Goal: Communication & Community: Answer question/provide support

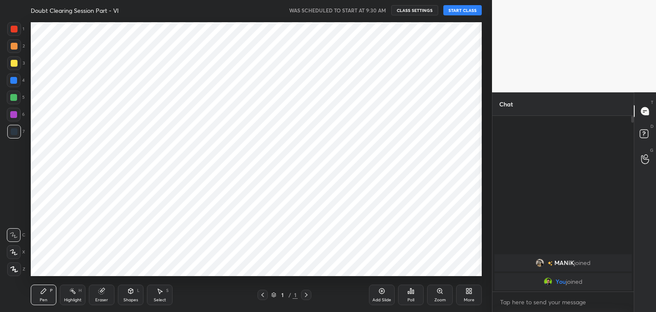
scroll to position [257, 458]
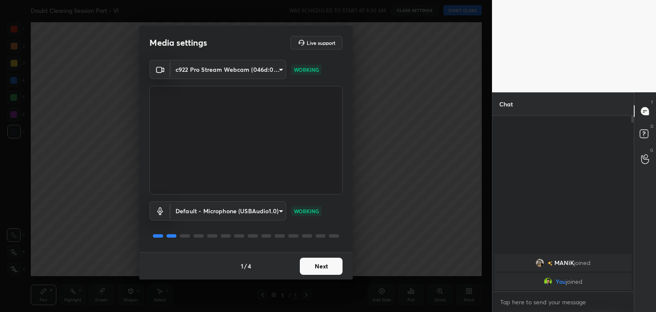
click at [266, 211] on body "1 2 3 4 5 6 7 C X Z C X Z E E Erase all H H Doubt Clearing Session Part - VI WA…" at bounding box center [328, 156] width 656 height 312
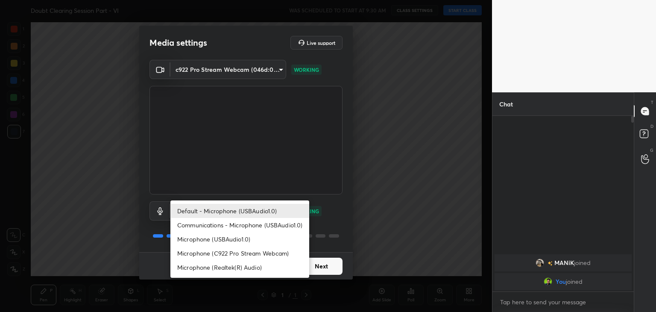
click at [256, 240] on li "Microphone (USBAudio1.0)" at bounding box center [239, 239] width 139 height 14
type input "e9ae25b18f4faf072be1c1da1d6ab7b95d6f9aa0e2994fd03933adaa67a7e909"
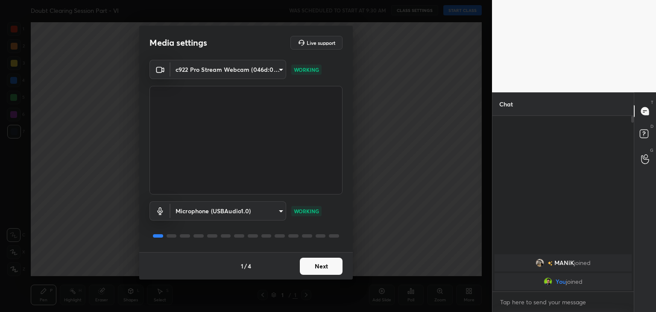
click at [317, 269] on button "Next" at bounding box center [321, 266] width 43 height 17
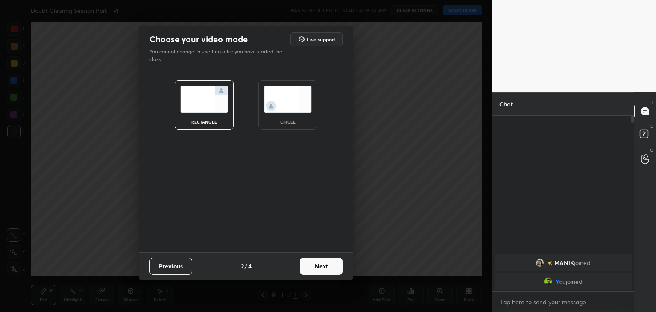
click at [283, 126] on div "circle" at bounding box center [287, 104] width 59 height 49
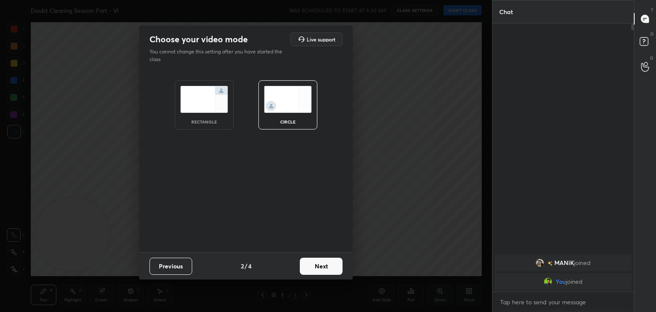
scroll to position [195, 139]
click at [319, 264] on button "Next" at bounding box center [321, 266] width 43 height 17
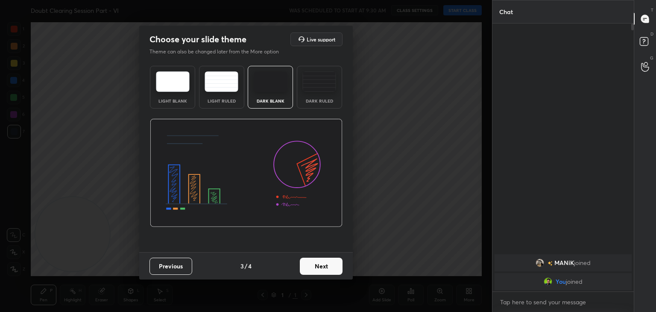
click at [319, 265] on button "Next" at bounding box center [321, 266] width 43 height 17
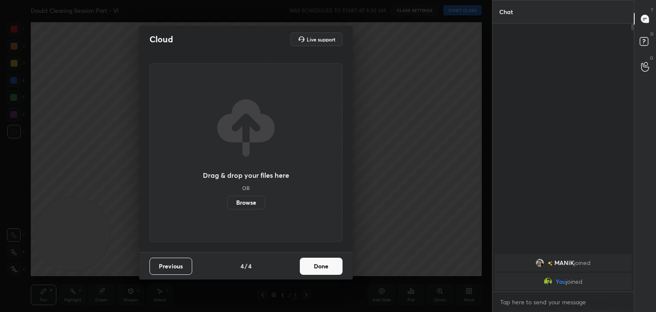
click at [320, 266] on button "Done" at bounding box center [321, 266] width 43 height 17
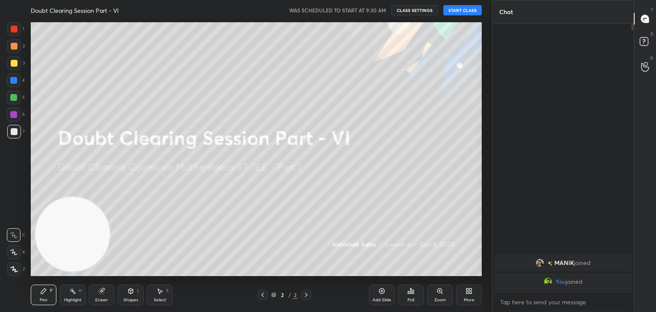
click at [473, 293] on div "More" at bounding box center [469, 294] width 26 height 20
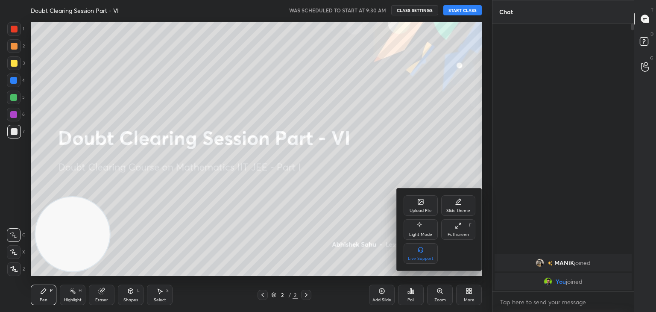
click at [471, 295] on div at bounding box center [328, 156] width 656 height 312
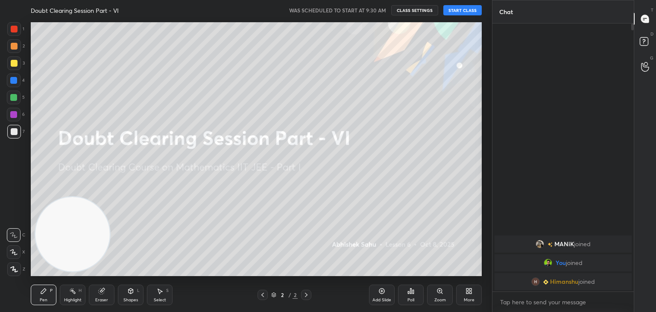
click at [460, 9] on button "START CLASS" at bounding box center [462, 10] width 38 height 10
click at [375, 9] on span "mute" at bounding box center [378, 10] width 12 height 6
click at [385, 298] on div "Add Slide" at bounding box center [381, 300] width 19 height 4
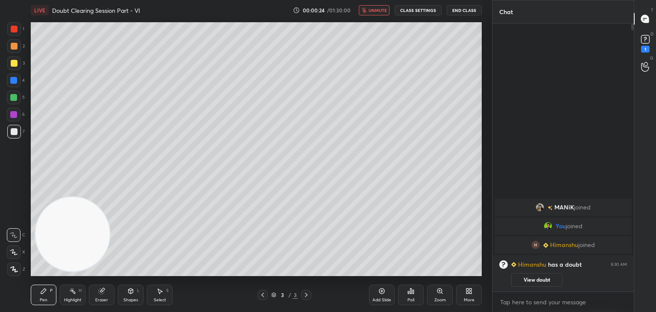
click at [263, 299] on div at bounding box center [263, 295] width 10 height 10
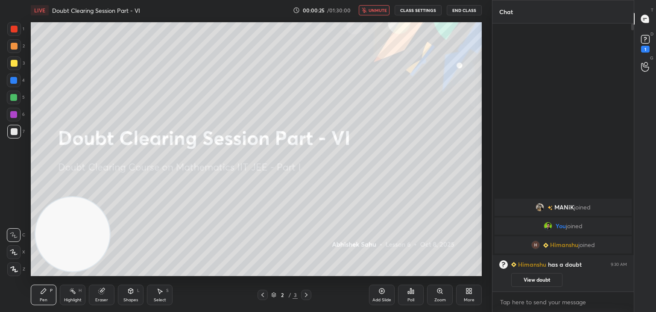
drag, startPoint x: 532, startPoint y: 282, endPoint x: 521, endPoint y: 270, distance: 16.0
click at [531, 282] on button "View doubt" at bounding box center [536, 280] width 51 height 14
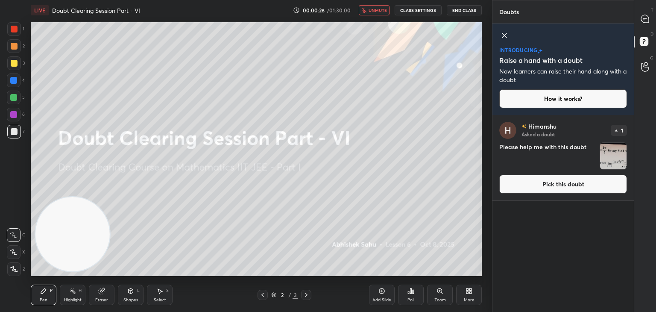
click at [504, 41] on div at bounding box center [504, 36] width 10 height 12
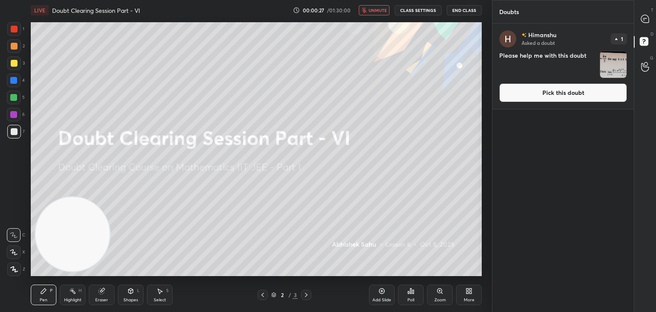
click at [551, 87] on button "Pick this doubt" at bounding box center [563, 92] width 128 height 19
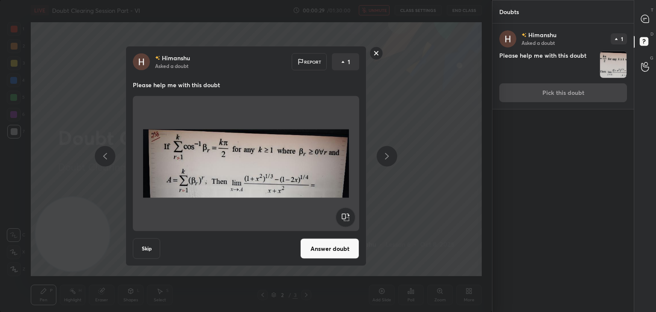
click at [327, 251] on button "Answer doubt" at bounding box center [329, 248] width 59 height 20
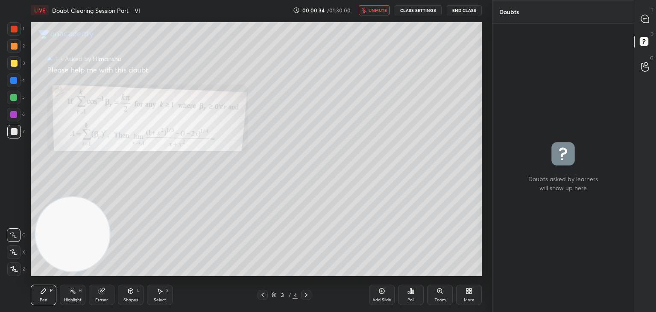
click at [638, 25] on div "T Messages (T)" at bounding box center [645, 19] width 22 height 24
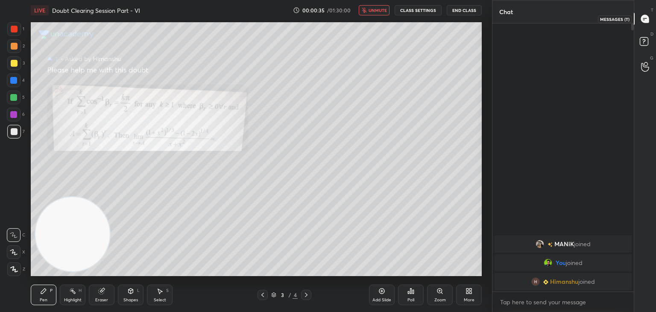
scroll to position [265, 139]
click at [430, 294] on div "Zoom" at bounding box center [440, 294] width 26 height 20
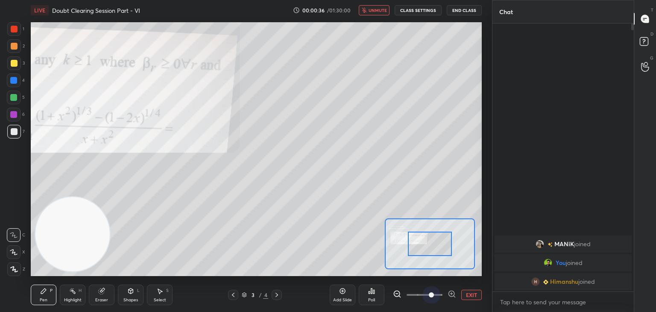
click at [429, 297] on span at bounding box center [425, 294] width 36 height 13
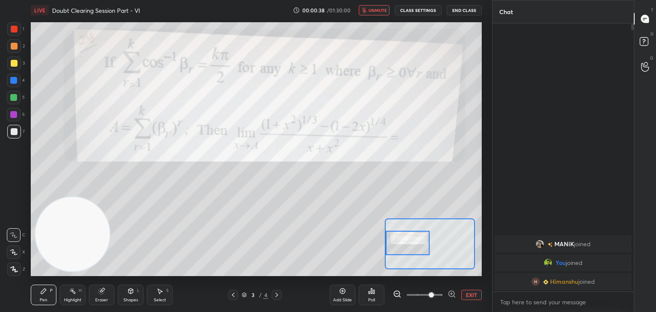
drag, startPoint x: 433, startPoint y: 243, endPoint x: 403, endPoint y: 243, distance: 29.5
click at [403, 243] on div at bounding box center [408, 243] width 44 height 24
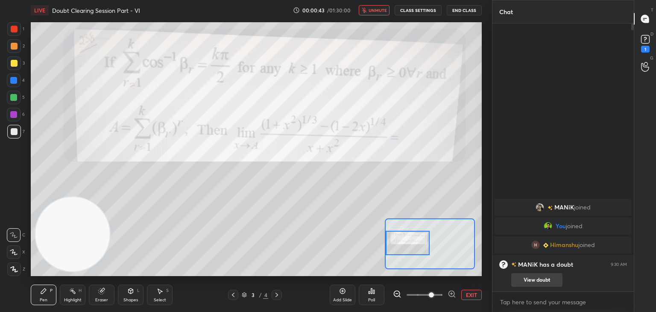
click at [544, 287] on div "[PERSON_NAME] has a doubt 9:30 AM View doubt" at bounding box center [562, 273] width 141 height 37
click at [536, 277] on button "View doubt" at bounding box center [536, 280] width 51 height 14
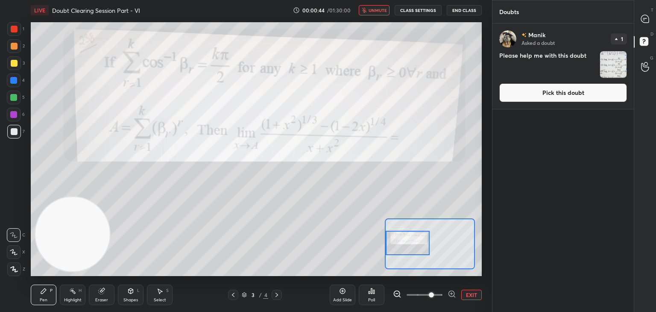
click at [514, 97] on button "Pick this doubt" at bounding box center [563, 92] width 128 height 19
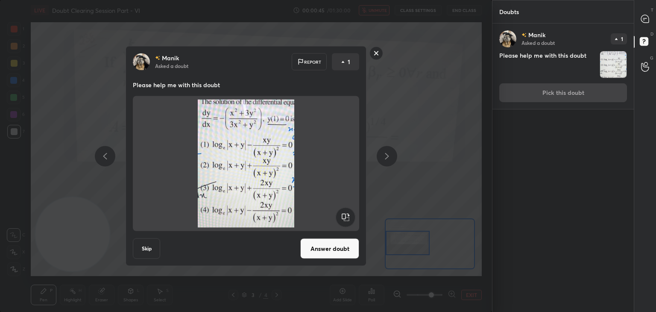
click at [336, 249] on button "Answer doubt" at bounding box center [329, 248] width 59 height 20
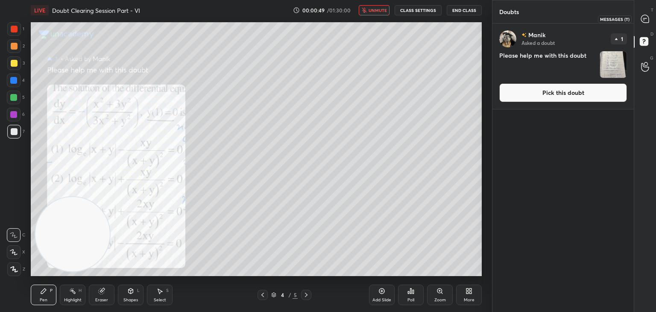
click at [641, 22] on icon at bounding box center [645, 19] width 9 height 9
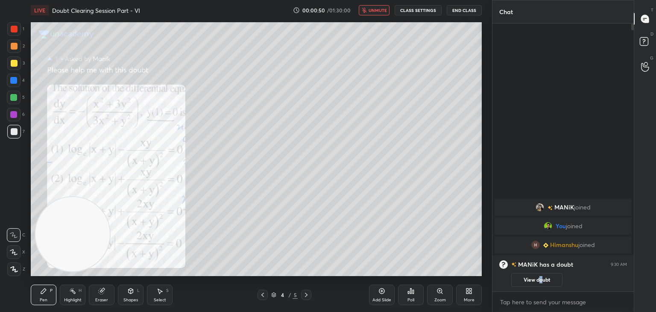
click at [540, 277] on button "View doubt" at bounding box center [536, 280] width 51 height 14
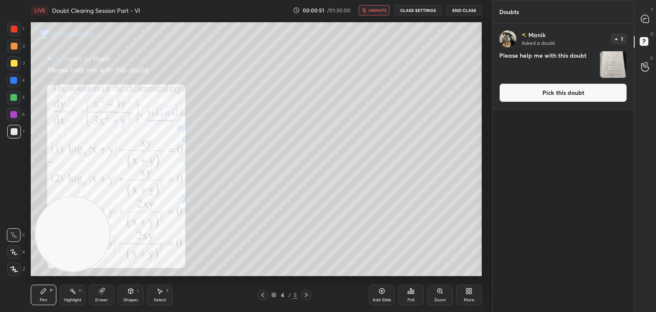
click at [524, 96] on button "Pick this doubt" at bounding box center [563, 92] width 128 height 19
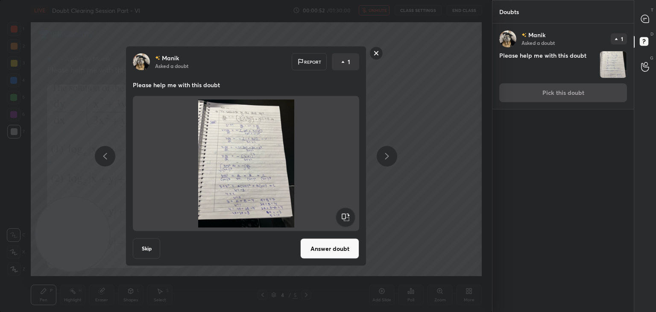
click at [330, 245] on button "Answer doubt" at bounding box center [329, 248] width 59 height 20
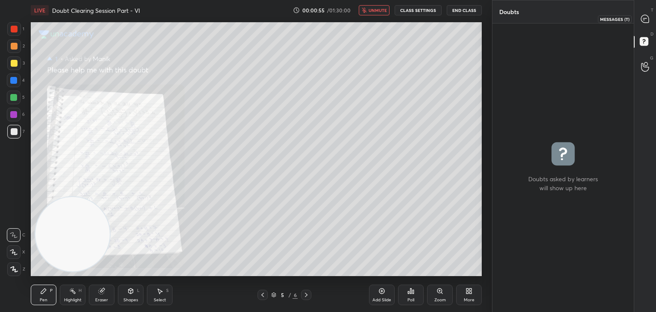
click at [643, 20] on icon at bounding box center [645, 19] width 9 height 9
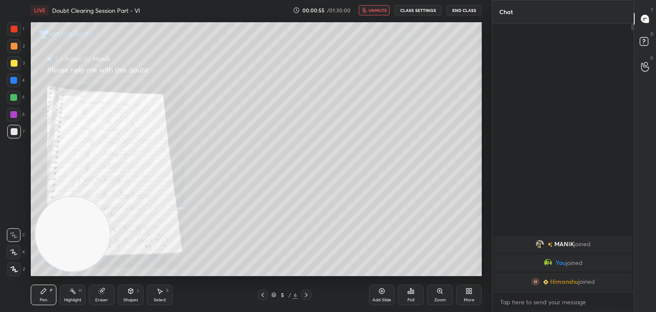
drag, startPoint x: 376, startPoint y: 12, endPoint x: 366, endPoint y: 19, distance: 12.3
click at [376, 13] on button "unmute" at bounding box center [374, 10] width 31 height 10
click at [262, 293] on icon at bounding box center [262, 294] width 7 height 7
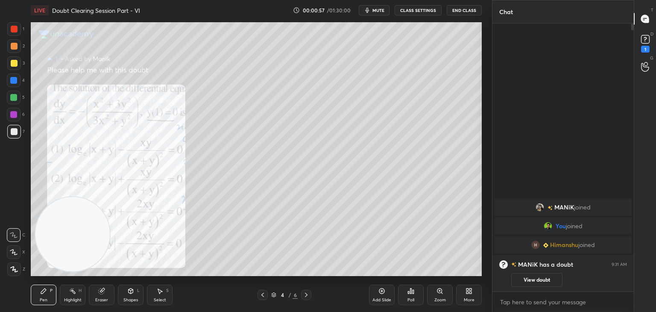
click at [261, 294] on icon at bounding box center [262, 294] width 7 height 7
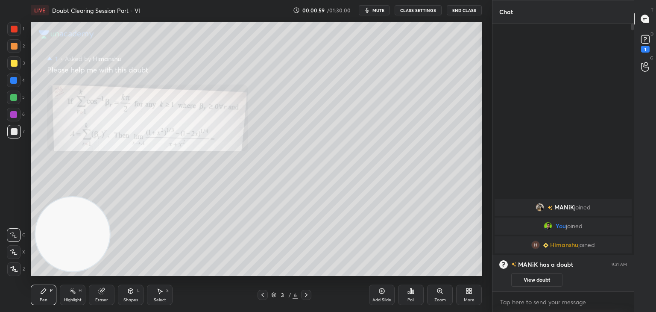
click at [437, 292] on icon at bounding box center [439, 290] width 5 height 5
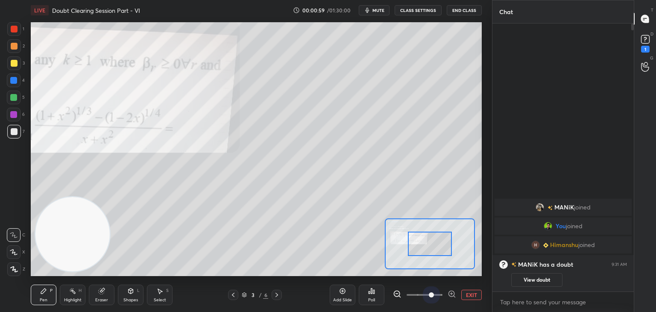
click at [434, 294] on span at bounding box center [425, 294] width 36 height 13
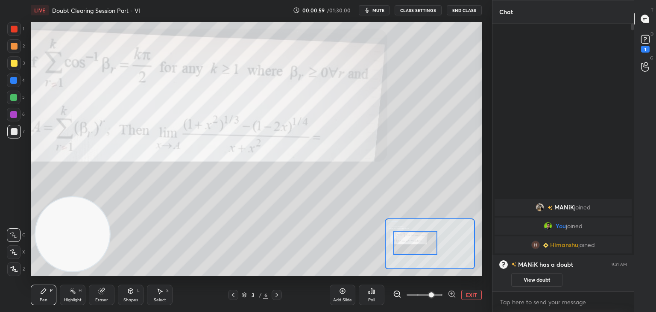
drag, startPoint x: 418, startPoint y: 246, endPoint x: 388, endPoint y: 246, distance: 30.3
click at [393, 247] on div at bounding box center [415, 243] width 44 height 24
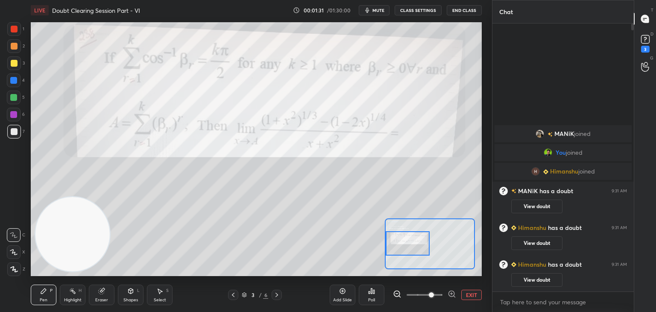
click at [541, 201] on button "View doubt" at bounding box center [536, 206] width 51 height 14
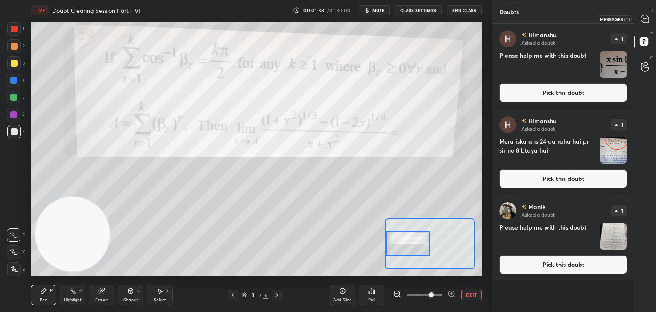
drag, startPoint x: 639, startPoint y: 22, endPoint x: 630, endPoint y: 22, distance: 8.5
click at [640, 23] on div at bounding box center [645, 18] width 17 height 15
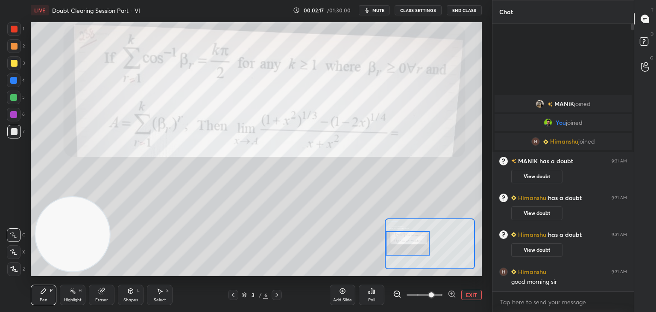
click at [467, 290] on button "EXIT" at bounding box center [471, 295] width 20 height 10
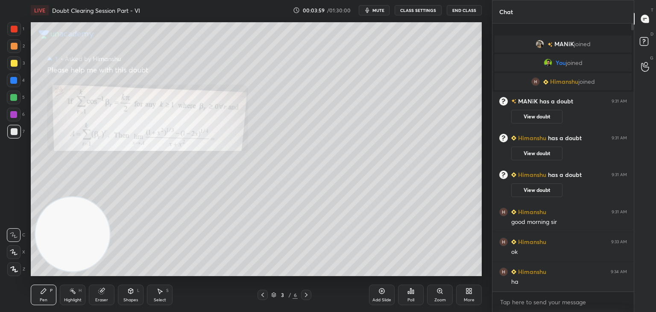
click at [306, 295] on icon at bounding box center [306, 294] width 7 height 7
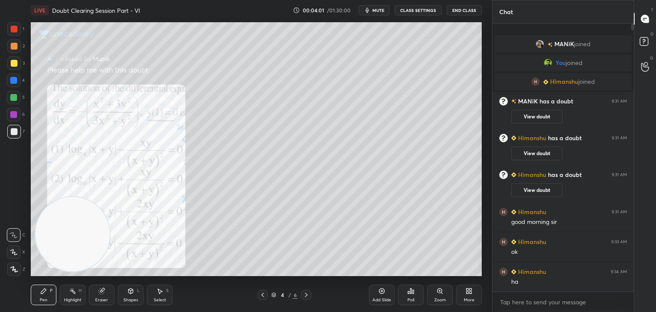
click at [433, 295] on div "Zoom" at bounding box center [440, 294] width 26 height 20
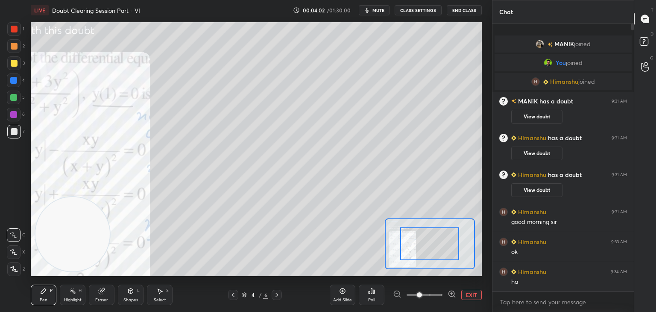
click at [431, 295] on span at bounding box center [425, 294] width 36 height 13
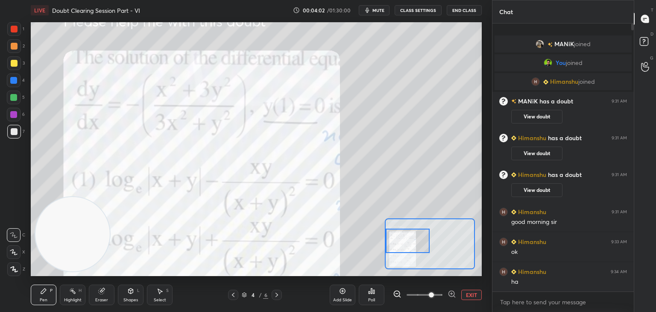
drag, startPoint x: 444, startPoint y: 244, endPoint x: 405, endPoint y: 242, distance: 39.3
click at [406, 242] on div at bounding box center [408, 240] width 44 height 24
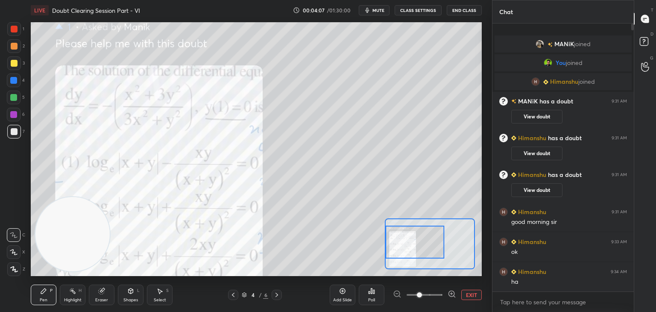
click at [413, 294] on span at bounding box center [425, 294] width 36 height 13
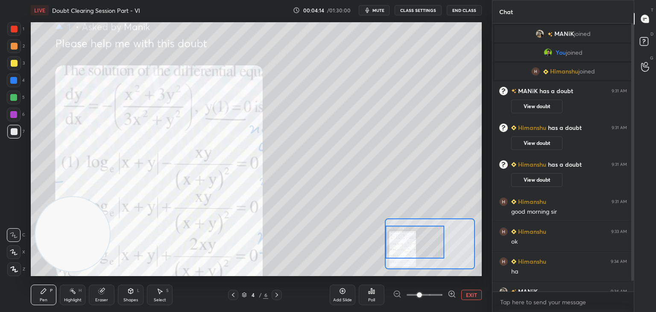
drag, startPoint x: 631, startPoint y: 123, endPoint x: 630, endPoint y: 152, distance: 29.5
click at [630, 156] on div at bounding box center [631, 157] width 5 height 268
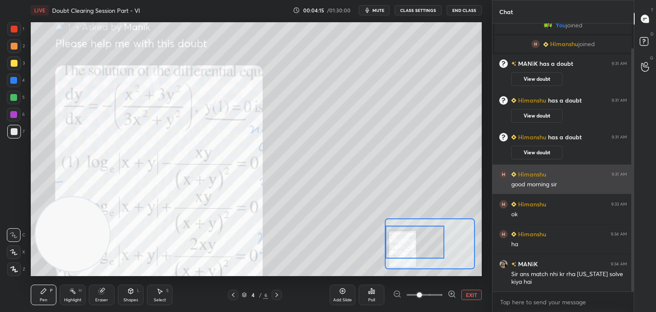
drag, startPoint x: 630, startPoint y: 147, endPoint x: 628, endPoint y: 170, distance: 23.2
click at [629, 171] on div at bounding box center [631, 157] width 5 height 268
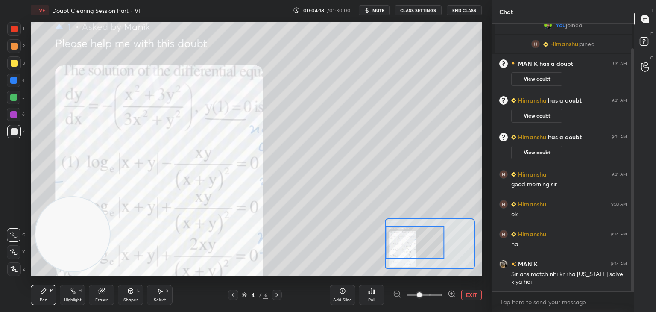
click at [276, 290] on div at bounding box center [277, 295] width 10 height 10
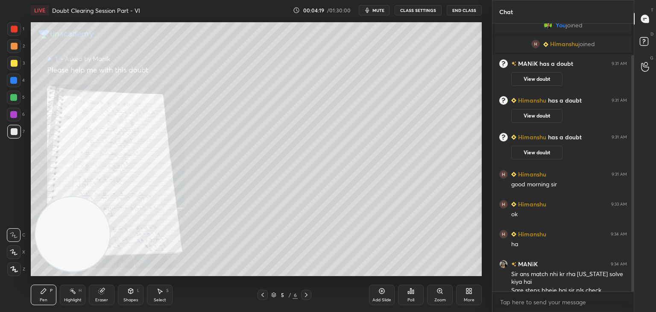
scroll to position [36, 0]
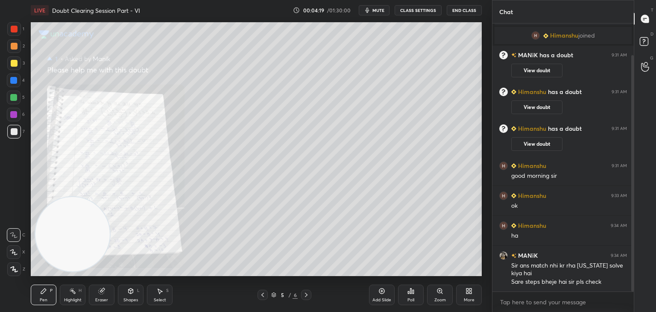
click at [438, 290] on icon at bounding box center [439, 290] width 7 height 7
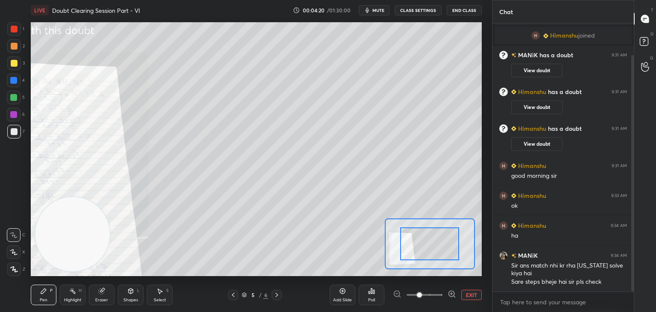
click at [437, 292] on span at bounding box center [425, 294] width 36 height 13
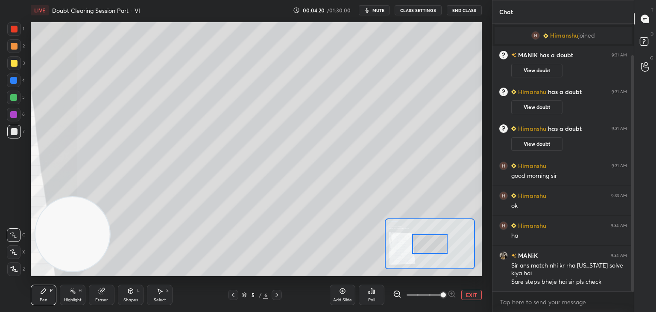
click at [441, 292] on span at bounding box center [443, 294] width 5 height 5
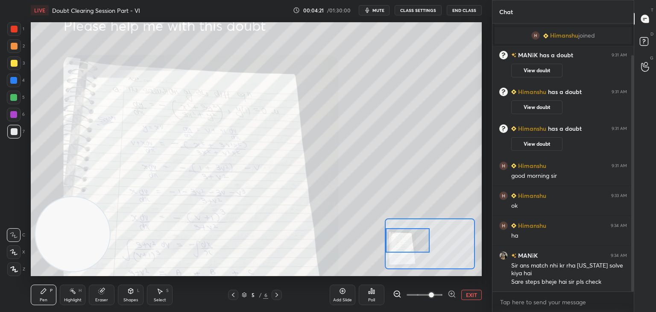
drag, startPoint x: 427, startPoint y: 239, endPoint x: 396, endPoint y: 235, distance: 31.4
click at [396, 235] on div at bounding box center [408, 240] width 44 height 24
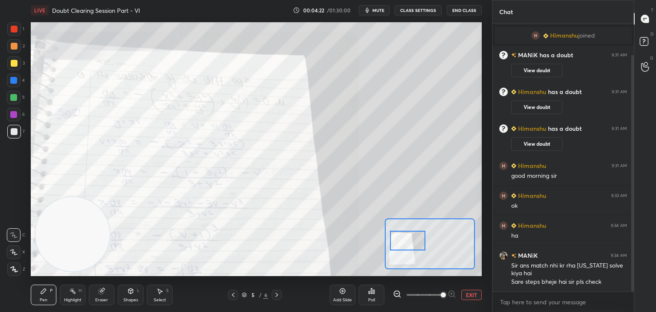
click at [439, 296] on span at bounding box center [425, 294] width 36 height 13
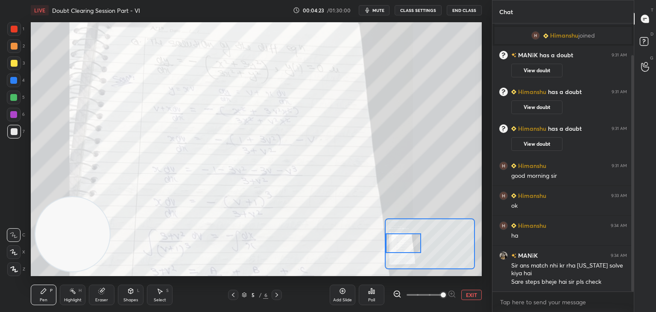
click at [410, 237] on div at bounding box center [403, 243] width 35 height 20
click at [13, 29] on div at bounding box center [14, 29] width 7 height 7
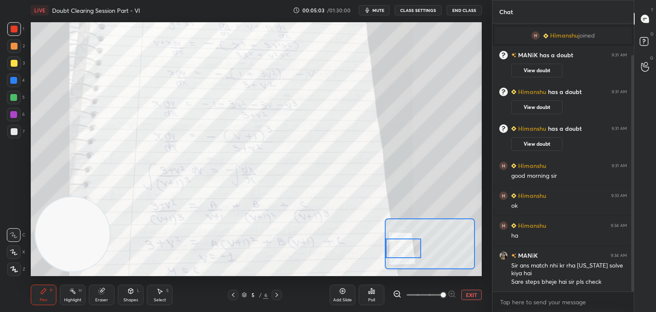
drag, startPoint x: 411, startPoint y: 246, endPoint x: 401, endPoint y: 246, distance: 9.4
click at [408, 251] on div at bounding box center [403, 248] width 35 height 20
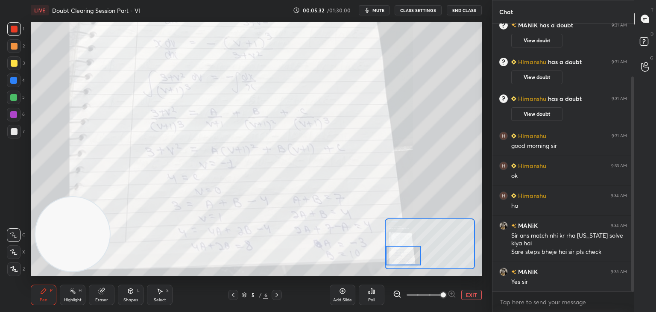
drag, startPoint x: 401, startPoint y: 246, endPoint x: 396, endPoint y: 248, distance: 5.4
click at [399, 253] on div at bounding box center [403, 256] width 35 height 20
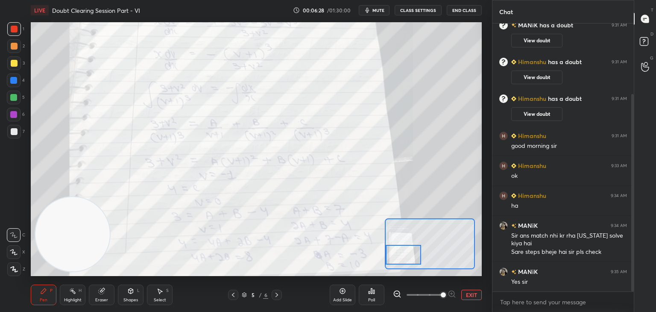
scroll to position [96, 0]
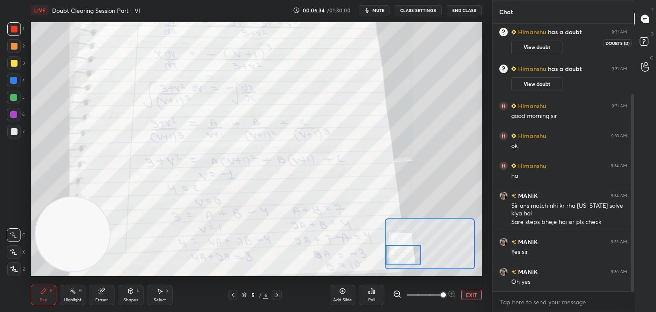
click at [641, 45] on icon at bounding box center [645, 42] width 15 height 15
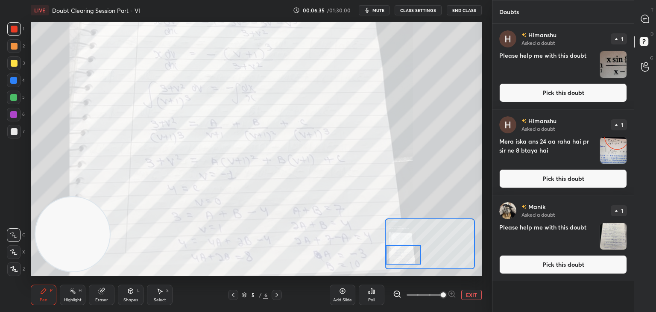
click at [535, 265] on button "Pick this doubt" at bounding box center [563, 264] width 128 height 19
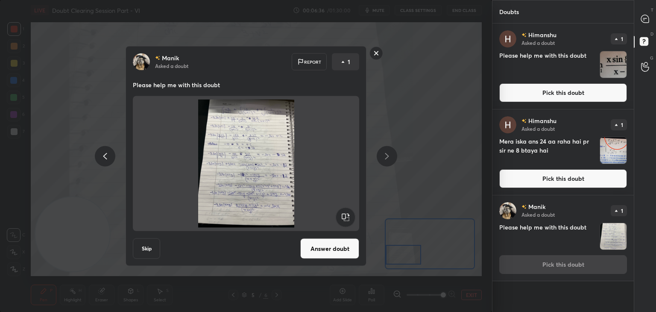
click at [342, 243] on button "Answer doubt" at bounding box center [329, 248] width 59 height 20
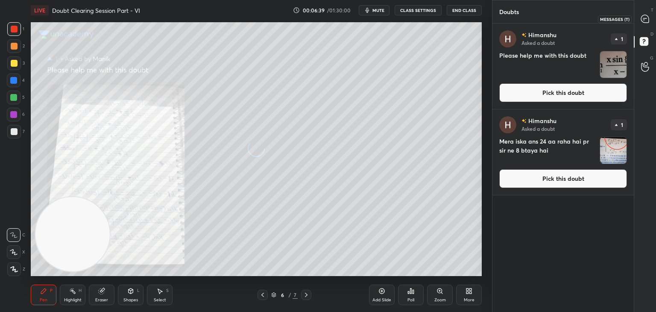
drag, startPoint x: 645, startPoint y: 23, endPoint x: 638, endPoint y: 19, distance: 8.4
click at [644, 22] on icon at bounding box center [645, 19] width 9 height 9
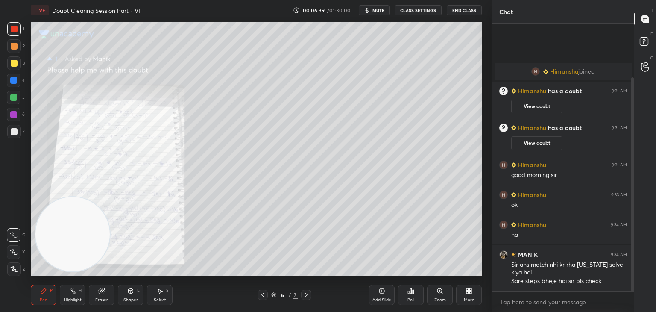
scroll to position [265, 139]
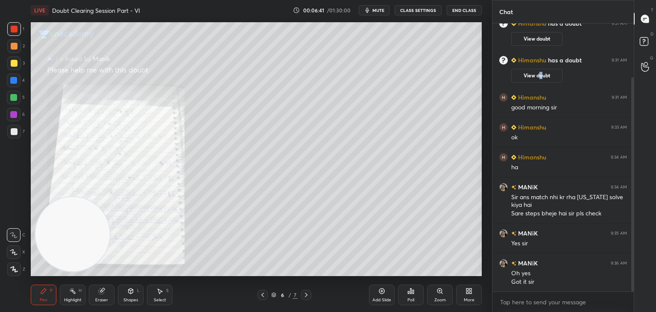
click at [540, 73] on button "View doubt" at bounding box center [536, 76] width 51 height 14
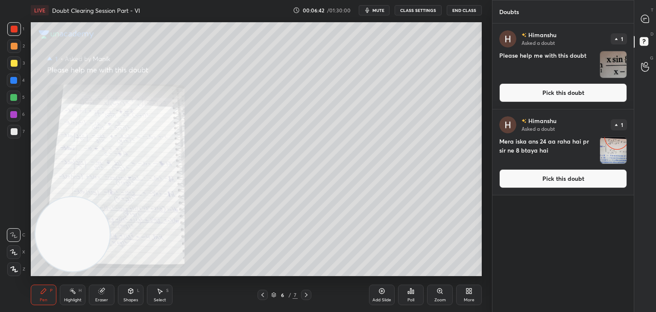
click at [530, 183] on button "Pick this doubt" at bounding box center [563, 178] width 128 height 19
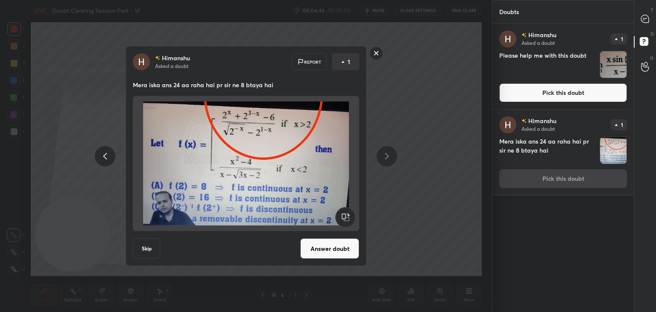
click at [306, 252] on button "Answer doubt" at bounding box center [329, 248] width 59 height 20
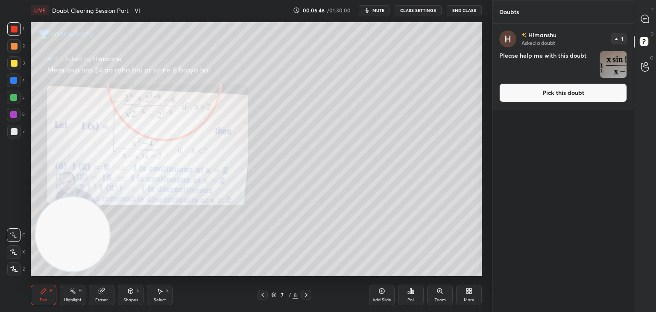
drag, startPoint x: 539, startPoint y: 91, endPoint x: 530, endPoint y: 96, distance: 10.1
click at [539, 91] on button "Pick this doubt" at bounding box center [563, 92] width 128 height 19
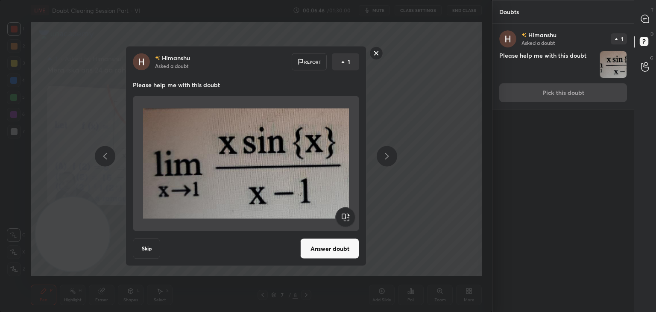
click at [331, 247] on button "Answer doubt" at bounding box center [329, 248] width 59 height 20
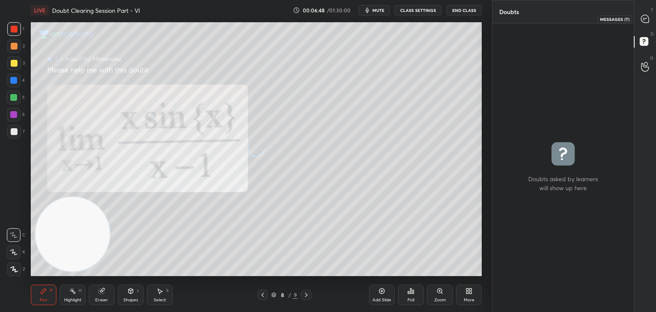
drag, startPoint x: 643, startPoint y: 25, endPoint x: 635, endPoint y: 28, distance: 8.2
click at [644, 25] on div at bounding box center [645, 18] width 17 height 15
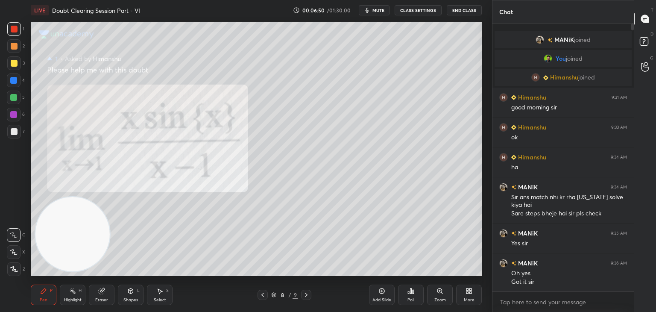
click at [260, 294] on icon at bounding box center [262, 294] width 7 height 7
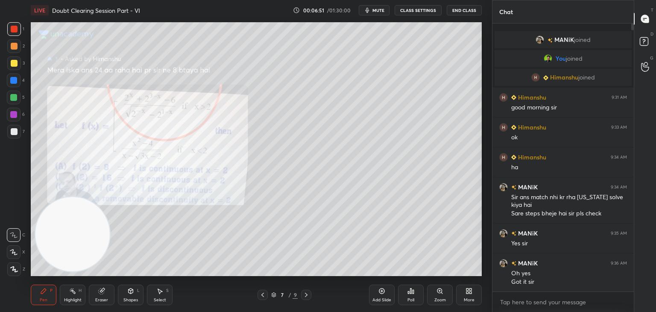
click at [437, 294] on icon at bounding box center [439, 290] width 7 height 7
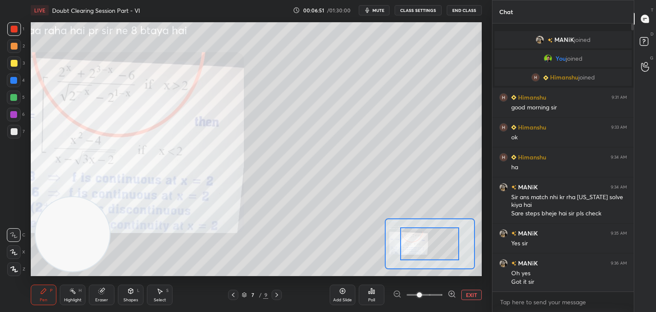
click at [432, 295] on span at bounding box center [425, 294] width 36 height 13
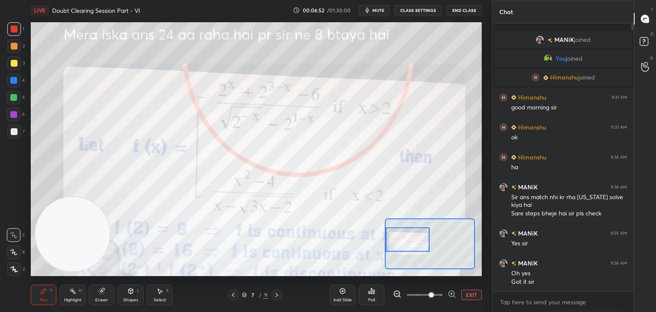
drag, startPoint x: 429, startPoint y: 248, endPoint x: 385, endPoint y: 237, distance: 45.5
click at [392, 248] on div at bounding box center [408, 239] width 44 height 24
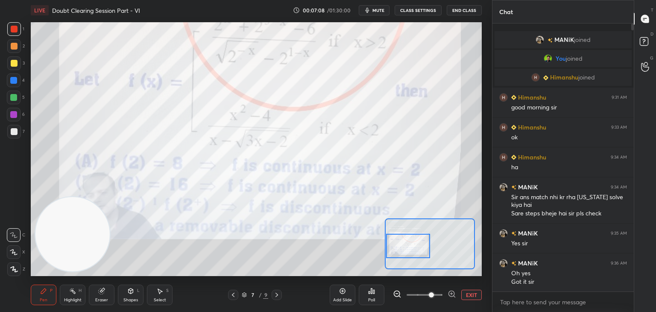
drag, startPoint x: 405, startPoint y: 241, endPoint x: 405, endPoint y: 256, distance: 14.5
click at [405, 256] on div at bounding box center [408, 246] width 44 height 24
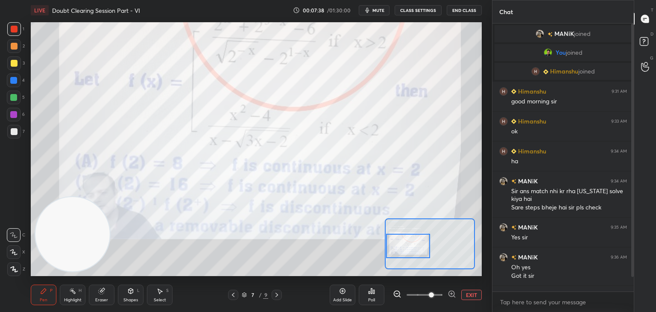
scroll to position [32, 0]
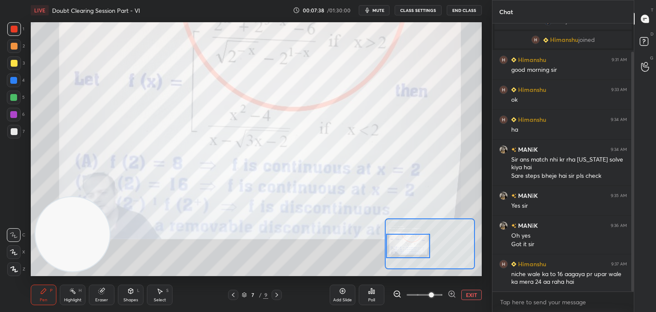
drag, startPoint x: 631, startPoint y: 141, endPoint x: 620, endPoint y: 159, distance: 21.6
click at [632, 160] on div at bounding box center [632, 172] width 3 height 240
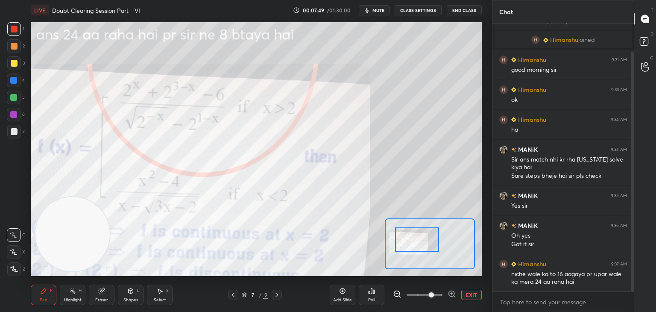
drag, startPoint x: 414, startPoint y: 241, endPoint x: 422, endPoint y: 234, distance: 10.3
click at [422, 234] on div at bounding box center [417, 239] width 44 height 24
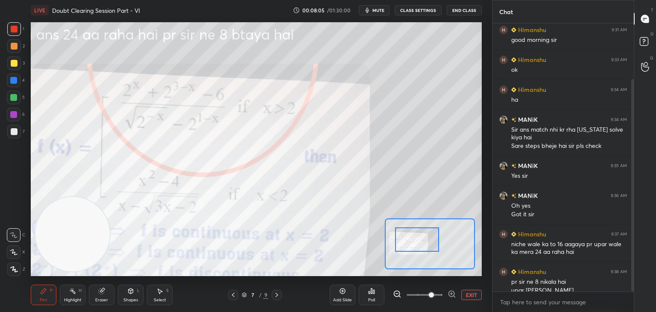
scroll to position [70, 0]
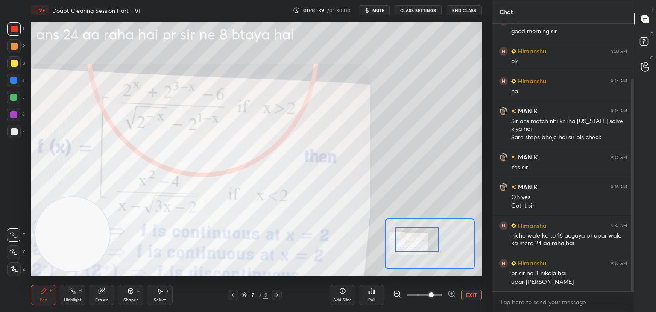
click at [103, 289] on icon at bounding box center [101, 290] width 7 height 7
drag, startPoint x: 49, startPoint y: 294, endPoint x: 101, endPoint y: 250, distance: 68.5
click at [48, 295] on div "Pen P" at bounding box center [44, 294] width 26 height 20
click at [105, 293] on div "Eraser" at bounding box center [102, 294] width 26 height 20
click at [51, 291] on div "P" at bounding box center [51, 290] width 3 height 4
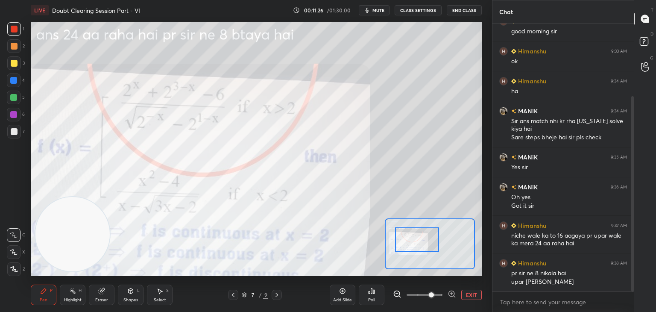
scroll to position [100, 0]
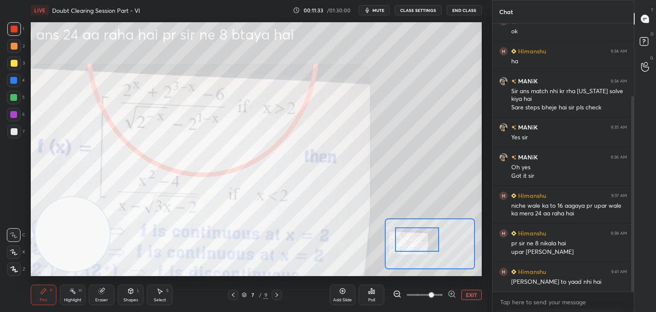
drag, startPoint x: 100, startPoint y: 295, endPoint x: 103, endPoint y: 292, distance: 4.8
click at [100, 295] on div "Eraser" at bounding box center [102, 294] width 26 height 20
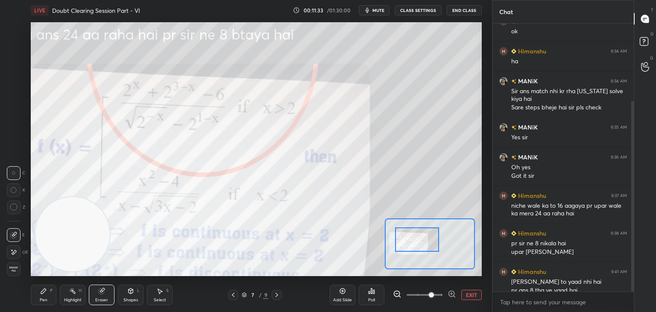
scroll to position [108, 0]
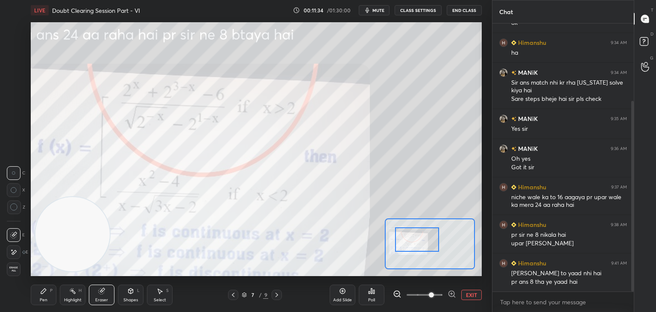
click at [14, 272] on span "Erase all" at bounding box center [13, 269] width 13 height 6
click at [470, 294] on button "EXIT" at bounding box center [471, 295] width 20 height 10
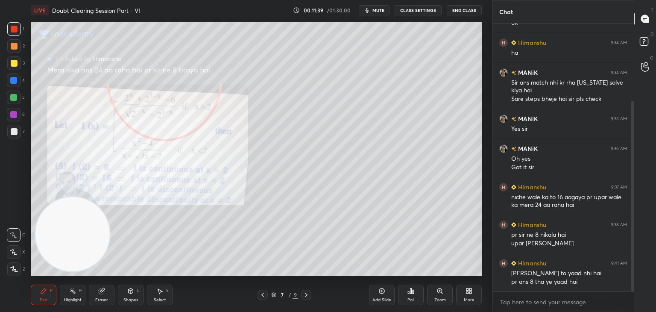
click at [14, 66] on div at bounding box center [14, 63] width 7 height 7
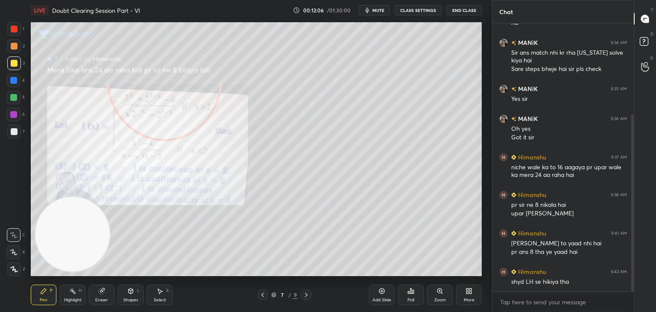
scroll to position [147, 0]
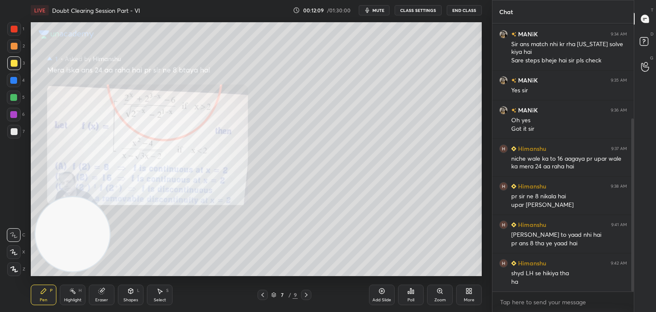
click at [381, 7] on button "mute" at bounding box center [374, 10] width 31 height 10
click at [379, 9] on span "unmute" at bounding box center [378, 10] width 18 height 6
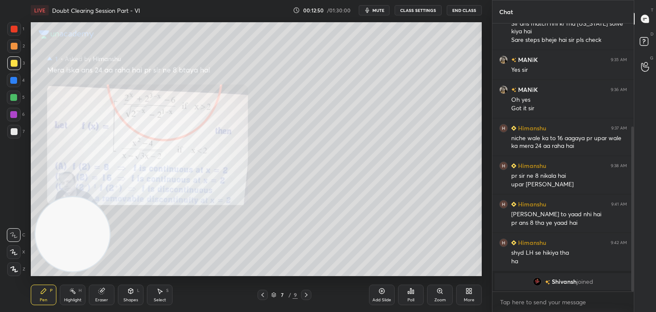
scroll to position [195, 0]
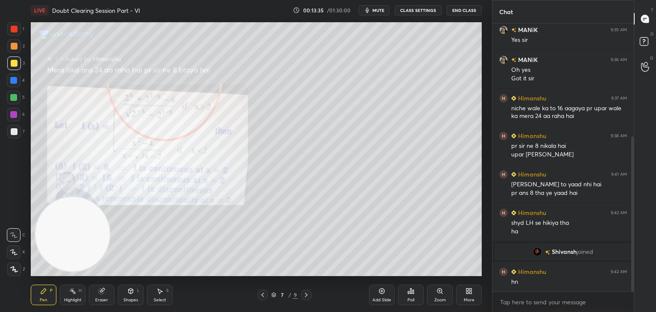
click at [105, 293] on div "Eraser" at bounding box center [102, 294] width 26 height 20
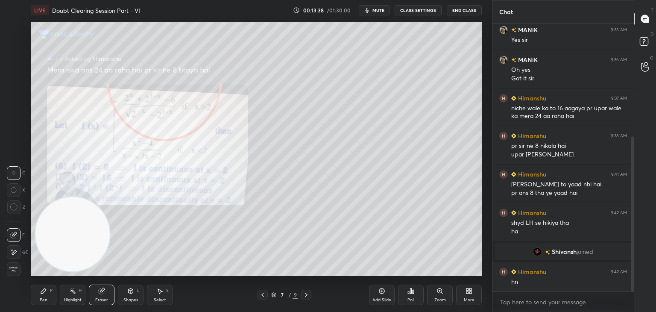
drag, startPoint x: 53, startPoint y: 287, endPoint x: 79, endPoint y: 266, distance: 33.6
click at [53, 287] on div "Pen P" at bounding box center [44, 294] width 26 height 20
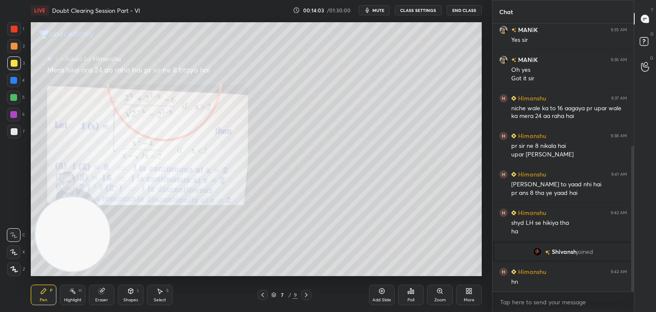
scroll to position [225, 0]
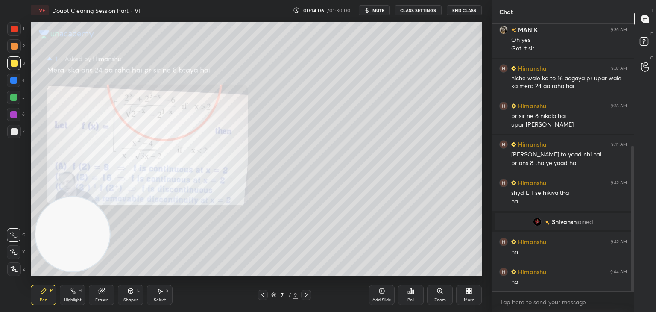
click at [304, 294] on icon at bounding box center [306, 294] width 7 height 7
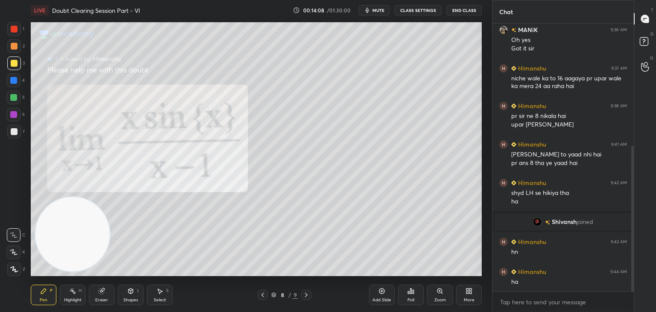
click at [437, 293] on icon at bounding box center [439, 290] width 7 height 7
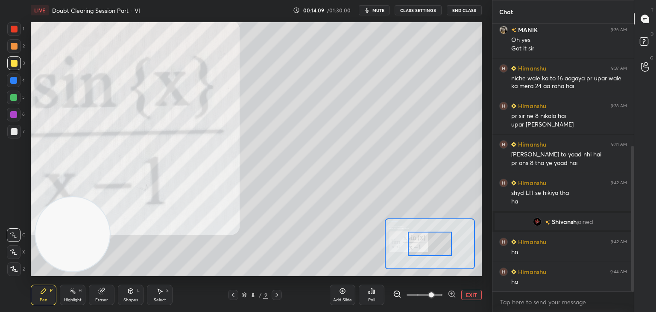
click at [432, 298] on span at bounding box center [425, 294] width 36 height 13
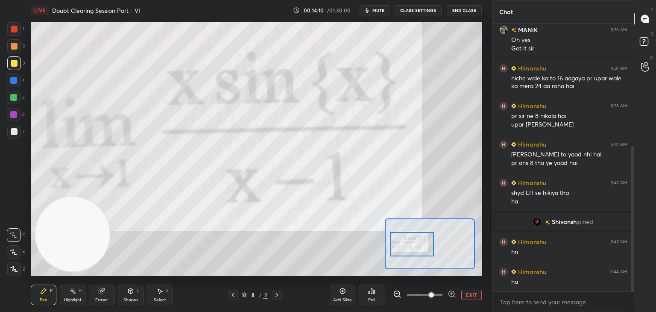
drag, startPoint x: 440, startPoint y: 242, endPoint x: 416, endPoint y: 242, distance: 24.3
click at [418, 243] on div at bounding box center [412, 244] width 44 height 24
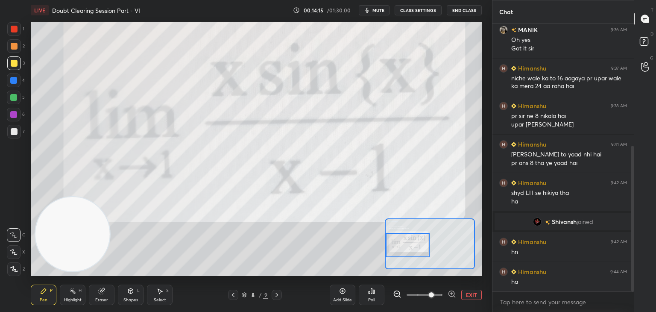
click at [419, 294] on span at bounding box center [425, 294] width 36 height 13
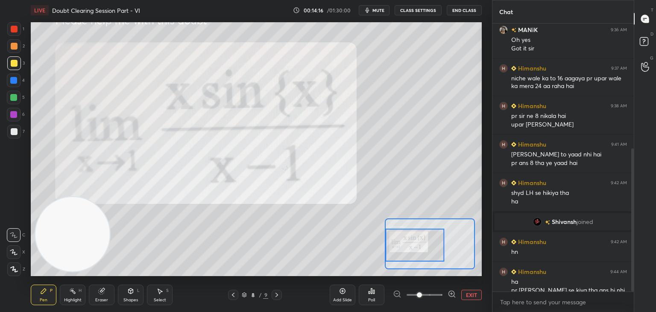
scroll to position [233, 0]
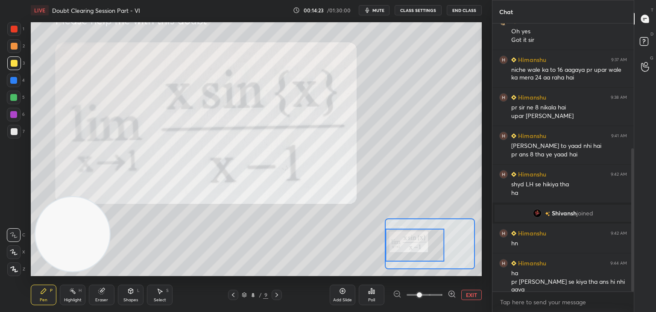
click at [235, 298] on div at bounding box center [233, 295] width 10 height 10
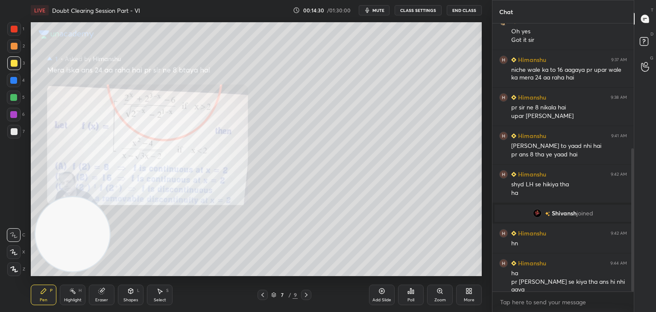
scroll to position [242, 0]
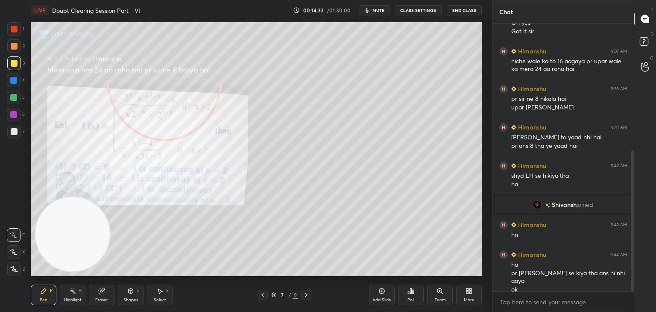
click at [304, 292] on icon at bounding box center [306, 294] width 7 height 7
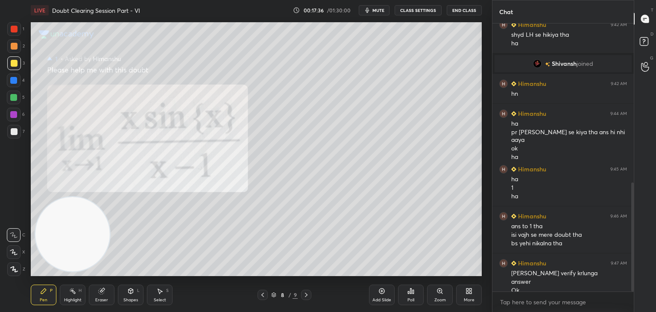
scroll to position [391, 0]
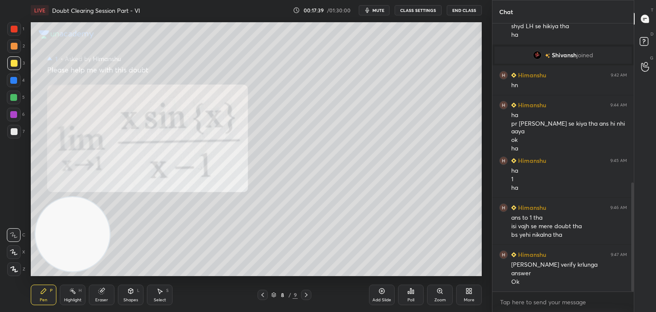
drag, startPoint x: 106, startPoint y: 302, endPoint x: 101, endPoint y: 300, distance: 5.2
click at [104, 301] on div "Eraser" at bounding box center [101, 300] width 13 height 4
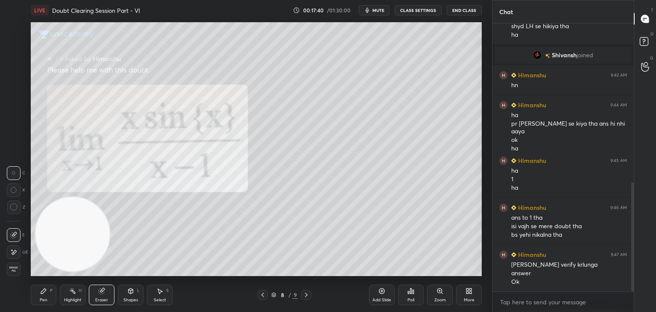
click at [13, 269] on span "Erase all" at bounding box center [13, 269] width 13 height 6
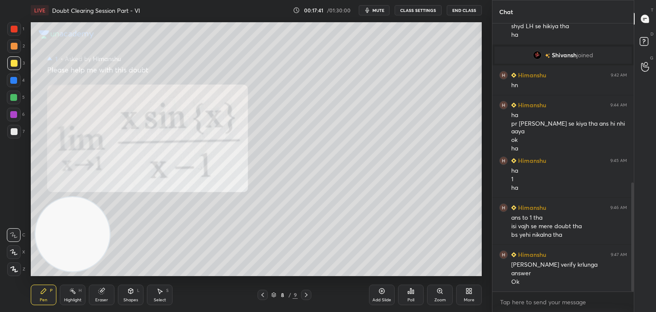
click at [303, 295] on icon at bounding box center [306, 294] width 7 height 7
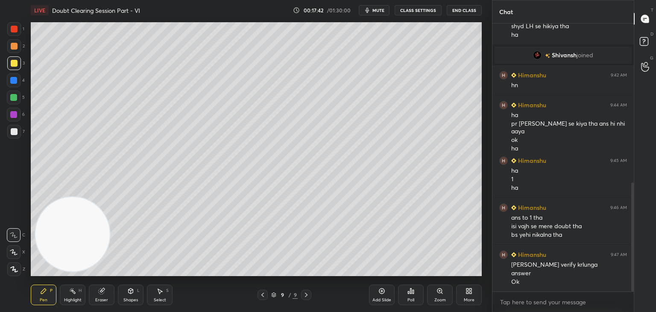
scroll to position [400, 0]
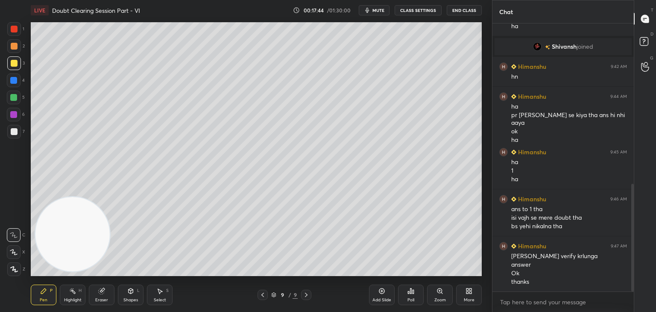
click at [373, 8] on button "mute" at bounding box center [374, 10] width 31 height 10
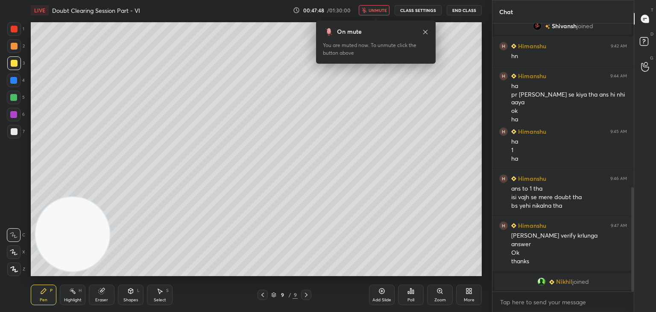
scroll to position [454, 0]
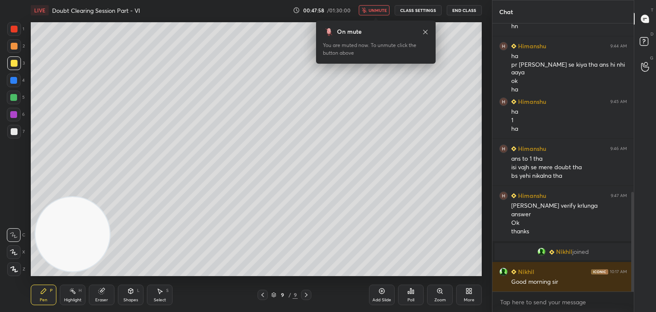
click at [378, 9] on span "unmute" at bounding box center [378, 10] width 18 height 6
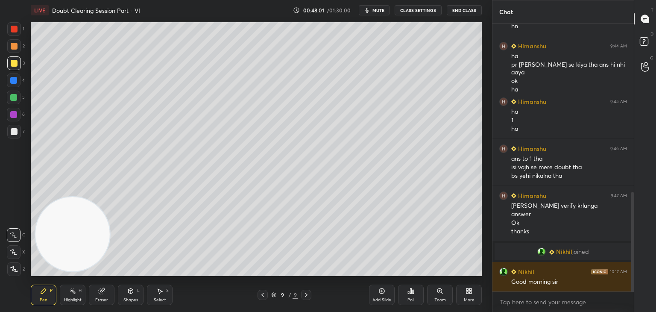
click at [379, 11] on span "mute" at bounding box center [378, 10] width 12 height 6
click at [375, 7] on span "unmute" at bounding box center [378, 10] width 18 height 6
click at [382, 10] on span "mute" at bounding box center [378, 10] width 12 height 6
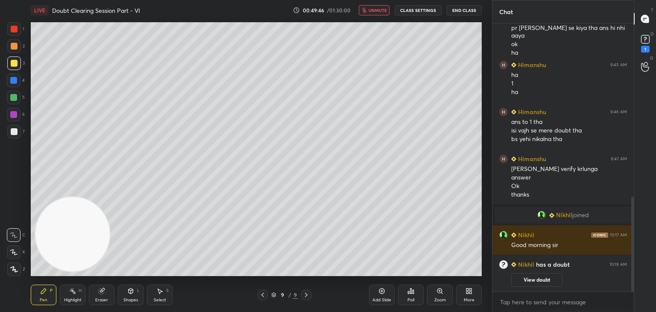
click at [261, 294] on icon at bounding box center [262, 294] width 7 height 7
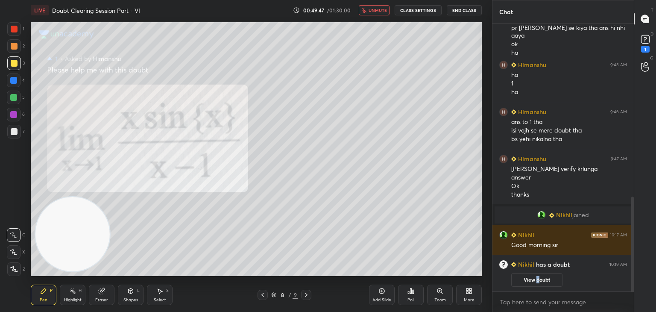
click at [536, 280] on button "View doubt" at bounding box center [536, 280] width 51 height 14
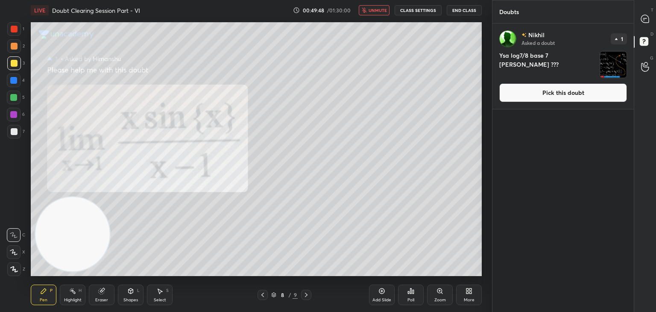
click at [519, 95] on button "Pick this doubt" at bounding box center [563, 92] width 128 height 19
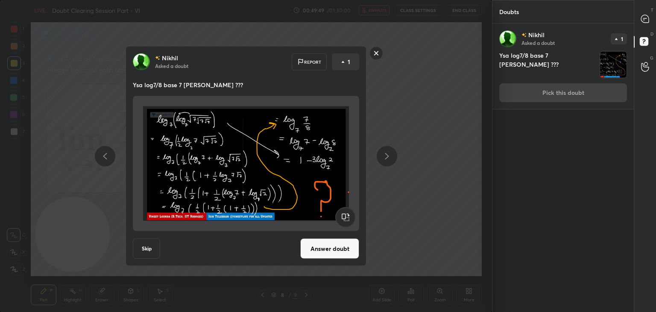
click at [311, 241] on button "Answer doubt" at bounding box center [329, 248] width 59 height 20
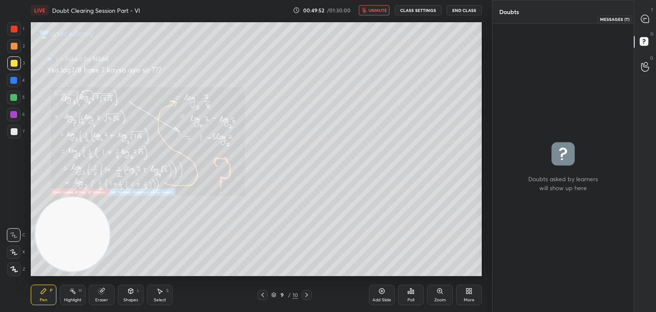
click at [637, 29] on div "T Messages (T)" at bounding box center [645, 19] width 22 height 24
click at [636, 28] on div "T Messages (T)" at bounding box center [645, 19] width 22 height 24
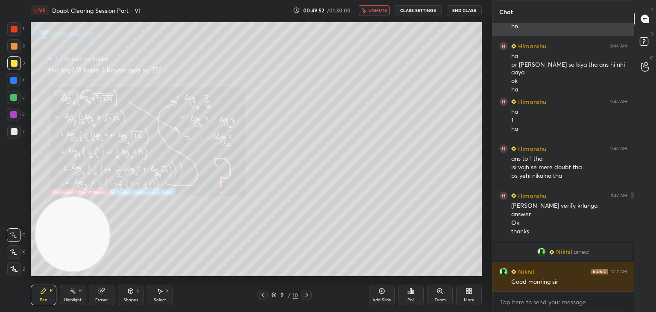
scroll to position [265, 139]
click at [364, 15] on button "unmute" at bounding box center [374, 10] width 31 height 10
drag, startPoint x: 448, startPoint y: 294, endPoint x: 442, endPoint y: 294, distance: 5.6
click at [442, 294] on div "Zoom" at bounding box center [440, 294] width 26 height 20
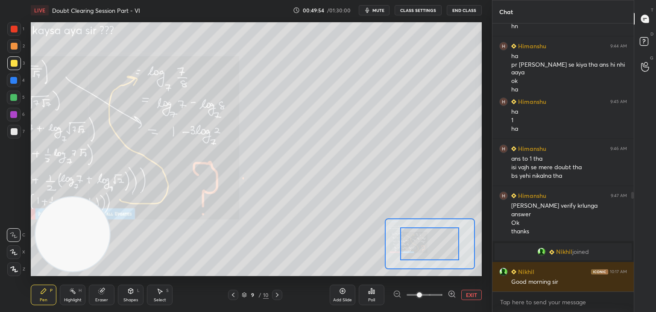
click at [431, 296] on span at bounding box center [425, 294] width 36 height 13
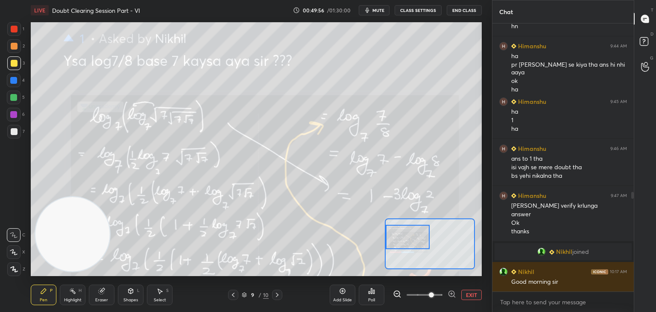
drag, startPoint x: 415, startPoint y: 244, endPoint x: 387, endPoint y: 241, distance: 28.3
click at [387, 241] on div at bounding box center [408, 237] width 44 height 24
click at [10, 134] on div at bounding box center [14, 132] width 14 height 14
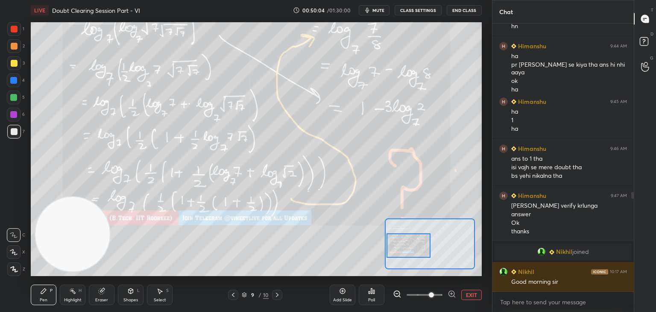
drag, startPoint x: 415, startPoint y: 243, endPoint x: 413, endPoint y: 248, distance: 5.3
click at [416, 250] on div at bounding box center [409, 245] width 44 height 24
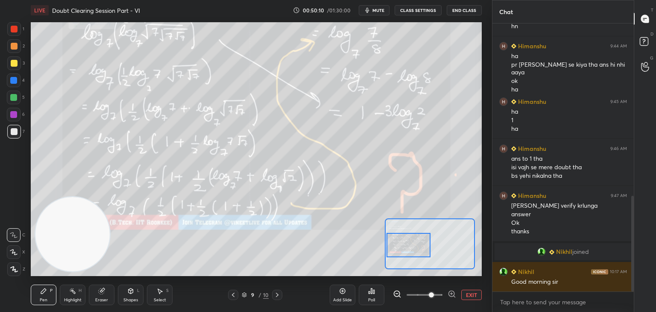
scroll to position [483, 0]
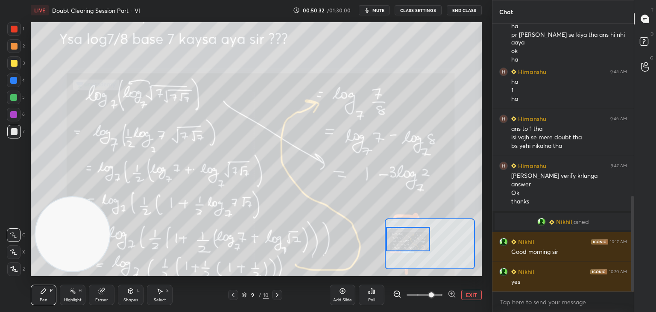
drag, startPoint x: 421, startPoint y: 249, endPoint x: 420, endPoint y: 243, distance: 6.5
click at [421, 243] on div at bounding box center [408, 239] width 44 height 24
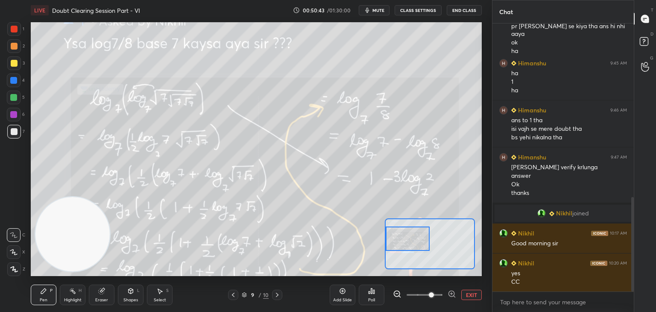
scroll to position [500, 0]
click at [471, 293] on button "EXIT" at bounding box center [471, 295] width 20 height 10
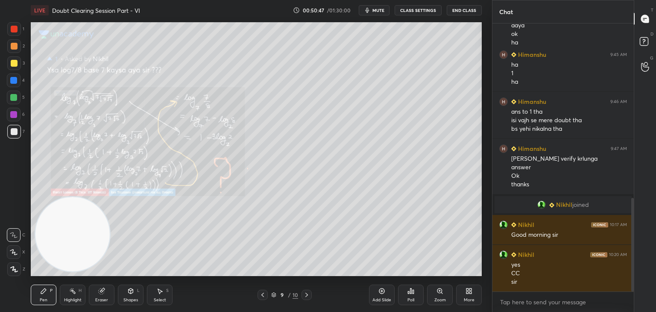
scroll to position [508, 0]
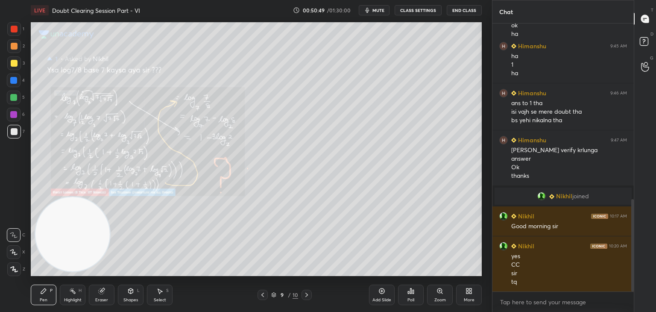
click at [304, 295] on icon at bounding box center [306, 294] width 7 height 7
drag, startPoint x: 376, startPoint y: 14, endPoint x: 370, endPoint y: 14, distance: 5.6
click at [375, 14] on button "mute" at bounding box center [374, 10] width 31 height 10
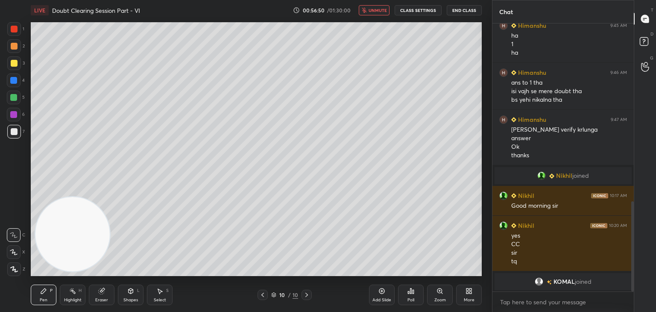
scroll to position [569, 0]
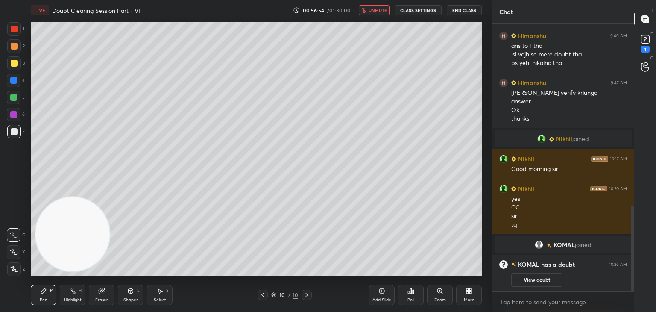
drag, startPoint x: 262, startPoint y: 294, endPoint x: 266, endPoint y: 294, distance: 4.7
click at [262, 295] on icon at bounding box center [262, 294] width 7 height 7
drag, startPoint x: 530, startPoint y: 280, endPoint x: 526, endPoint y: 272, distance: 8.8
click at [530, 280] on button "View doubt" at bounding box center [536, 280] width 51 height 14
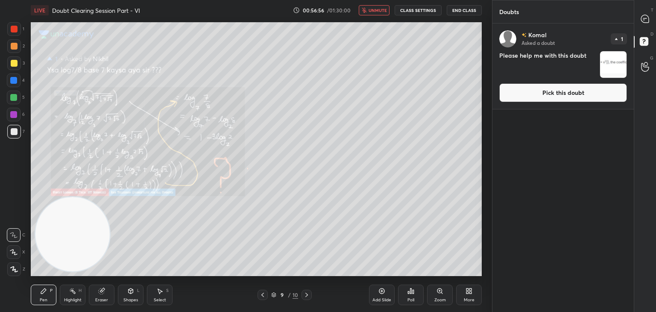
drag, startPoint x: 539, startPoint y: 100, endPoint x: 534, endPoint y: 100, distance: 5.1
click at [536, 99] on button "Pick this doubt" at bounding box center [563, 92] width 128 height 19
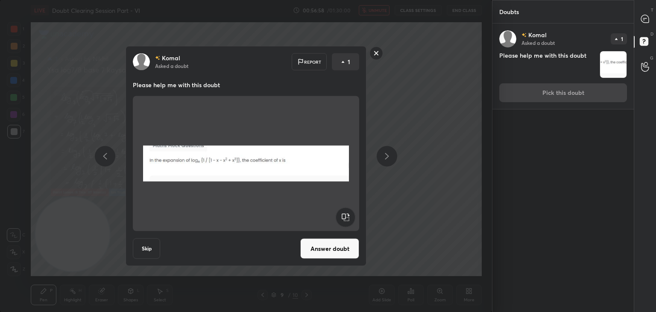
click at [322, 248] on button "Answer doubt" at bounding box center [329, 248] width 59 height 20
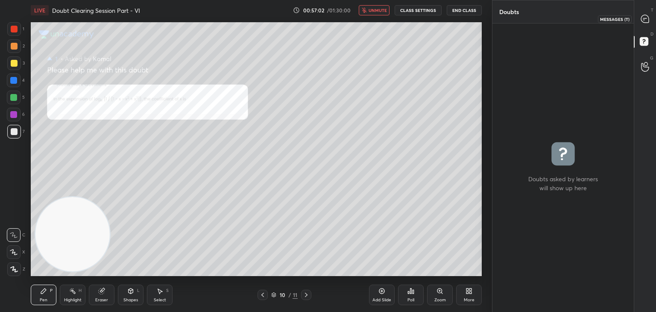
drag, startPoint x: 643, startPoint y: 19, endPoint x: 622, endPoint y: 21, distance: 21.1
click at [642, 19] on icon at bounding box center [645, 19] width 8 height 8
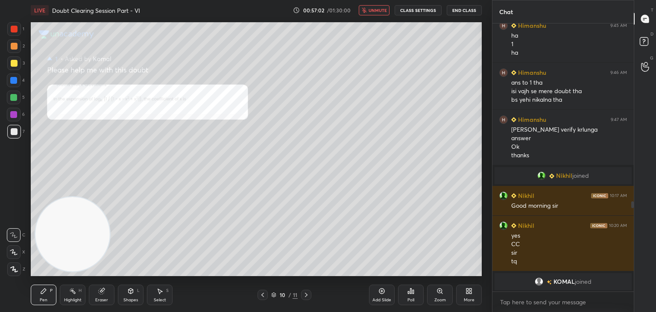
scroll to position [265, 139]
click at [376, 7] on span "unmute" at bounding box center [378, 10] width 18 height 6
click at [439, 292] on icon at bounding box center [439, 290] width 5 height 5
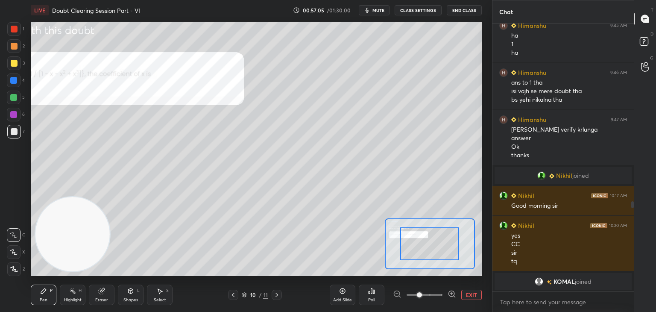
click at [438, 291] on span at bounding box center [425, 294] width 36 height 13
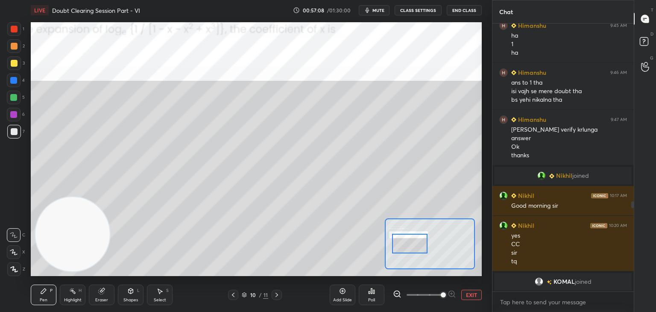
click at [415, 237] on div at bounding box center [409, 244] width 35 height 20
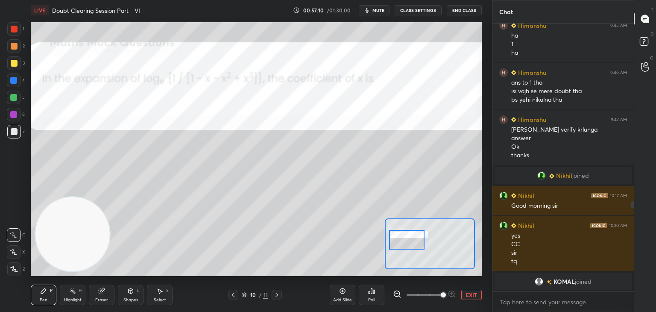
click at [412, 238] on div at bounding box center [406, 240] width 35 height 20
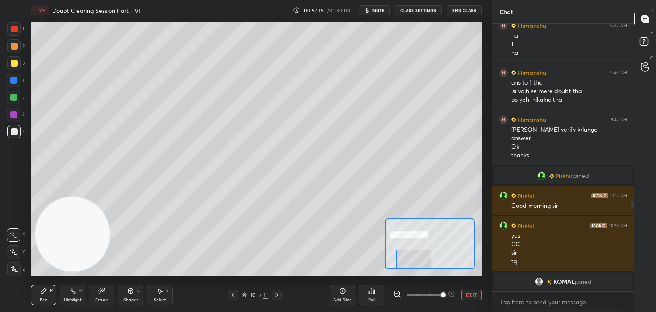
click at [415, 261] on div at bounding box center [413, 259] width 35 height 20
click at [646, 46] on icon at bounding box center [645, 42] width 15 height 15
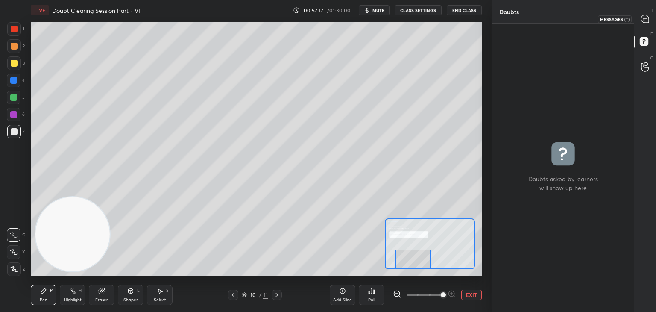
click at [644, 20] on icon at bounding box center [645, 19] width 9 height 9
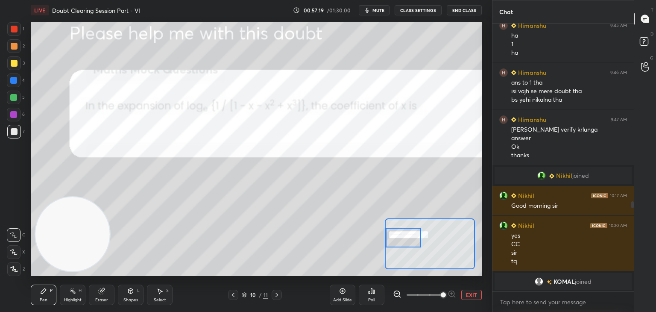
drag, startPoint x: 402, startPoint y: 252, endPoint x: 402, endPoint y: 236, distance: 16.2
click at [402, 236] on div at bounding box center [403, 238] width 35 height 20
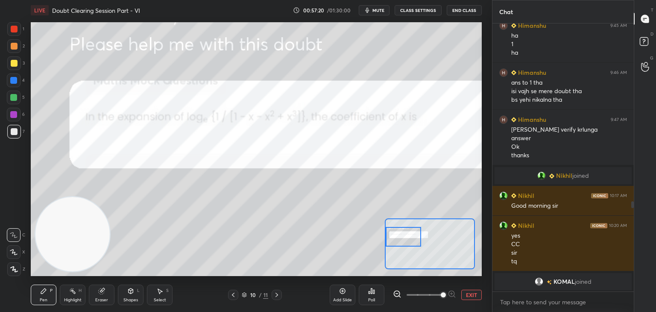
click at [441, 296] on span at bounding box center [443, 294] width 5 height 5
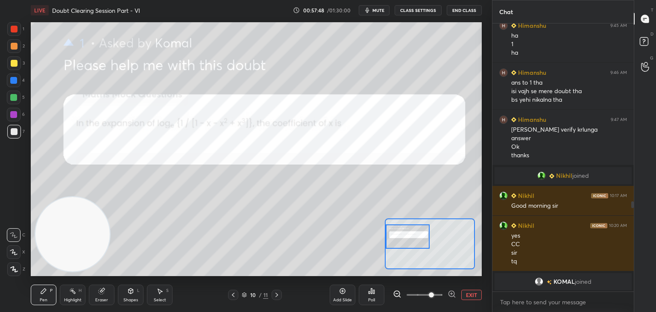
click at [471, 295] on button "EXIT" at bounding box center [471, 295] width 20 height 10
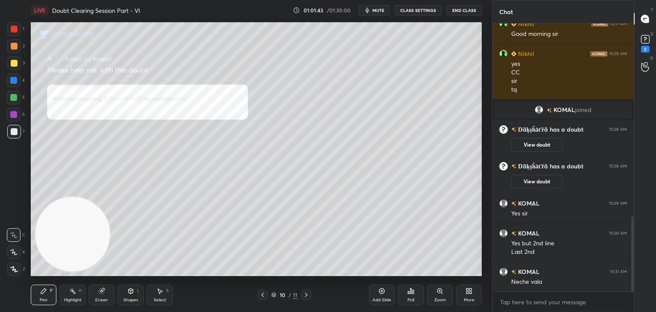
scroll to position [698, 0]
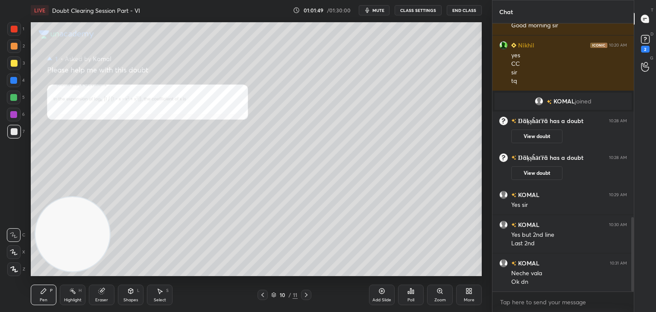
click at [301, 293] on div at bounding box center [306, 295] width 10 height 10
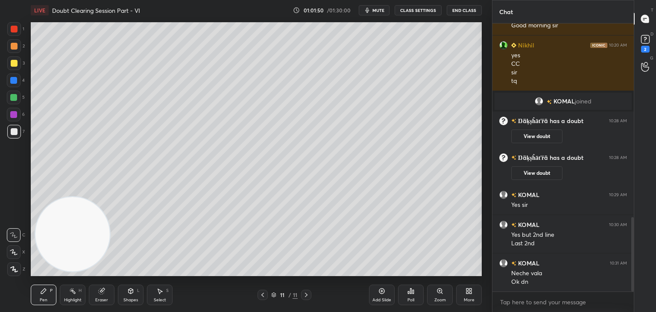
click at [256, 295] on div "11 / 11" at bounding box center [284, 295] width 169 height 10
click at [259, 296] on div at bounding box center [263, 295] width 10 height 10
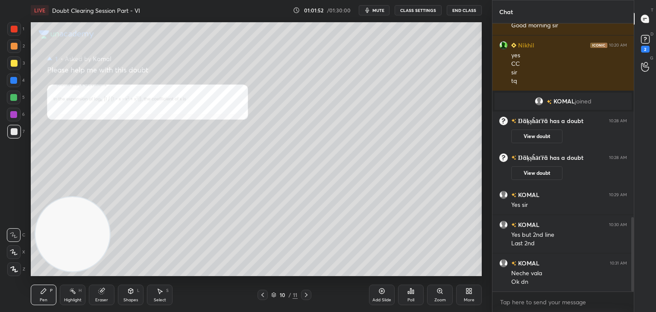
drag, startPoint x: 544, startPoint y: 172, endPoint x: 546, endPoint y: 163, distance: 8.7
click at [543, 171] on button "View doubt" at bounding box center [536, 173] width 51 height 14
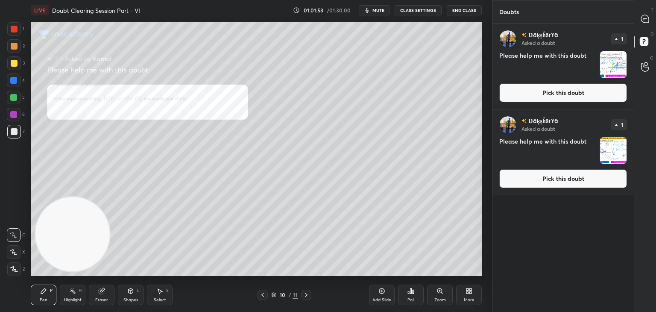
click at [530, 184] on button "Pick this doubt" at bounding box center [563, 178] width 128 height 19
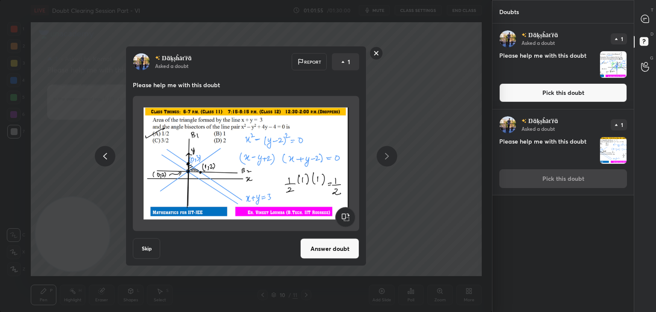
click at [328, 245] on button "Answer doubt" at bounding box center [329, 248] width 59 height 20
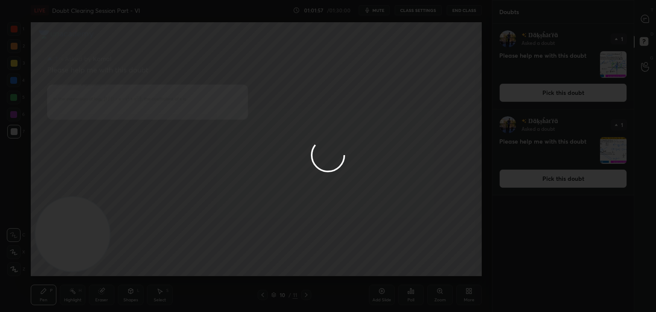
click at [548, 94] on button "Pick this doubt" at bounding box center [563, 92] width 128 height 19
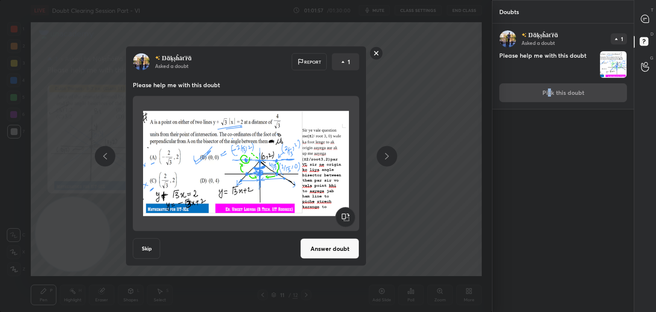
click at [548, 94] on div "Ŋäķșĥāťřä Asked a doubt 1 Please help me with this doubt Pick this doubt" at bounding box center [562, 65] width 141 height 85
click at [326, 253] on button "Answer doubt" at bounding box center [329, 248] width 59 height 20
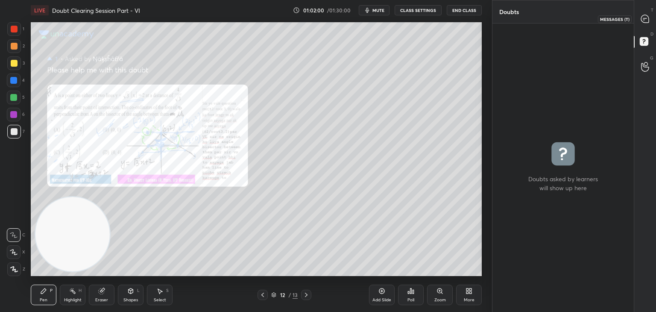
click at [647, 22] on icon at bounding box center [645, 19] width 8 height 8
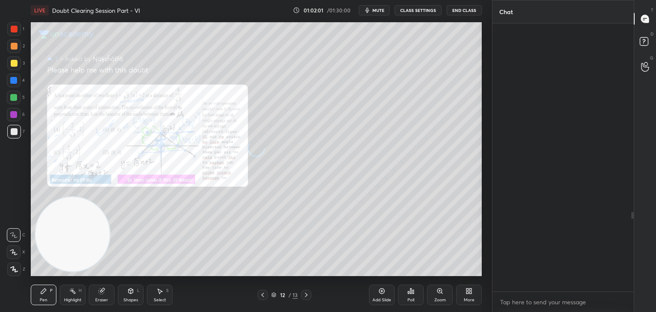
scroll to position [265, 139]
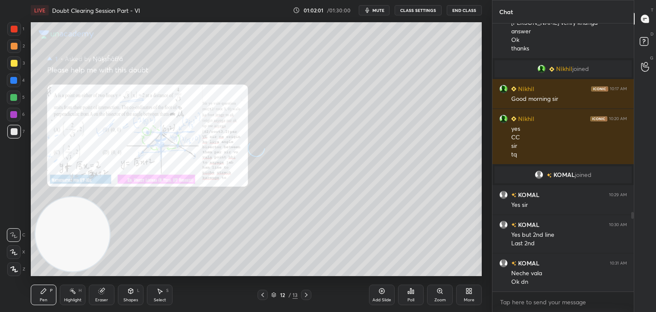
click at [647, 22] on icon at bounding box center [645, 19] width 8 height 8
click at [263, 294] on icon at bounding box center [262, 295] width 3 height 4
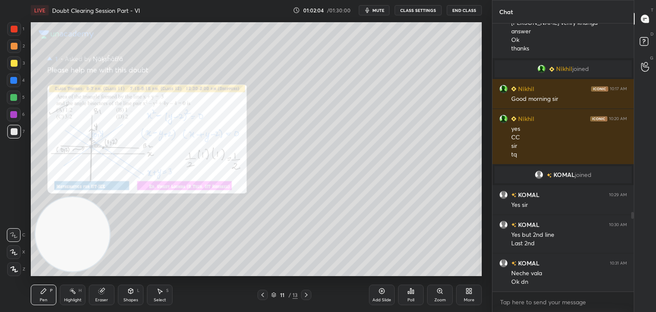
click at [433, 296] on div "Zoom" at bounding box center [440, 294] width 26 height 20
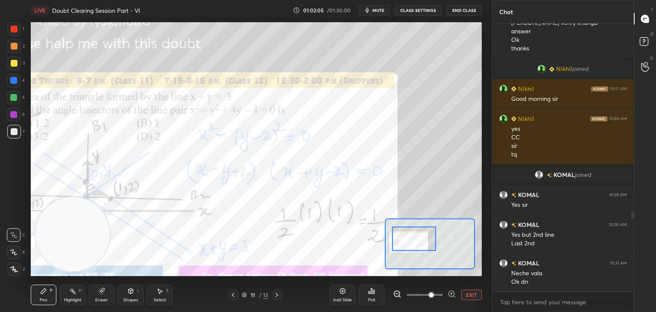
drag, startPoint x: 436, startPoint y: 241, endPoint x: 425, endPoint y: 232, distance: 14.9
click at [425, 237] on div at bounding box center [414, 238] width 44 height 24
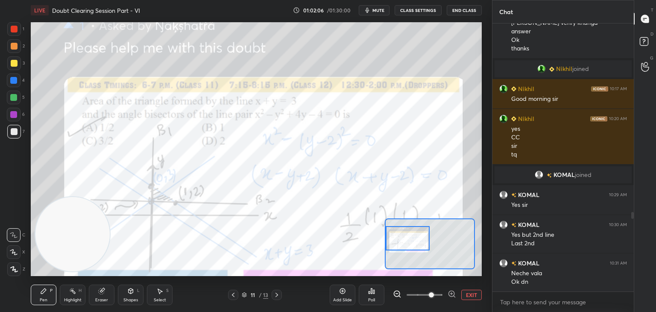
drag, startPoint x: 422, startPoint y: 238, endPoint x: 413, endPoint y: 238, distance: 8.6
click at [415, 238] on div at bounding box center [408, 238] width 44 height 24
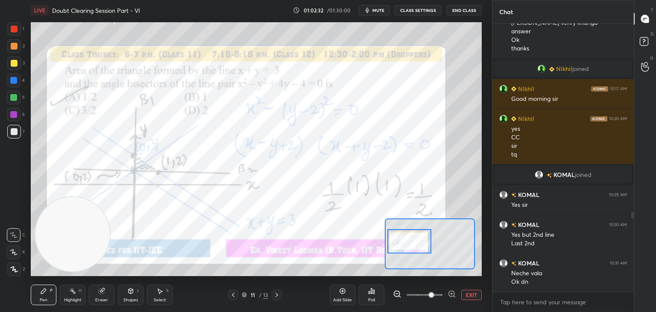
drag, startPoint x: 417, startPoint y: 247, endPoint x: 420, endPoint y: 251, distance: 5.2
click at [420, 251] on div at bounding box center [409, 241] width 44 height 24
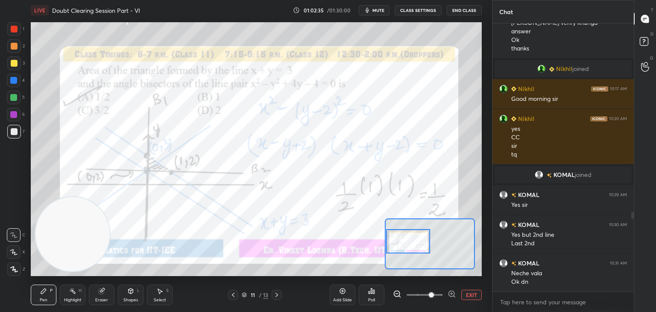
drag, startPoint x: 416, startPoint y: 246, endPoint x: 411, endPoint y: 242, distance: 6.0
click at [411, 242] on div at bounding box center [408, 241] width 44 height 24
click at [15, 29] on div at bounding box center [14, 29] width 7 height 7
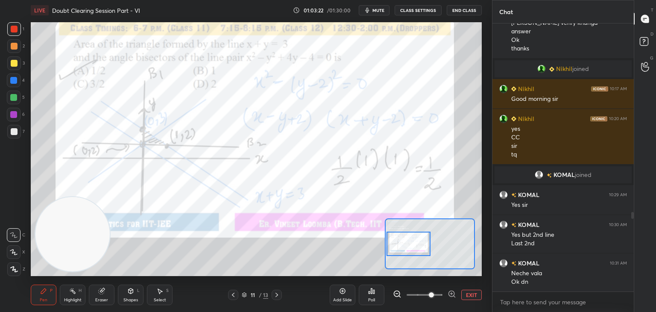
drag, startPoint x: 411, startPoint y: 243, endPoint x: 391, endPoint y: 239, distance: 19.9
click at [411, 245] on div at bounding box center [409, 243] width 44 height 24
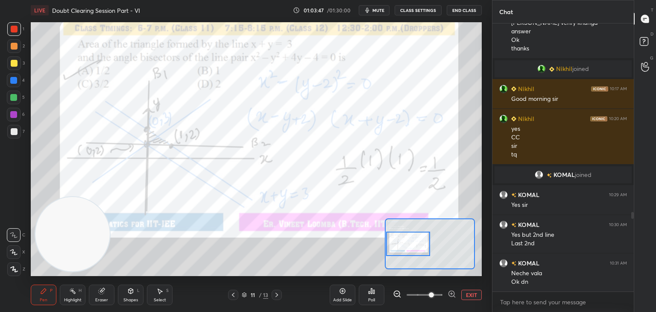
click at [275, 295] on icon at bounding box center [276, 294] width 7 height 7
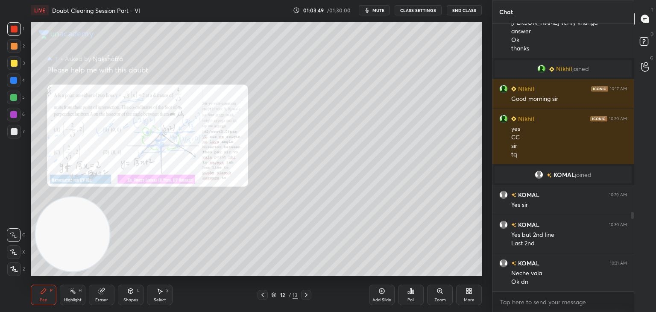
click at [430, 296] on div "Zoom" at bounding box center [440, 294] width 26 height 20
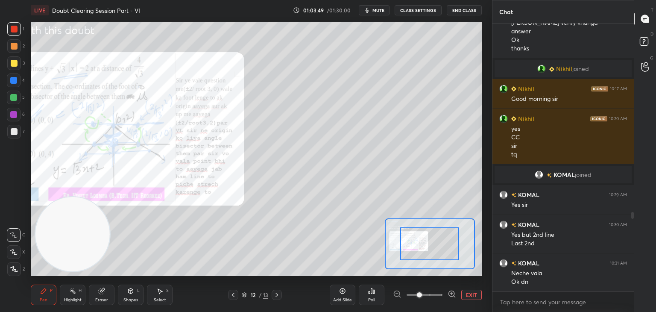
click at [427, 298] on span at bounding box center [425, 294] width 36 height 13
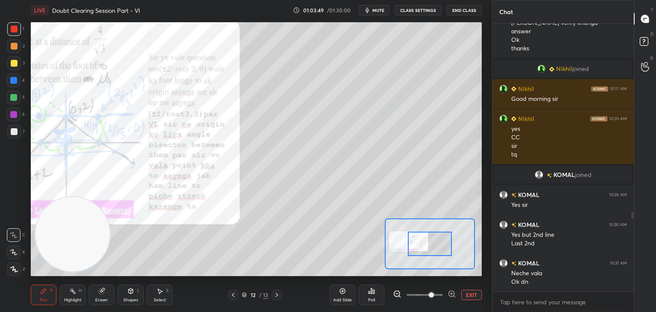
click at [429, 297] on span at bounding box center [431, 294] width 5 height 5
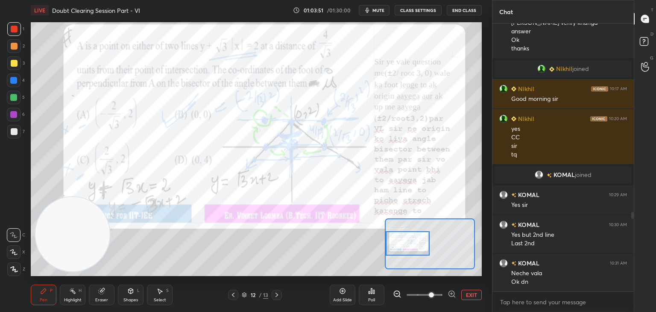
drag, startPoint x: 415, startPoint y: 240, endPoint x: 396, endPoint y: 243, distance: 19.1
click at [399, 241] on div at bounding box center [408, 243] width 44 height 24
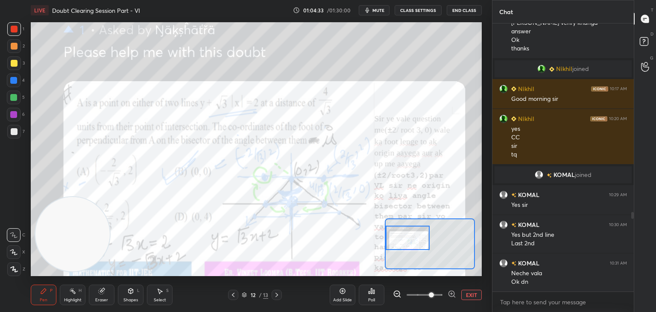
drag, startPoint x: 417, startPoint y: 242, endPoint x: 412, endPoint y: 235, distance: 8.3
click at [412, 235] on div at bounding box center [408, 237] width 44 height 24
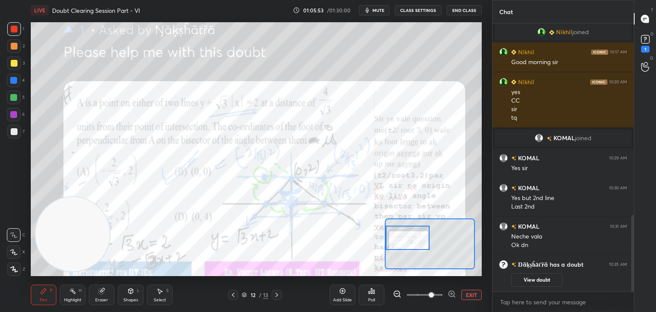
click at [527, 284] on button "View doubt" at bounding box center [536, 280] width 51 height 14
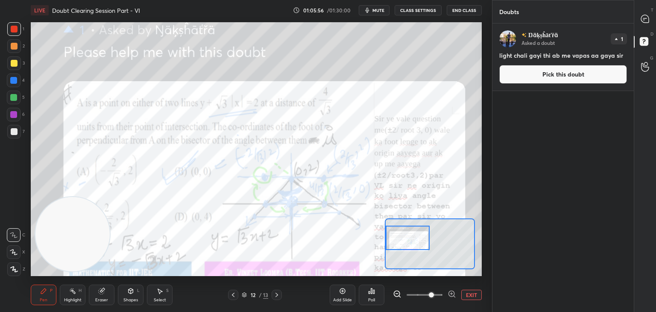
click at [542, 73] on button "Pick this doubt" at bounding box center [563, 74] width 128 height 19
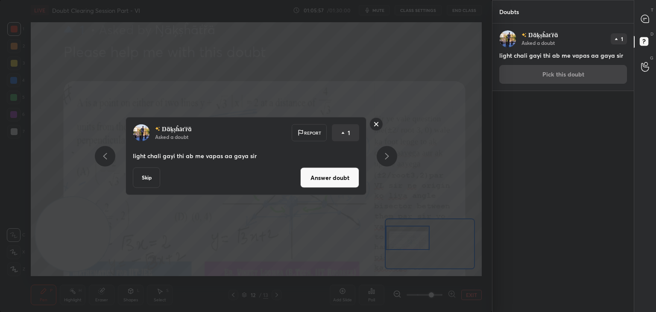
drag, startPoint x: 342, startPoint y: 171, endPoint x: 355, endPoint y: 159, distance: 18.2
click at [342, 170] on button "Answer doubt" at bounding box center [329, 177] width 59 height 20
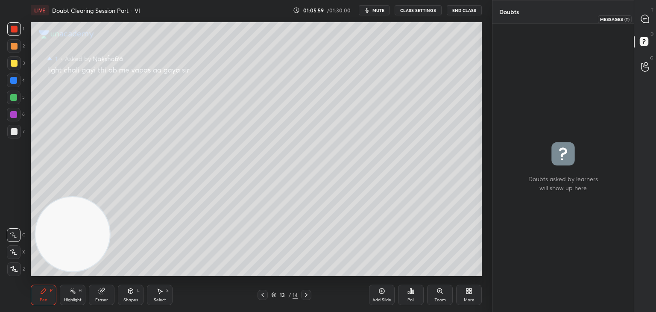
click at [643, 24] on div at bounding box center [645, 18] width 17 height 15
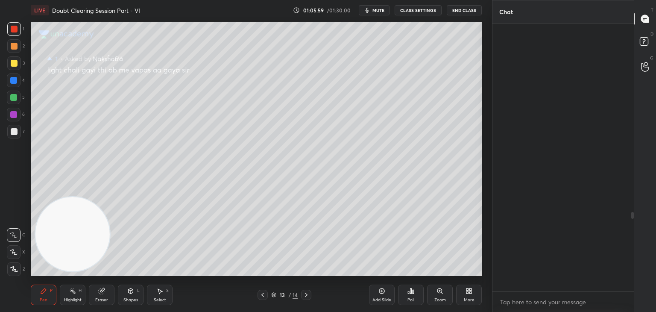
scroll to position [265, 139]
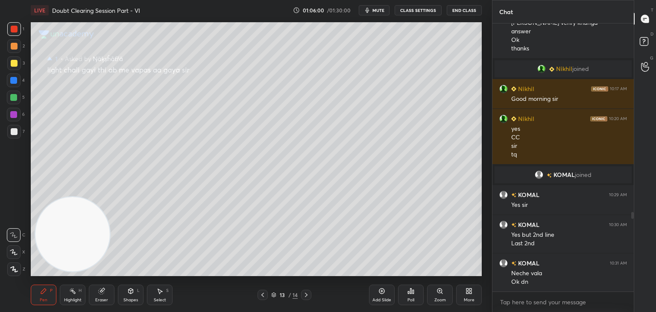
click at [263, 294] on icon at bounding box center [262, 294] width 7 height 7
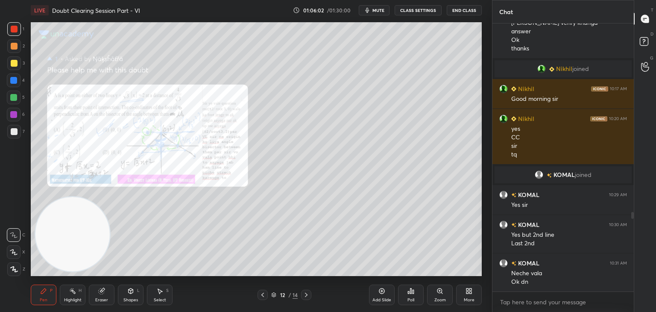
click at [439, 295] on div "Zoom" at bounding box center [440, 294] width 26 height 20
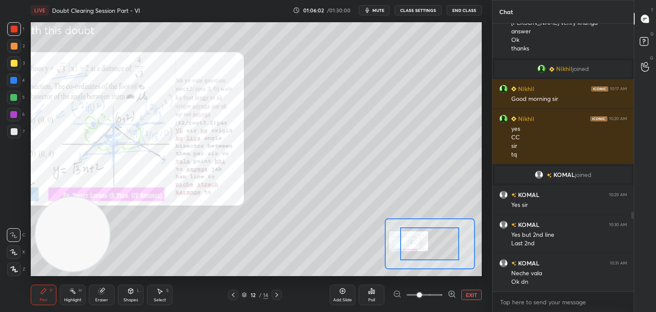
click at [437, 297] on span at bounding box center [425, 294] width 36 height 13
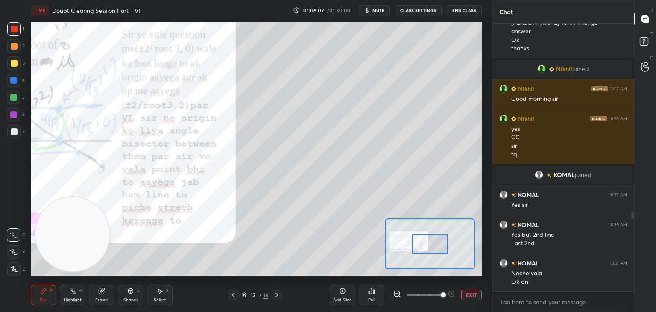
drag, startPoint x: 437, startPoint y: 297, endPoint x: 437, endPoint y: 290, distance: 6.4
click at [441, 296] on span at bounding box center [443, 294] width 5 height 5
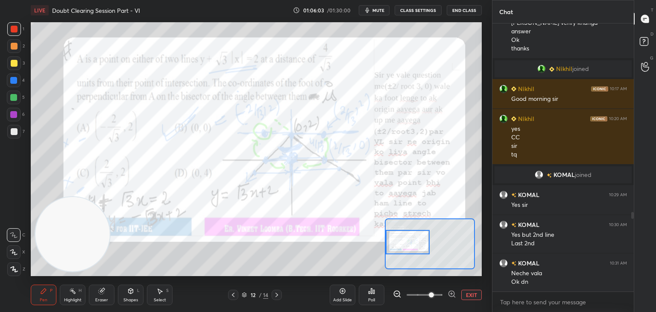
drag, startPoint x: 415, startPoint y: 236, endPoint x: 390, endPoint y: 237, distance: 24.8
click at [392, 237] on div at bounding box center [408, 242] width 44 height 24
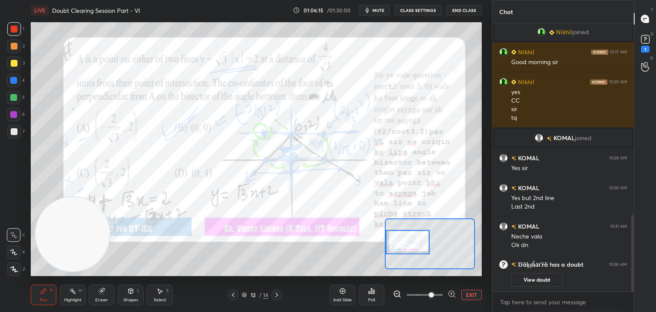
click at [524, 277] on button "View doubt" at bounding box center [536, 280] width 51 height 14
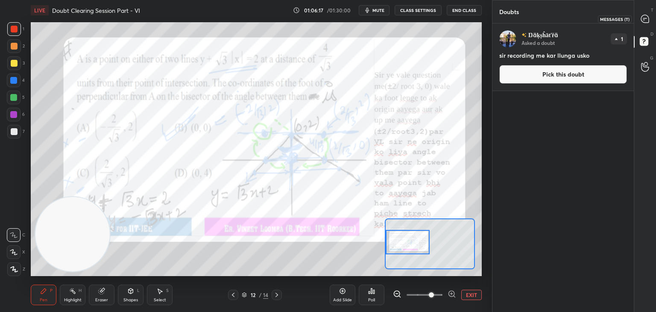
click at [644, 23] on div at bounding box center [645, 18] width 17 height 15
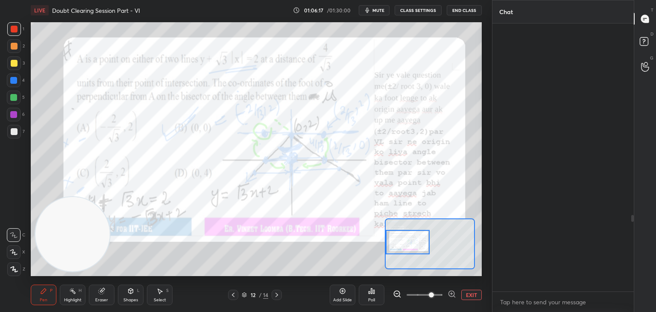
scroll to position [265, 139]
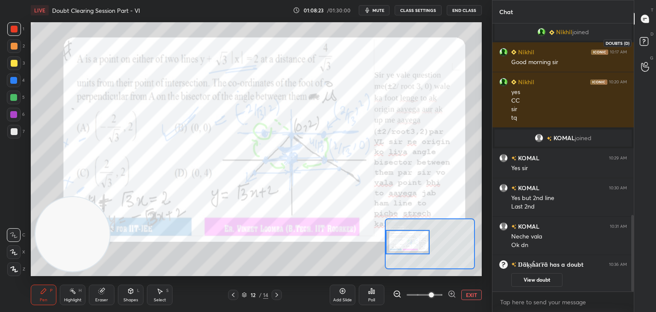
drag, startPoint x: 639, startPoint y: 47, endPoint x: 632, endPoint y: 47, distance: 6.9
click at [639, 47] on icon at bounding box center [645, 42] width 15 height 15
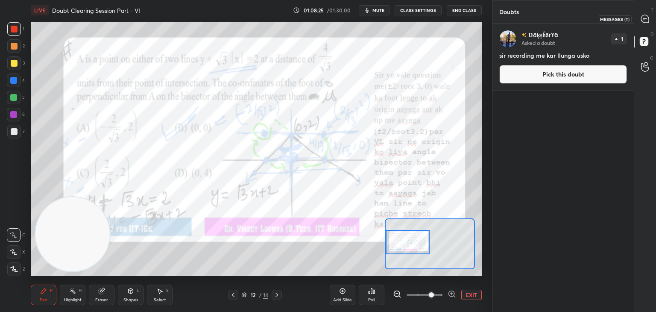
drag, startPoint x: 648, startPoint y: 20, endPoint x: 637, endPoint y: 20, distance: 11.1
click at [650, 20] on div at bounding box center [645, 18] width 17 height 15
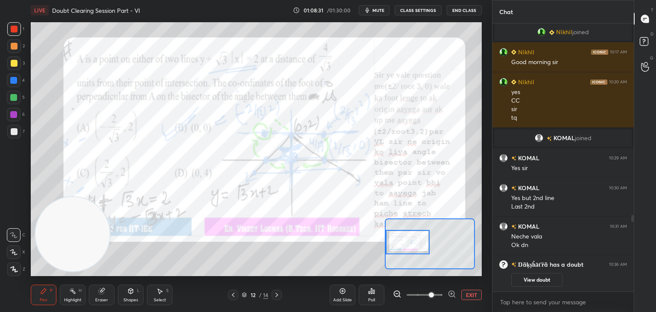
scroll to position [709, 0]
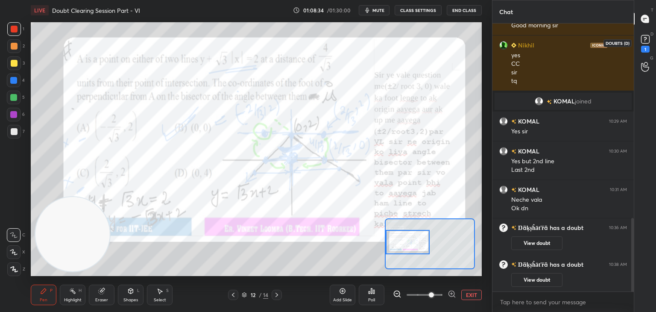
click at [646, 44] on div "1" at bounding box center [645, 43] width 13 height 20
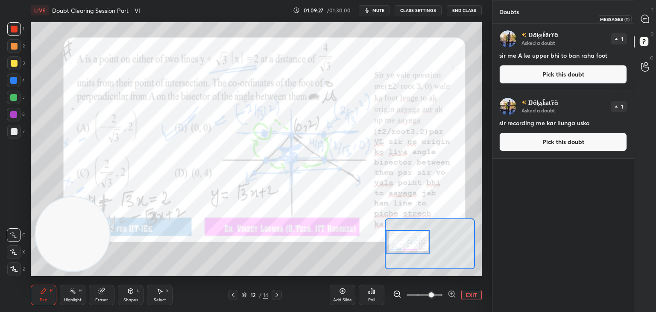
click at [647, 20] on icon at bounding box center [645, 19] width 8 height 8
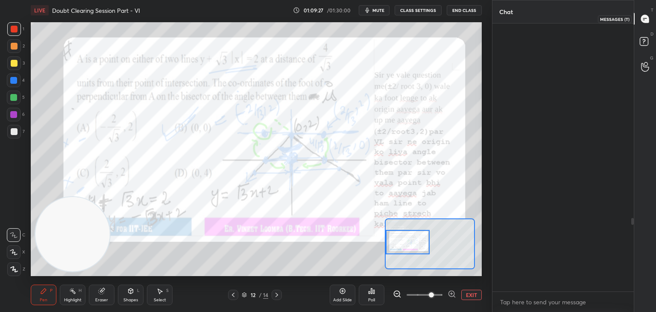
scroll to position [265, 139]
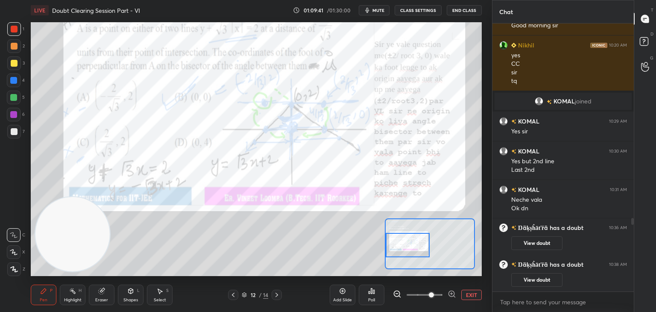
click at [410, 240] on div at bounding box center [408, 245] width 44 height 24
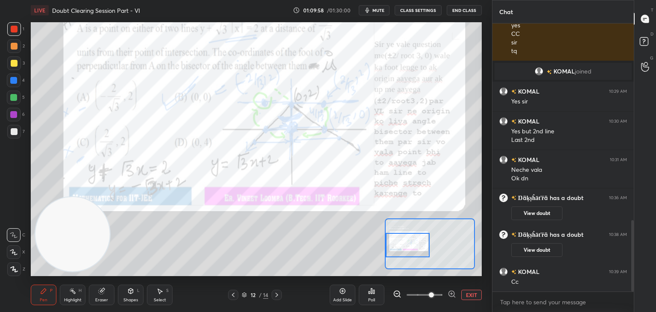
click at [632, 218] on div "Chat Nikhil 10:17 AM Good morning [PERSON_NAME] 10:20 AM yes CC [PERSON_NAME] j…" at bounding box center [574, 156] width 164 height 312
drag, startPoint x: 632, startPoint y: 225, endPoint x: 630, endPoint y: 243, distance: 17.6
click at [630, 243] on div at bounding box center [631, 157] width 5 height 268
click at [530, 248] on button "View doubt" at bounding box center [536, 250] width 51 height 14
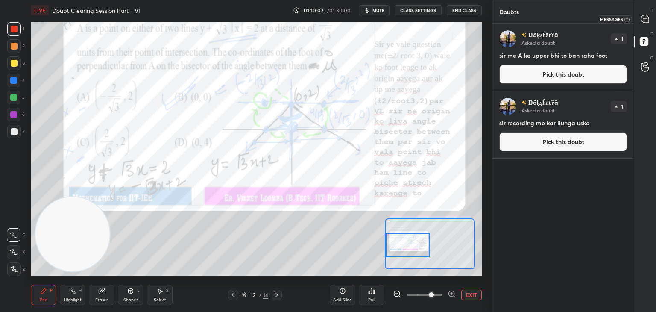
click at [646, 23] on icon at bounding box center [645, 19] width 9 height 9
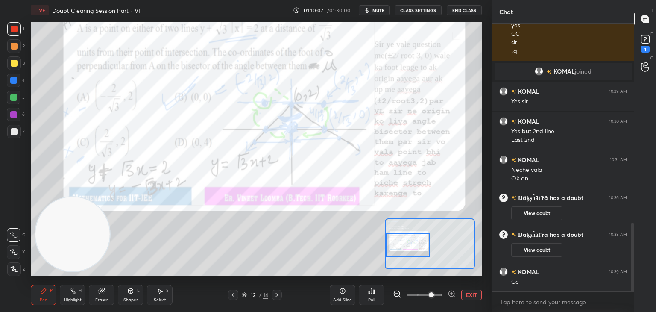
scroll to position [776, 0]
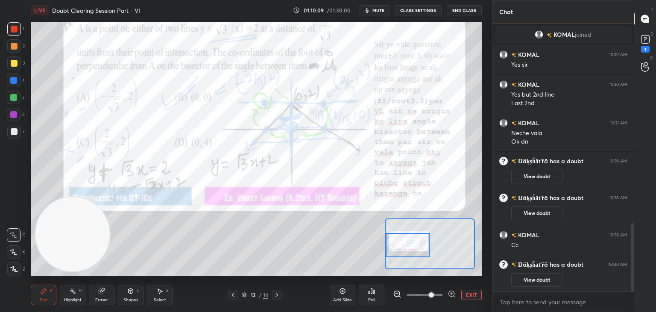
click at [531, 279] on button "View doubt" at bounding box center [536, 280] width 51 height 14
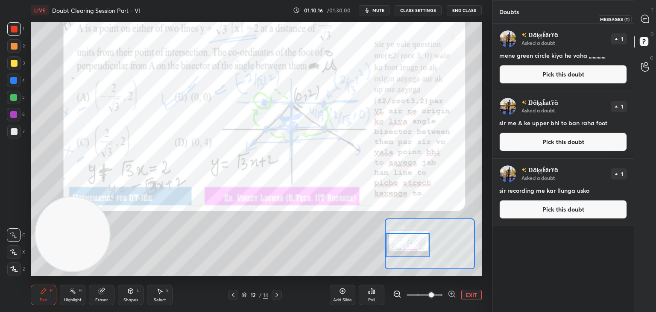
click at [638, 20] on div at bounding box center [645, 18] width 17 height 15
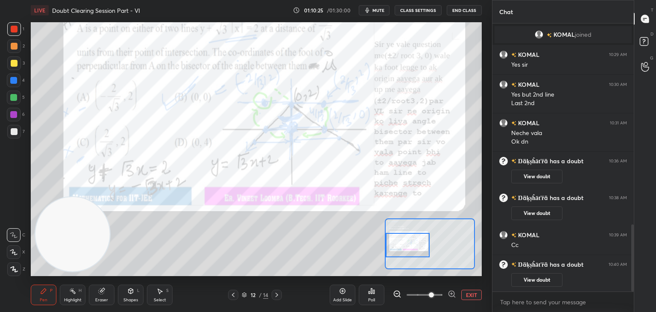
scroll to position [805, 0]
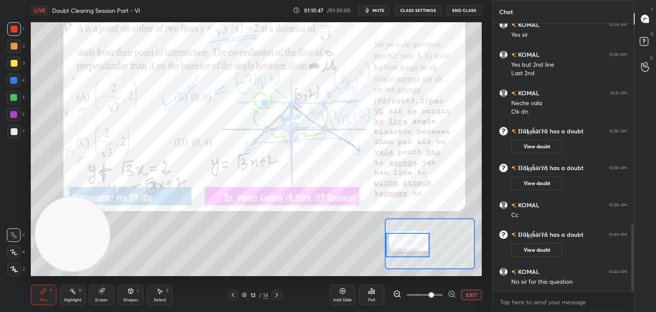
click at [98, 294] on icon at bounding box center [101, 290] width 7 height 7
click at [17, 270] on span "Erase all" at bounding box center [13, 269] width 13 height 6
click at [648, 34] on div "D Doubts (D)" at bounding box center [645, 43] width 22 height 24
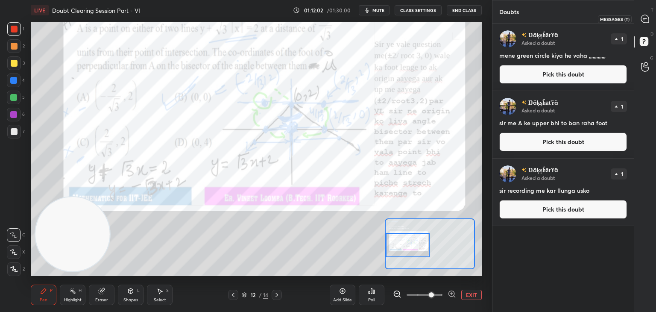
click at [648, 21] on icon at bounding box center [645, 19] width 8 height 8
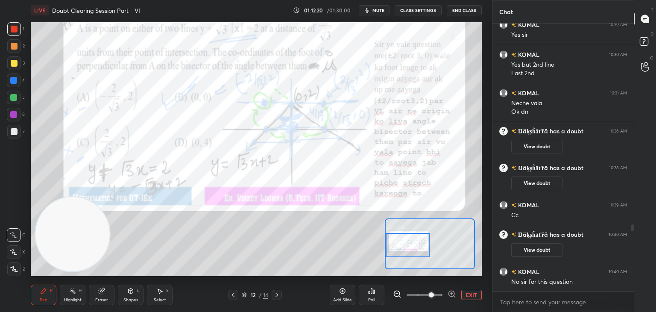
scroll to position [842, 0]
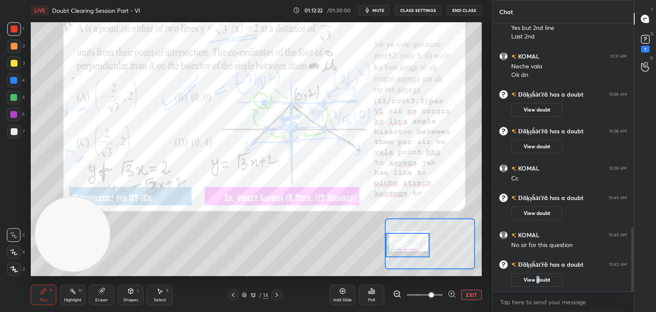
click at [536, 280] on button "View doubt" at bounding box center [536, 280] width 51 height 14
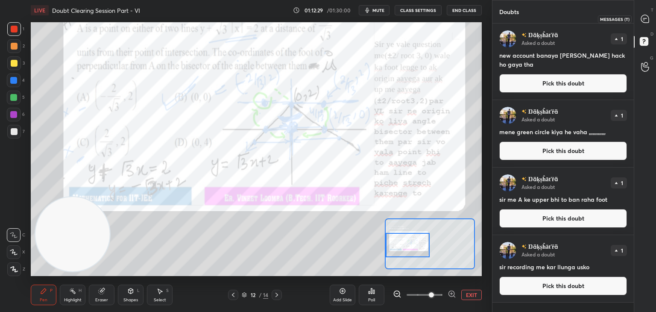
click at [643, 22] on div at bounding box center [645, 18] width 17 height 15
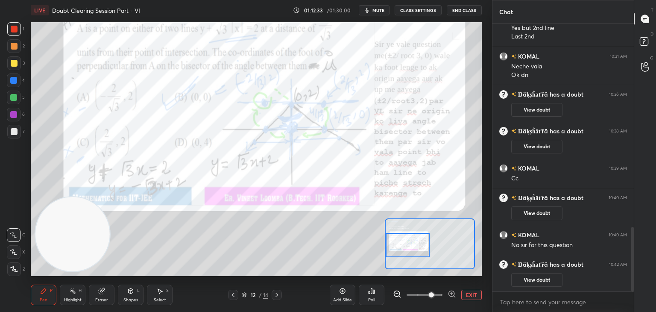
drag, startPoint x: 632, startPoint y: 227, endPoint x: 621, endPoint y: 274, distance: 47.8
click at [633, 262] on div at bounding box center [632, 259] width 3 height 64
type textarea "x"
drag, startPoint x: 542, startPoint y: 304, endPoint x: 539, endPoint y: 299, distance: 5.8
click at [541, 303] on textarea at bounding box center [563, 302] width 128 height 14
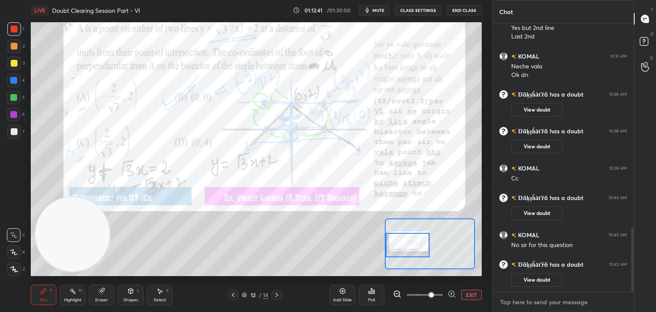
type textarea "h"
type textarea "x"
type textarea "ht"
type textarea "x"
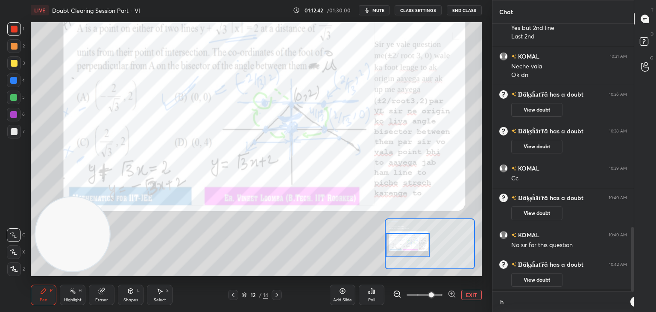
scroll to position [3, 3]
type textarea "htt"
type textarea "x"
type textarea "httt"
type textarea "x"
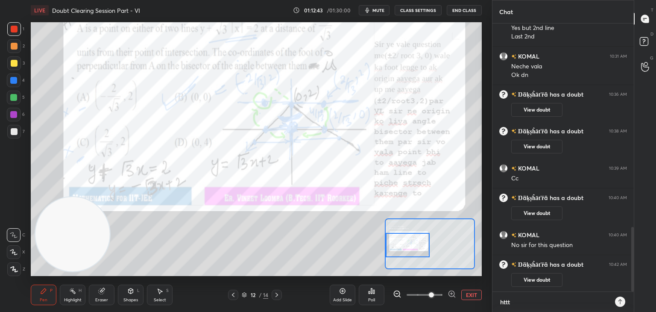
type textarea "htt"
type textarea "x"
type textarea "http"
type textarea "x"
type textarea "http:"
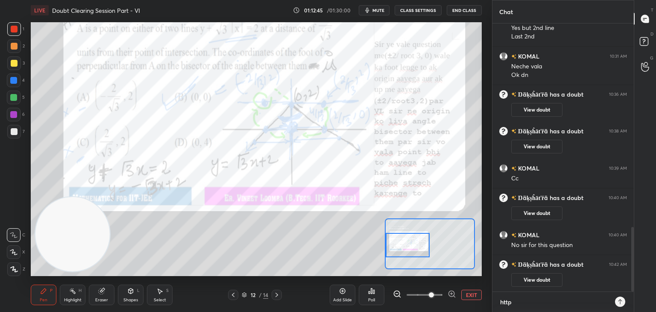
type textarea "x"
type textarea "http:/"
type textarea "x"
type textarea "http://"
type textarea "x"
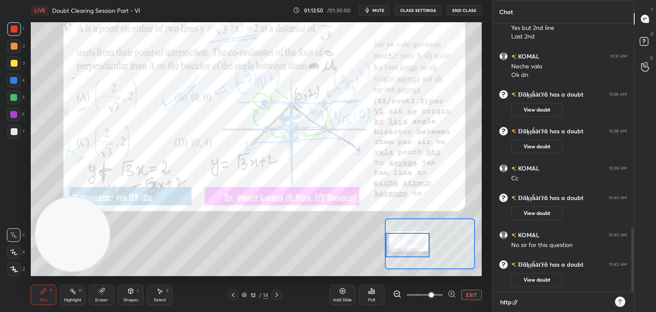
type textarea "http:/"
type textarea "x"
type textarea "http:"
type textarea "x"
type textarea "http"
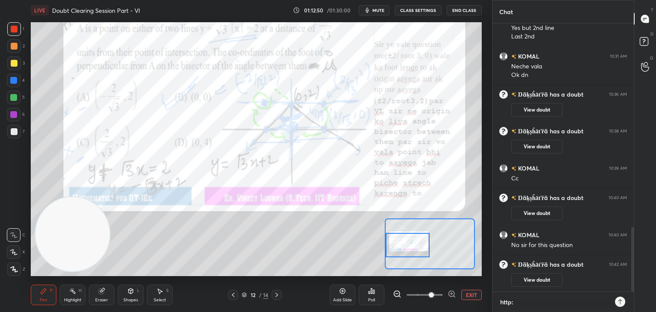
type textarea "x"
type textarea "htt"
type textarea "x"
type textarea "http"
type textarea "x"
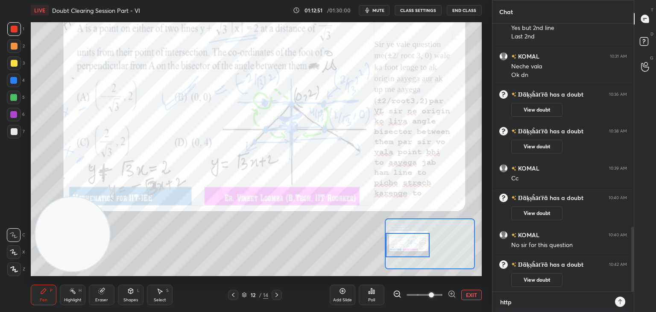
type textarea "https"
type textarea "x"
type textarea "https;"
type textarea "x"
type textarea "https"
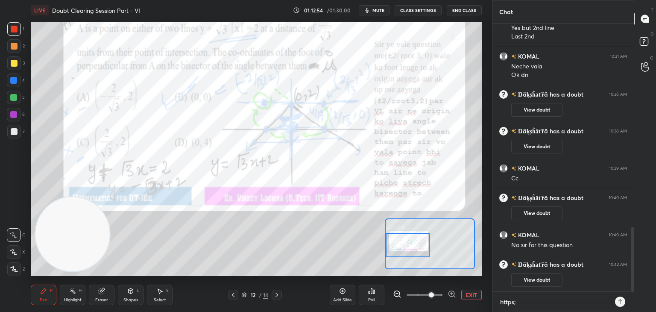
type textarea "x"
type textarea "https:"
type textarea "x"
type textarea "https:/"
type textarea "x"
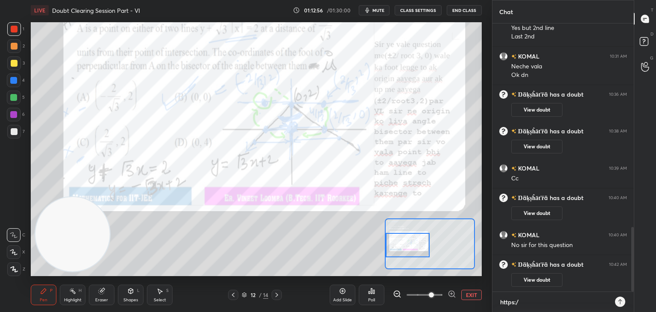
type textarea "https://"
type textarea "x"
type textarea "[URL]"
type textarea "x"
type textarea "[URL]."
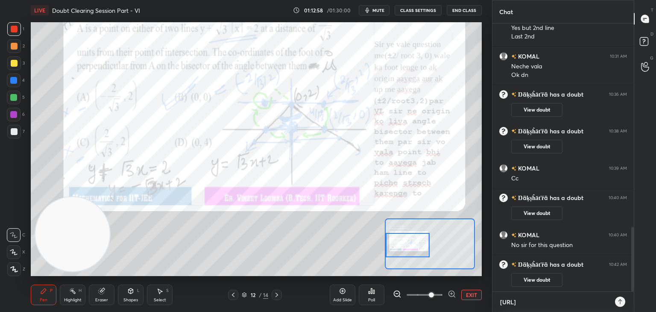
type textarea "x"
type textarea "[URL]"
type textarea "x"
type textarea "[URL][DOMAIN_NAME]"
type textarea "x"
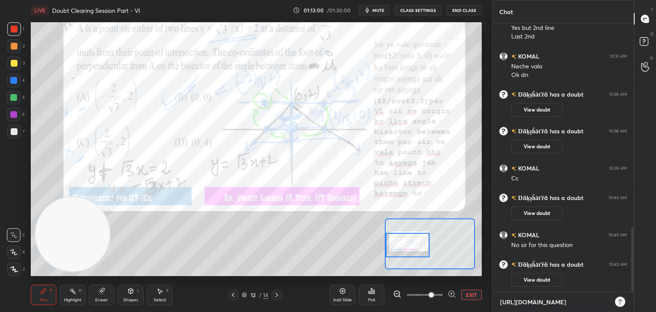
type textarea "[URL][DOMAIN_NAME]"
type textarea "x"
type textarea "[URL][DOMAIN_NAME]"
type textarea "x"
type textarea "[URL][DOMAIN_NAME]"
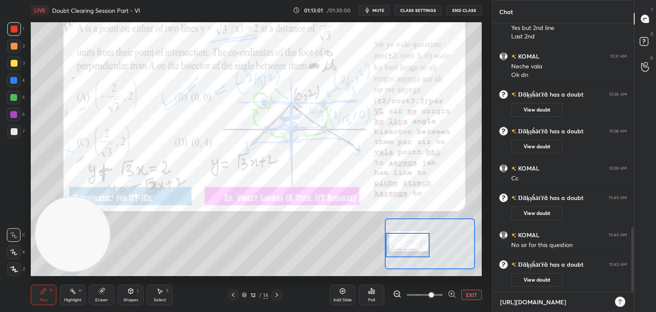
type textarea "x"
type textarea "[URL][DOMAIN_NAME]"
type textarea "x"
type textarea "[URL][DOMAIN_NAME]"
type textarea "x"
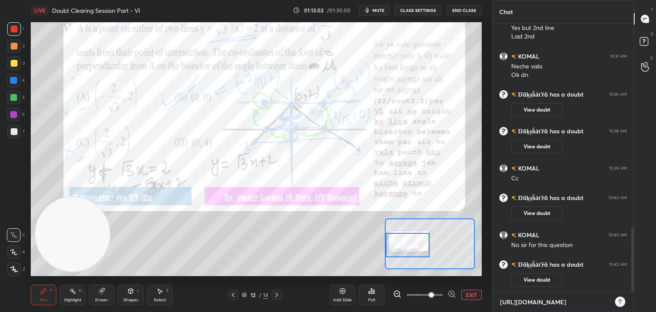
type textarea "[URL][DOMAIN_NAME]"
type textarea "x"
type textarea "[URL][DOMAIN_NAME][PERSON_NAME]"
type textarea "x"
type textarea "[URL][DOMAIN_NAME][PERSON_NAME]"
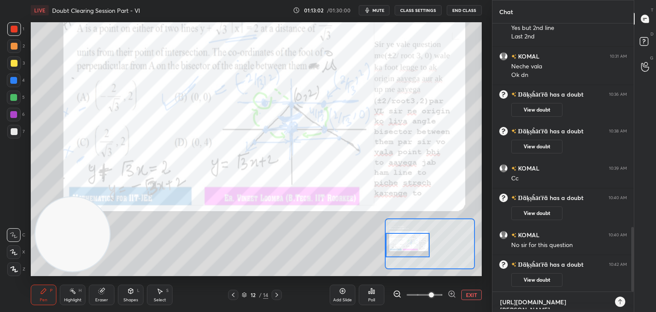
type textarea "x"
type textarea "[URL][DOMAIN_NAME]"
type textarea "x"
type textarea "[URL][DOMAIN_NAME][PERSON_NAME]"
type textarea "x"
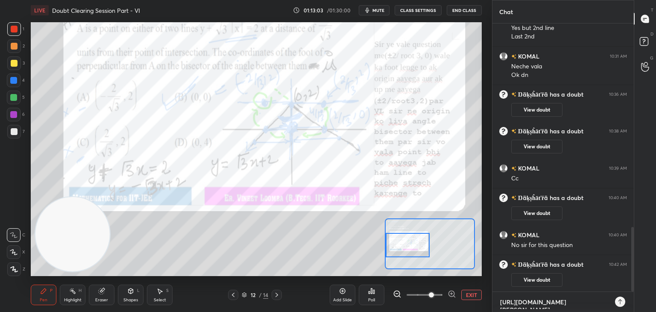
type textarea "[URL][DOMAIN_NAME]"
type textarea "x"
type textarea "[URL][DOMAIN_NAME]"
type textarea "x"
type textarea "[URL][DOMAIN_NAME]"
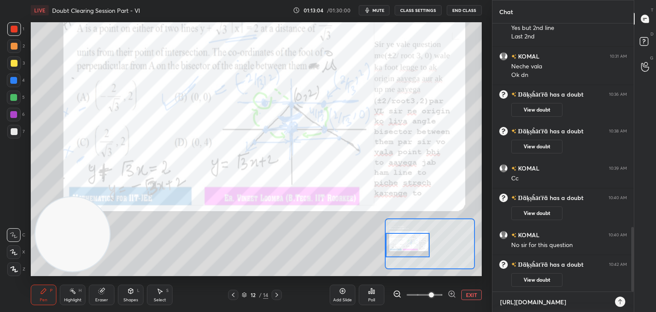
type textarea "x"
type textarea "[URL][DOMAIN_NAME]"
type textarea "x"
type textarea "[URL][DOMAIN_NAME]"
type textarea "x"
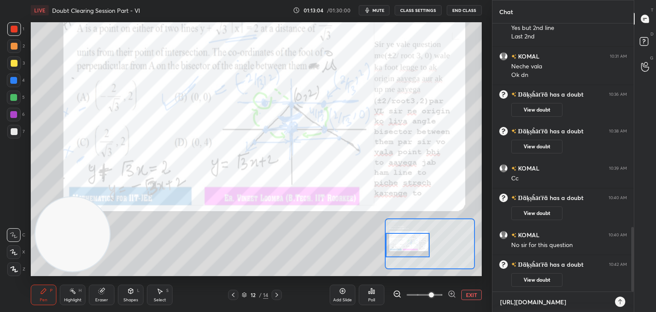
type textarea "[URL][DOMAIN_NAME]"
type textarea "x"
type textarea "[URL][DOMAIN_NAME]"
type textarea "x"
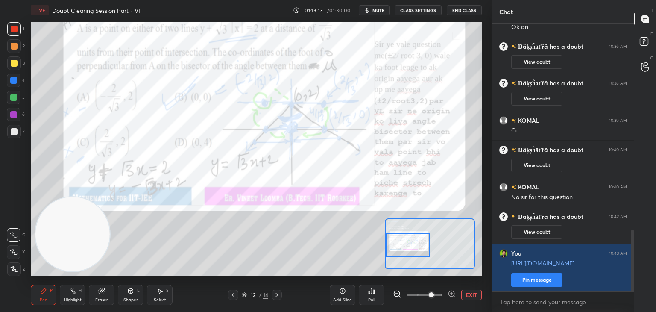
scroll to position [890, 0]
drag, startPoint x: 634, startPoint y: 240, endPoint x: 632, endPoint y: 264, distance: 24.8
click at [633, 265] on div at bounding box center [632, 260] width 3 height 62
drag, startPoint x: 642, startPoint y: 43, endPoint x: 635, endPoint y: 45, distance: 7.6
click at [641, 41] on rect at bounding box center [644, 42] width 8 height 8
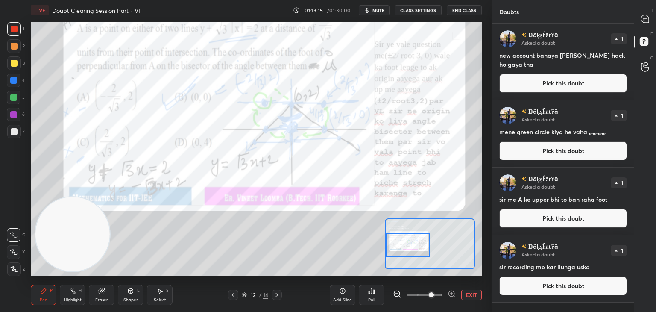
drag, startPoint x: 545, startPoint y: 283, endPoint x: 538, endPoint y: 279, distance: 7.8
click at [544, 282] on button "Pick this doubt" at bounding box center [563, 285] width 128 height 19
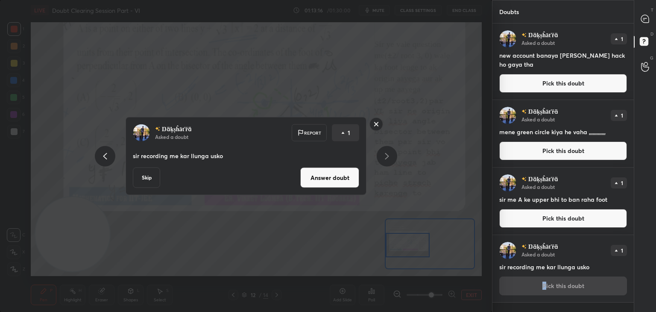
drag, startPoint x: 333, startPoint y: 180, endPoint x: 370, endPoint y: 168, distance: 38.9
click at [334, 180] on button "Answer doubt" at bounding box center [329, 177] width 59 height 20
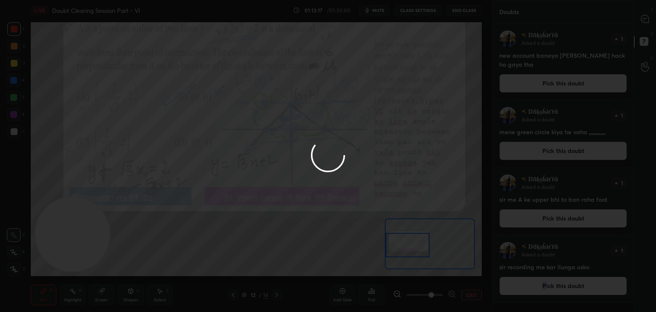
click at [559, 214] on div at bounding box center [328, 156] width 656 height 312
click at [559, 218] on div at bounding box center [328, 156] width 656 height 312
click at [559, 221] on div at bounding box center [328, 156] width 656 height 312
click at [560, 223] on div at bounding box center [328, 156] width 656 height 312
click at [562, 223] on div at bounding box center [328, 156] width 656 height 312
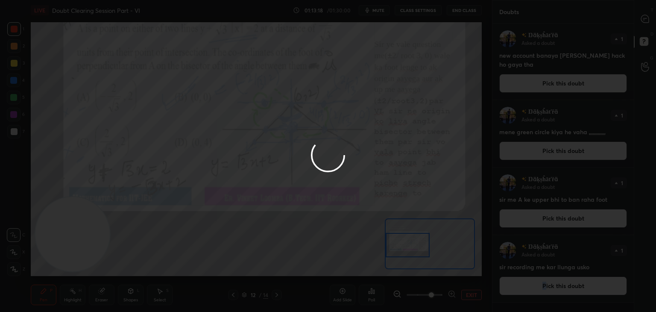
click at [564, 225] on div at bounding box center [328, 156] width 656 height 312
click at [567, 226] on div at bounding box center [328, 156] width 656 height 312
click at [568, 225] on div at bounding box center [328, 156] width 656 height 312
click at [569, 225] on div at bounding box center [328, 156] width 656 height 312
click at [571, 225] on div at bounding box center [328, 156] width 656 height 312
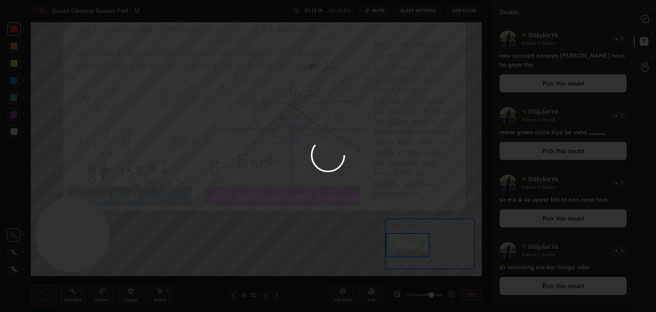
click at [571, 224] on div at bounding box center [328, 156] width 656 height 312
click at [572, 223] on div at bounding box center [328, 156] width 656 height 312
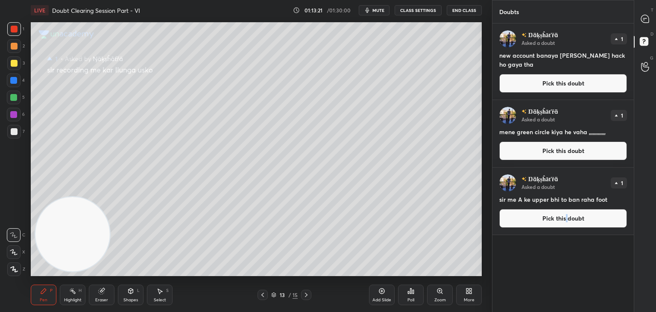
click at [565, 217] on button "Pick this doubt" at bounding box center [563, 218] width 128 height 19
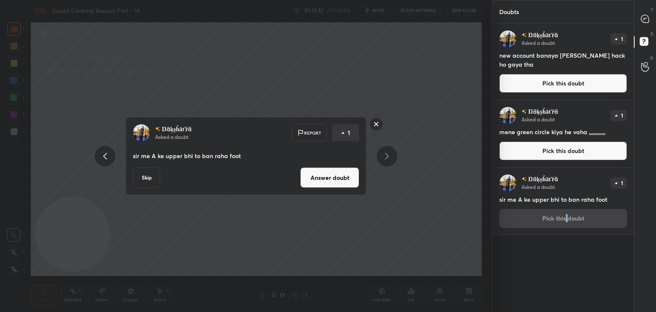
drag, startPoint x: 333, startPoint y: 181, endPoint x: 347, endPoint y: 176, distance: 15.0
click at [333, 181] on button "Answer doubt" at bounding box center [329, 177] width 59 height 20
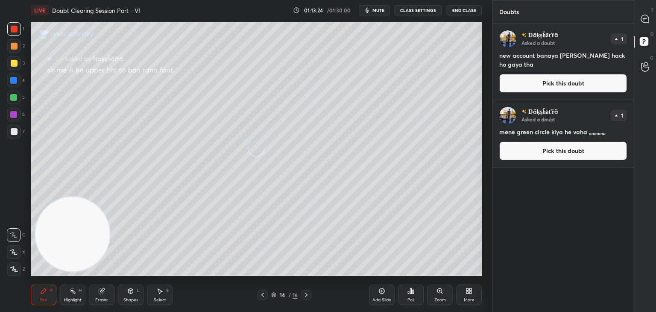
click at [543, 156] on button "Pick this doubt" at bounding box center [563, 150] width 128 height 19
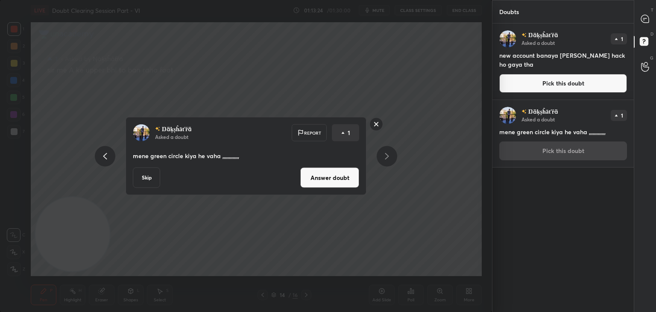
click at [328, 180] on button "Answer doubt" at bounding box center [329, 177] width 59 height 20
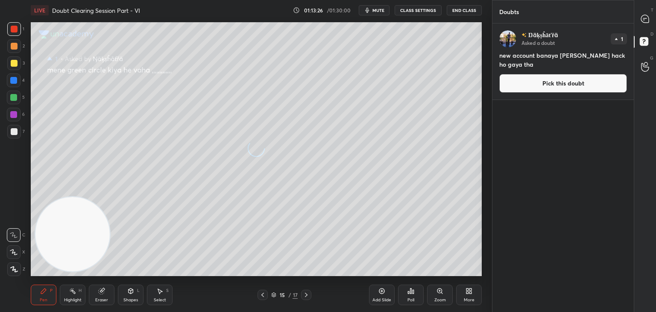
click at [546, 77] on button "Pick this doubt" at bounding box center [563, 83] width 128 height 19
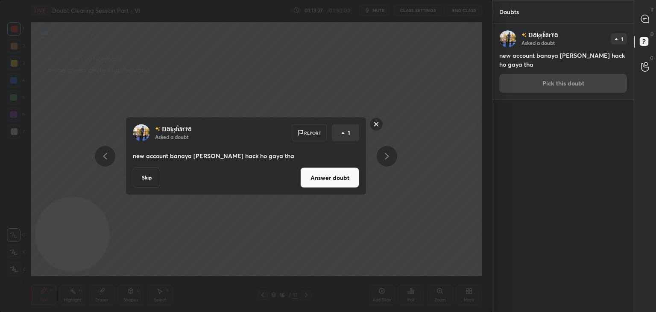
click at [345, 179] on button "Answer doubt" at bounding box center [329, 177] width 59 height 20
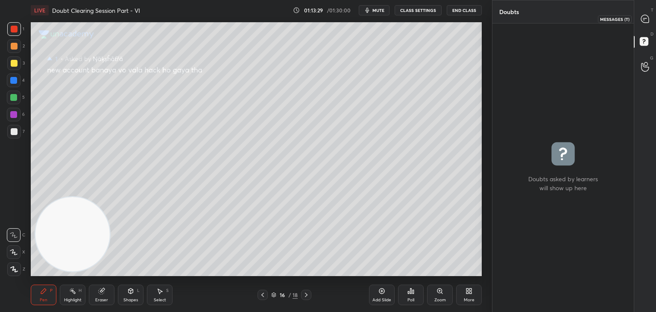
drag, startPoint x: 645, startPoint y: 19, endPoint x: 641, endPoint y: 19, distance: 4.3
click at [644, 19] on icon at bounding box center [645, 19] width 8 height 8
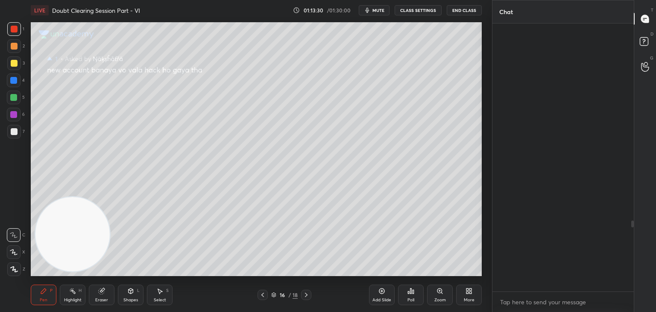
scroll to position [265, 139]
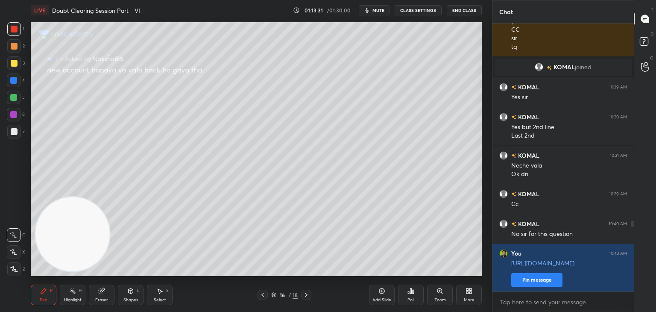
click at [264, 291] on icon at bounding box center [262, 294] width 7 height 7
click at [263, 293] on icon at bounding box center [262, 294] width 7 height 7
click at [264, 293] on icon at bounding box center [262, 294] width 7 height 7
click at [264, 294] on icon at bounding box center [262, 294] width 7 height 7
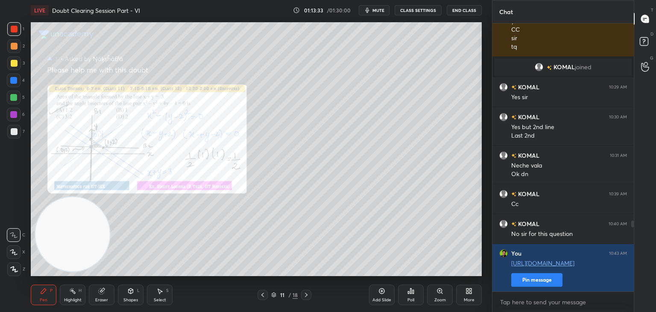
click at [308, 294] on icon at bounding box center [306, 294] width 7 height 7
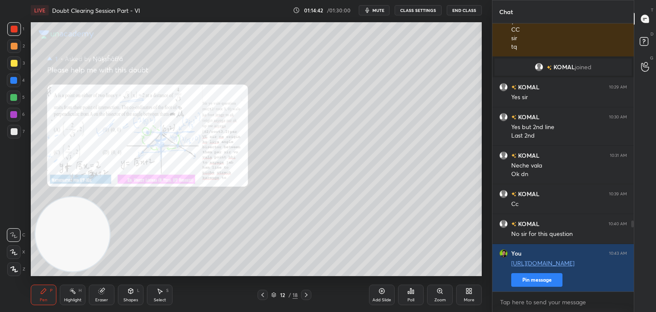
click at [441, 290] on icon at bounding box center [439, 290] width 7 height 7
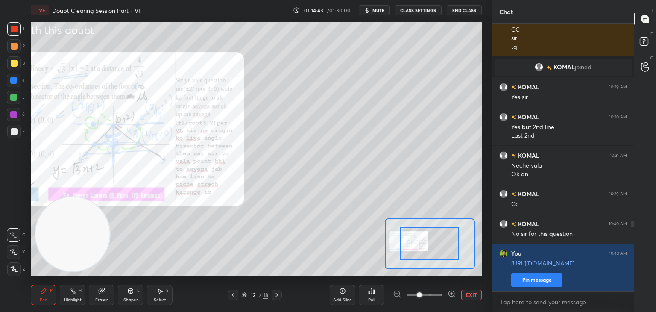
click at [435, 295] on span at bounding box center [425, 294] width 36 height 13
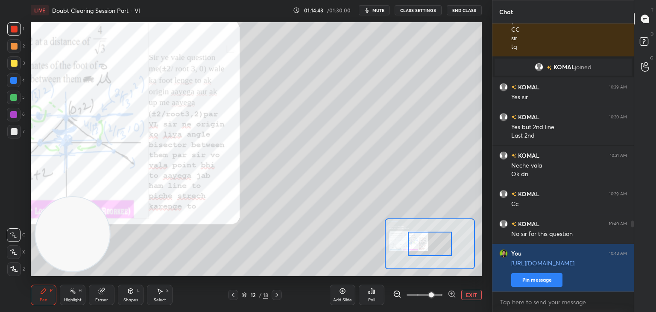
click at [434, 295] on span at bounding box center [431, 294] width 5 height 5
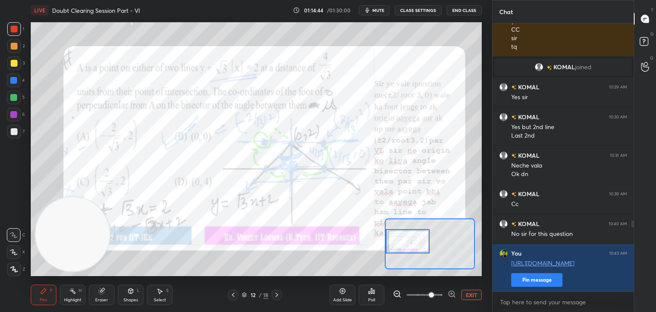
drag, startPoint x: 427, startPoint y: 234, endPoint x: 401, endPoint y: 233, distance: 25.6
click at [403, 233] on div at bounding box center [408, 241] width 44 height 24
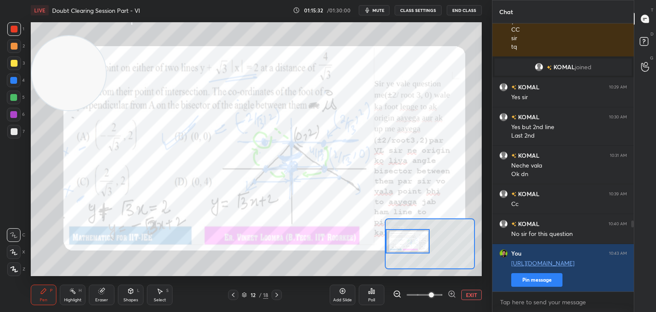
drag, startPoint x: 97, startPoint y: 228, endPoint x: 64, endPoint y: 36, distance: 194.6
click at [67, 51] on video at bounding box center [69, 73] width 74 height 74
click at [382, 9] on span "mute" at bounding box center [378, 10] width 12 height 6
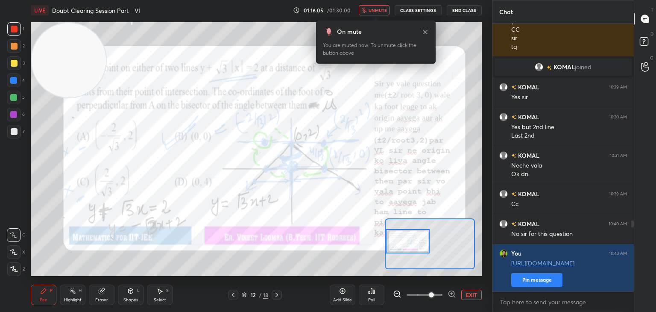
click at [424, 34] on icon at bounding box center [425, 32] width 7 height 7
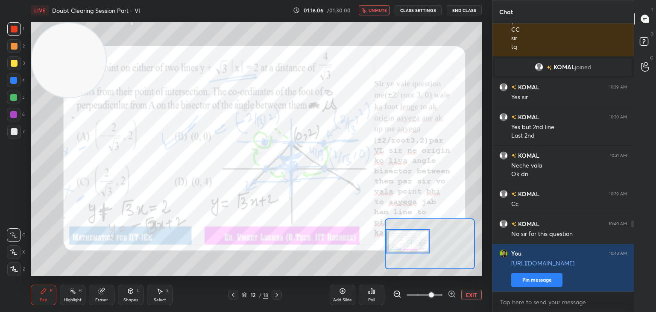
click at [381, 11] on span "unmute" at bounding box center [378, 10] width 18 height 6
click at [384, 10] on span "mute" at bounding box center [378, 10] width 12 height 6
click at [378, 12] on span "unmute" at bounding box center [378, 10] width 18 height 6
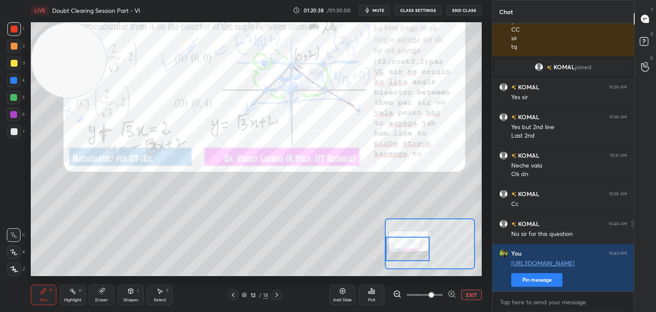
drag, startPoint x: 399, startPoint y: 226, endPoint x: 395, endPoint y: 246, distance: 20.1
click at [395, 246] on div at bounding box center [408, 249] width 44 height 24
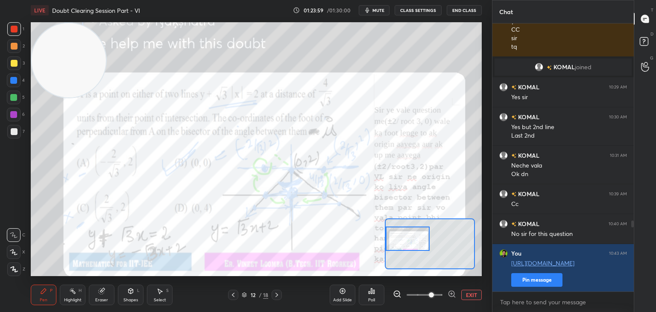
drag, startPoint x: 405, startPoint y: 253, endPoint x: 401, endPoint y: 243, distance: 10.4
click at [401, 243] on div at bounding box center [408, 238] width 44 height 24
click at [372, 12] on button "mute" at bounding box center [374, 10] width 31 height 10
click at [384, 8] on span "unmute" at bounding box center [378, 10] width 18 height 6
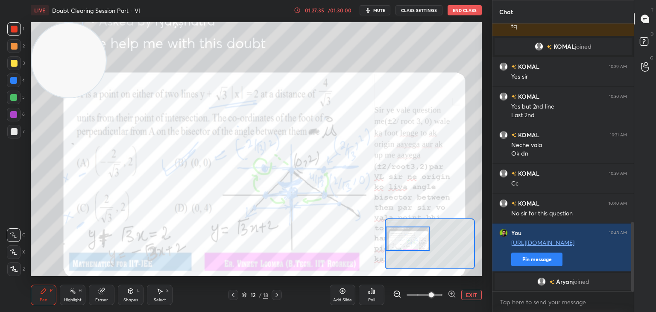
scroll to position [774, 0]
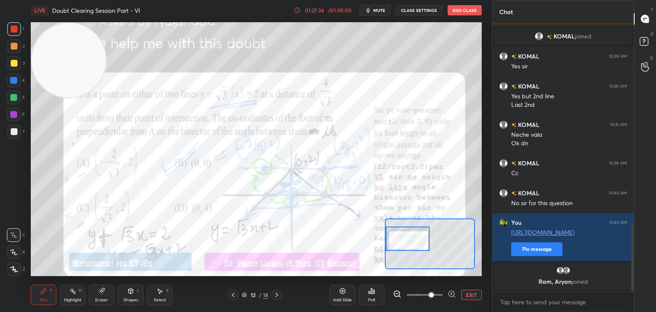
click at [109, 289] on div "Eraser" at bounding box center [102, 294] width 26 height 20
click at [47, 298] on div "Pen P" at bounding box center [44, 294] width 26 height 20
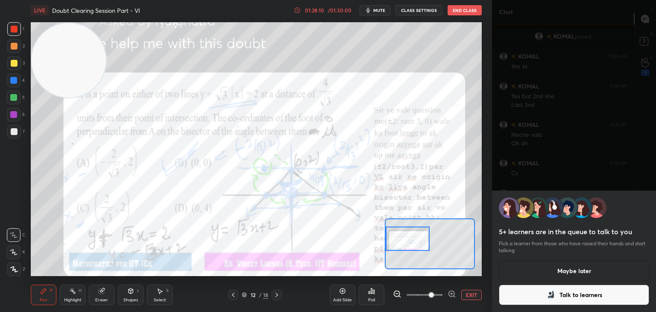
drag, startPoint x: 579, startPoint y: 290, endPoint x: 582, endPoint y: 279, distance: 10.6
click at [579, 290] on button "Talk to learners" at bounding box center [574, 294] width 150 height 20
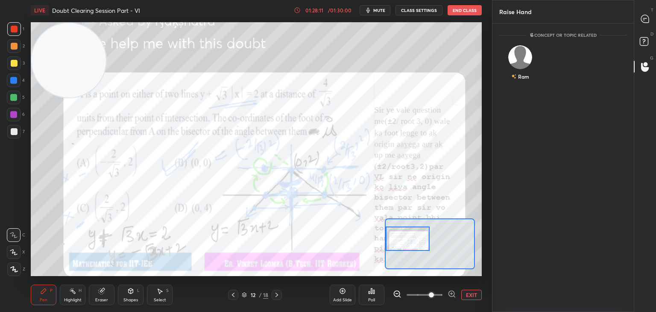
scroll to position [3, 3]
click at [521, 66] on div "Ram" at bounding box center [520, 65] width 42 height 50
drag, startPoint x: 517, startPoint y: 79, endPoint x: 535, endPoint y: 62, distance: 24.8
click at [517, 79] on button "INVITE" at bounding box center [520, 82] width 35 height 11
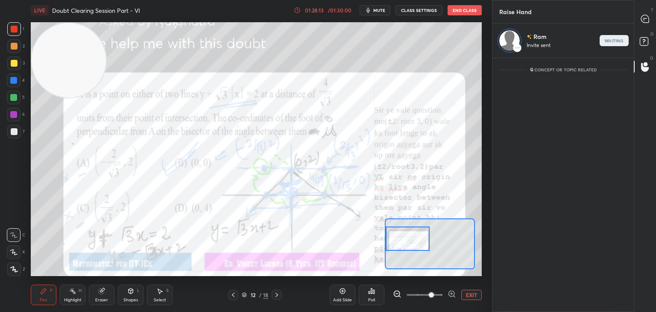
drag, startPoint x: 643, startPoint y: 32, endPoint x: 635, endPoint y: 26, distance: 9.2
click at [642, 31] on div "D Doubts (D)" at bounding box center [645, 43] width 22 height 24
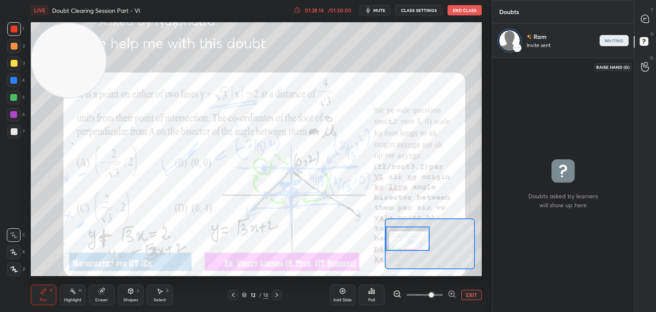
drag, startPoint x: 644, startPoint y: 61, endPoint x: 646, endPoint y: 41, distance: 20.1
click at [644, 60] on div at bounding box center [645, 66] width 17 height 15
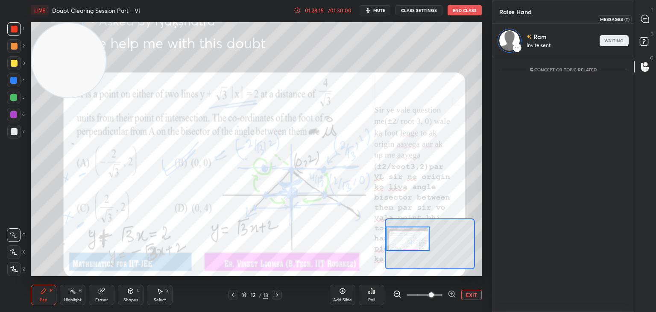
drag, startPoint x: 648, startPoint y: 24, endPoint x: 642, endPoint y: 21, distance: 6.7
click at [648, 23] on div at bounding box center [645, 18] width 17 height 15
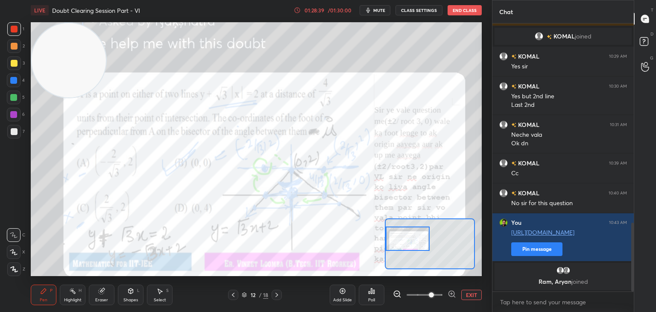
scroll to position [811, 0]
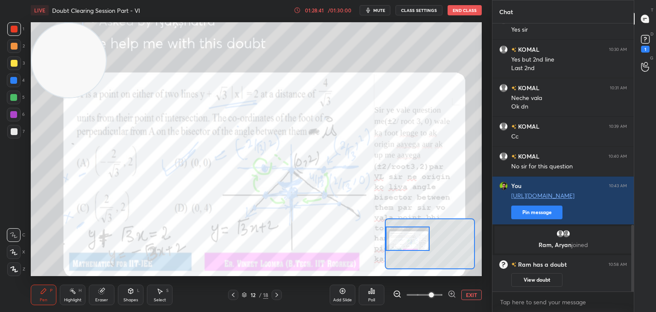
click at [527, 284] on button "View doubt" at bounding box center [536, 280] width 51 height 14
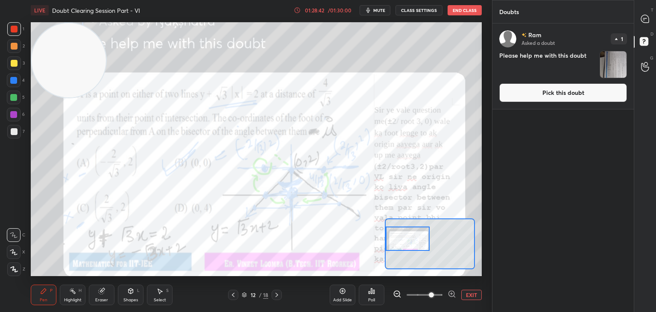
click at [539, 90] on button "Pick this doubt" at bounding box center [563, 92] width 128 height 19
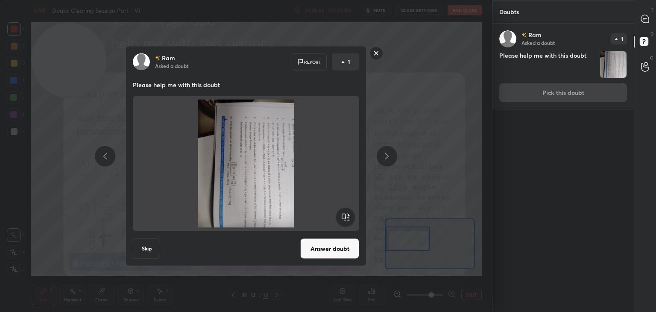
click at [347, 218] on rect at bounding box center [345, 217] width 19 height 19
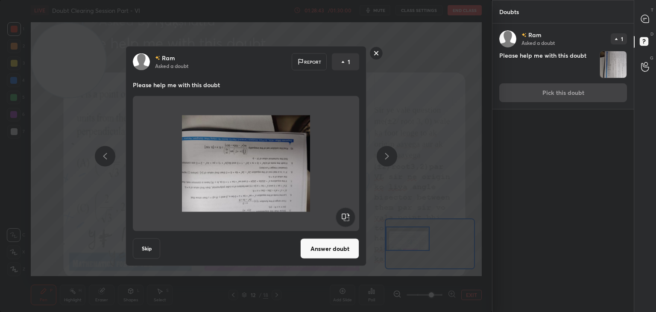
click at [346, 218] on rect at bounding box center [345, 217] width 19 height 19
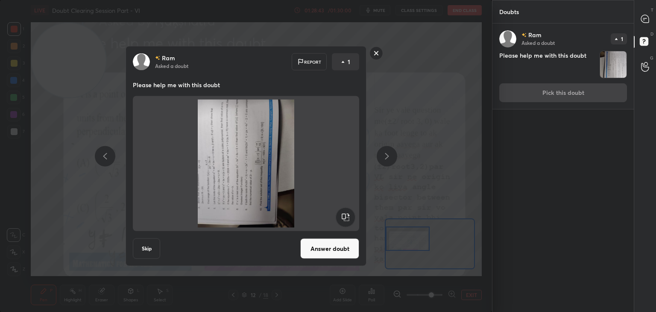
click at [346, 218] on rect at bounding box center [345, 217] width 19 height 19
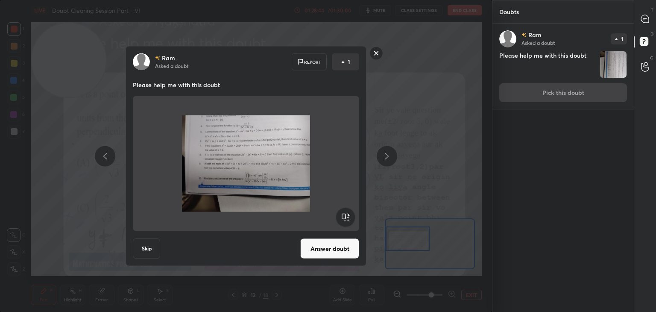
click at [335, 252] on button "Answer doubt" at bounding box center [329, 248] width 59 height 20
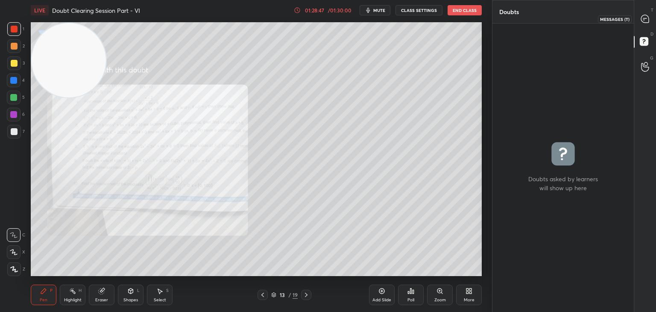
drag, startPoint x: 639, startPoint y: 14, endPoint x: 631, endPoint y: 17, distance: 8.2
click at [639, 14] on div at bounding box center [645, 18] width 17 height 15
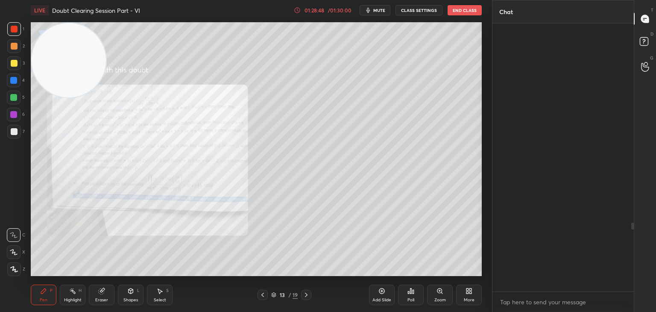
scroll to position [265, 139]
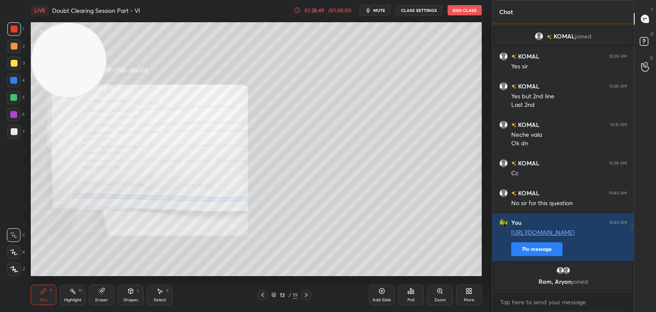
click at [438, 298] on div "Zoom" at bounding box center [440, 300] width 12 height 4
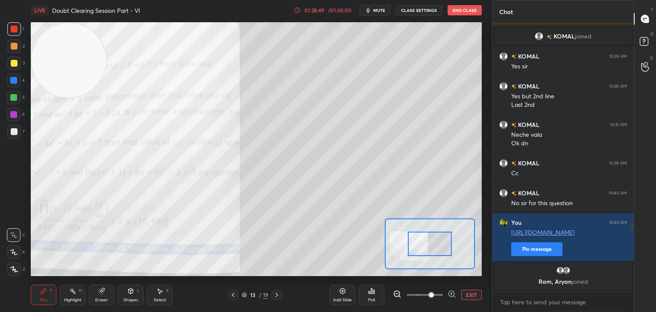
click at [434, 299] on span at bounding box center [425, 294] width 36 height 13
click at [432, 296] on span at bounding box center [431, 294] width 5 height 5
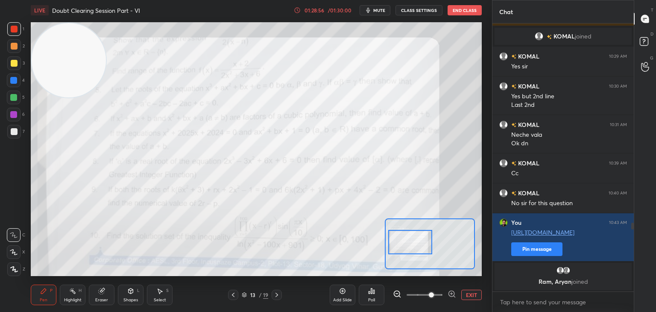
drag, startPoint x: 430, startPoint y: 248, endPoint x: 410, endPoint y: 245, distance: 20.7
click at [413, 245] on div at bounding box center [410, 242] width 44 height 24
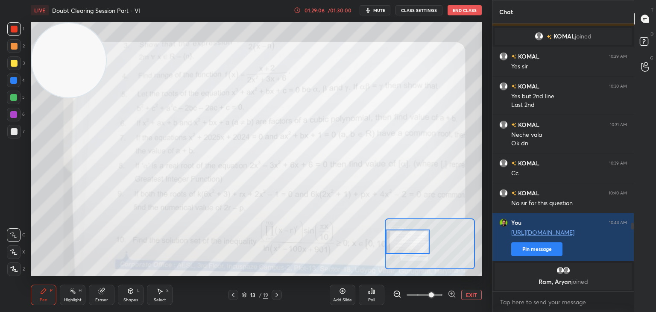
drag, startPoint x: 407, startPoint y: 233, endPoint x: 405, endPoint y: 239, distance: 6.9
click at [406, 239] on div at bounding box center [408, 241] width 44 height 24
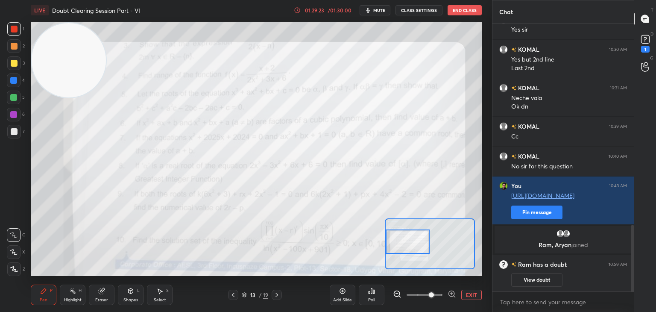
click at [532, 278] on button "View doubt" at bounding box center [536, 280] width 51 height 14
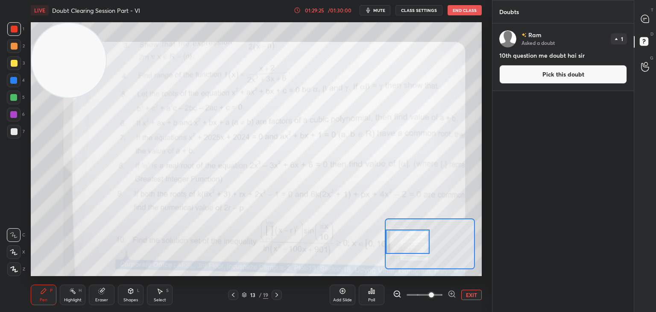
click at [519, 75] on button "Pick this doubt" at bounding box center [563, 74] width 128 height 19
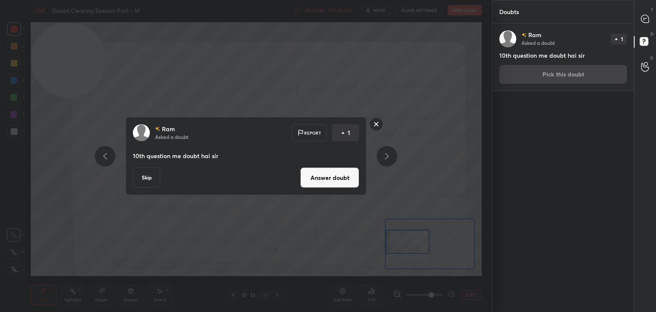
click at [335, 176] on button "Answer doubt" at bounding box center [329, 177] width 59 height 20
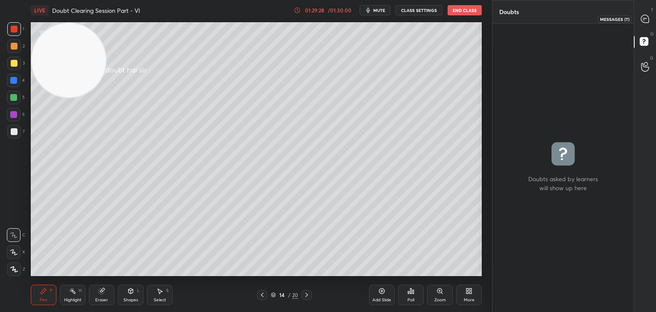
drag, startPoint x: 639, startPoint y: 18, endPoint x: 628, endPoint y: 18, distance: 11.1
click at [639, 17] on div at bounding box center [645, 18] width 17 height 15
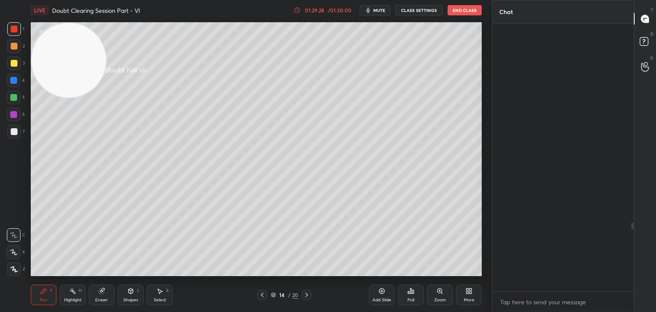
scroll to position [265, 139]
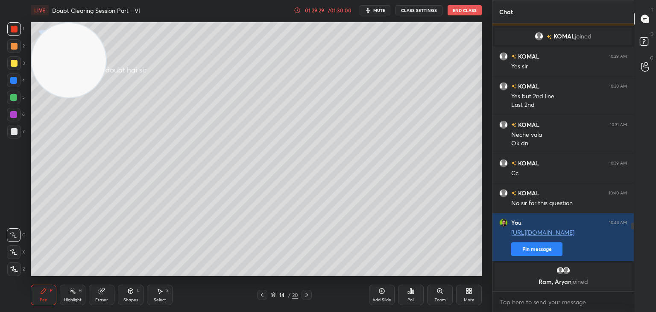
drag, startPoint x: 263, startPoint y: 293, endPoint x: 296, endPoint y: 290, distance: 32.6
click at [263, 293] on icon at bounding box center [262, 294] width 7 height 7
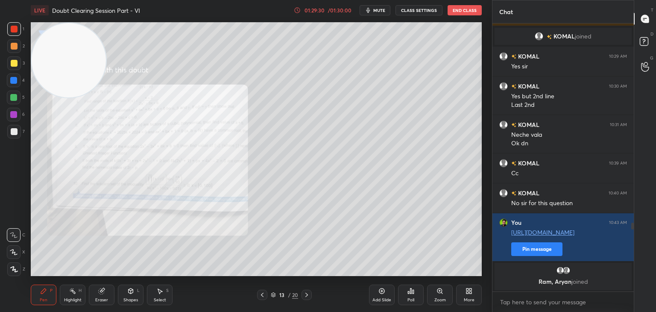
click at [439, 287] on div "Zoom" at bounding box center [440, 294] width 26 height 20
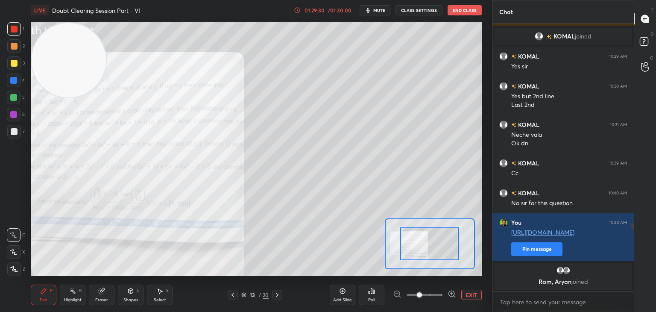
click at [432, 293] on span at bounding box center [425, 294] width 36 height 13
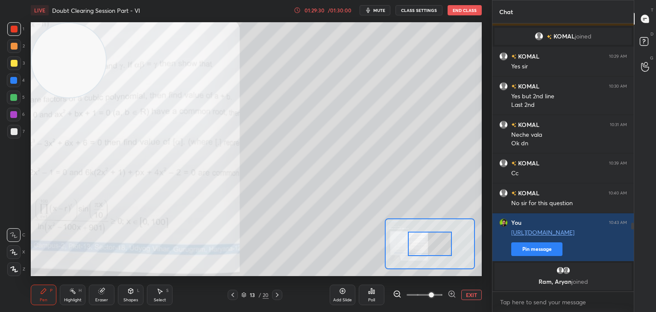
drag, startPoint x: 433, startPoint y: 299, endPoint x: 432, endPoint y: 294, distance: 4.8
click at [433, 297] on span at bounding box center [431, 294] width 5 height 5
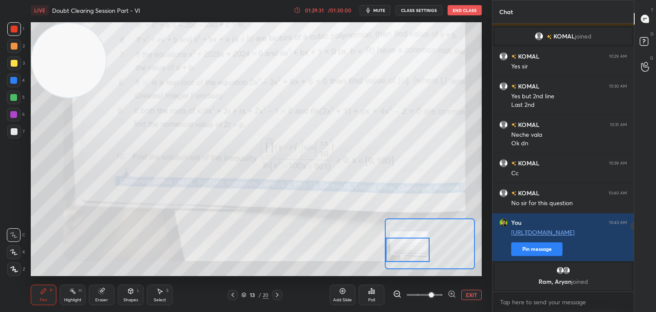
drag, startPoint x: 433, startPoint y: 253, endPoint x: 405, endPoint y: 249, distance: 28.6
click at [405, 260] on div at bounding box center [408, 249] width 44 height 24
click at [469, 297] on button "EXIT" at bounding box center [471, 295] width 20 height 10
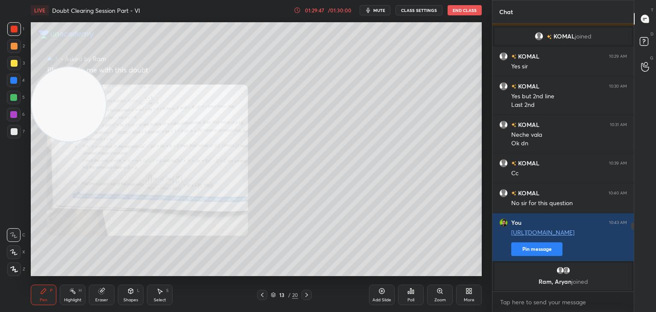
drag, startPoint x: 56, startPoint y: 100, endPoint x: 0, endPoint y: 239, distance: 150.4
click at [0, 239] on div "1 2 3 4 5 6 7 C X Z C X Z E E Erase all H H LIVE Doubt Clearing Session Part - …" at bounding box center [242, 156] width 485 height 312
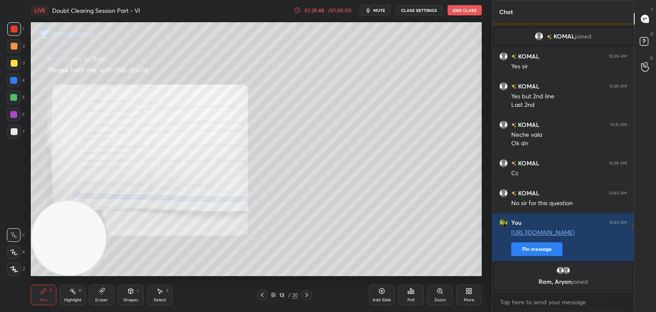
click at [13, 65] on div at bounding box center [14, 63] width 14 height 14
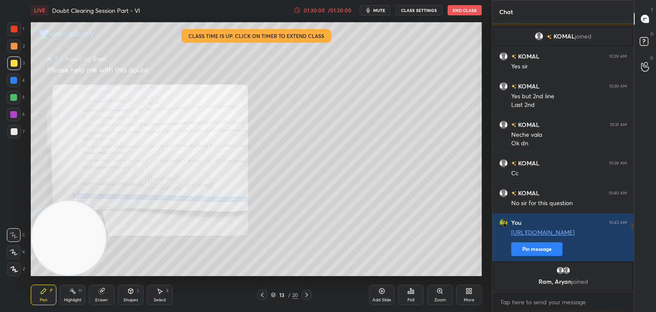
click at [305, 294] on icon at bounding box center [306, 294] width 7 height 7
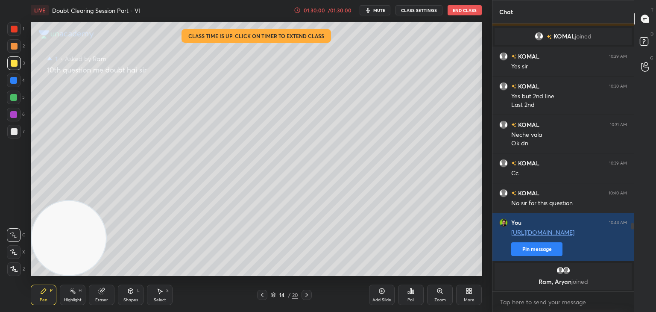
click at [306, 296] on icon at bounding box center [306, 294] width 7 height 7
click at [304, 298] on icon at bounding box center [306, 294] width 7 height 7
click at [304, 297] on icon at bounding box center [306, 294] width 7 height 7
click at [303, 298] on icon at bounding box center [306, 294] width 7 height 7
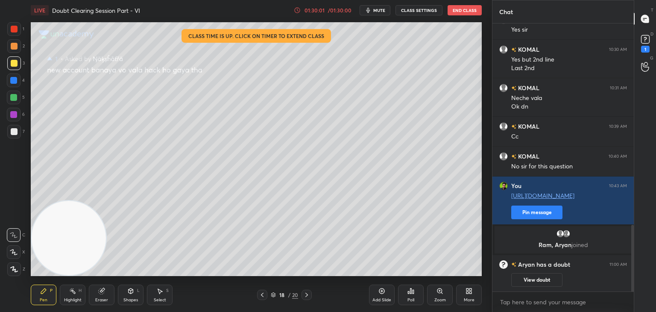
click at [305, 297] on icon at bounding box center [306, 294] width 7 height 7
click at [304, 297] on icon at bounding box center [306, 294] width 7 height 7
click at [304, 298] on icon at bounding box center [306, 294] width 7 height 7
click at [265, 294] on div at bounding box center [262, 295] width 10 height 10
drag, startPoint x: 540, startPoint y: 278, endPoint x: 539, endPoint y: 253, distance: 24.8
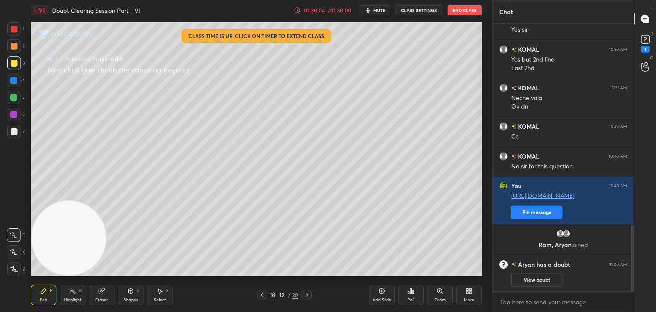
click at [538, 278] on button "View doubt" at bounding box center [536, 280] width 51 height 14
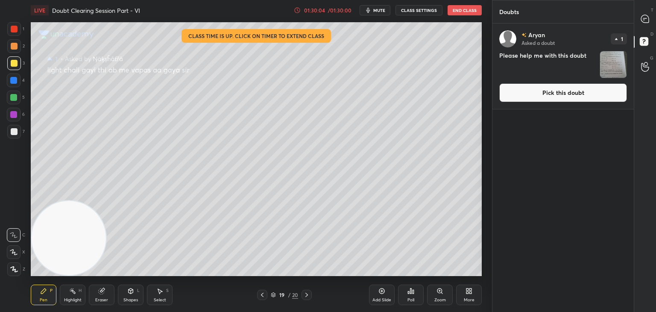
click at [544, 96] on button "Pick this doubt" at bounding box center [563, 92] width 128 height 19
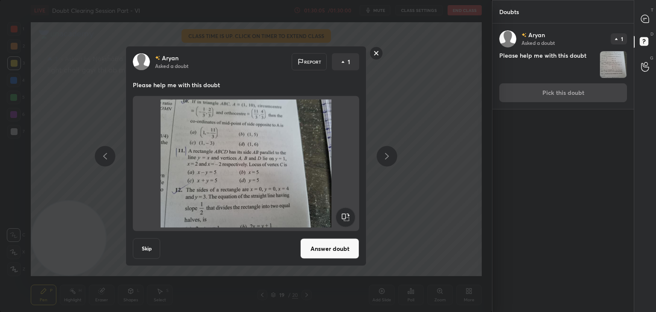
click at [321, 243] on button "Answer doubt" at bounding box center [329, 248] width 59 height 20
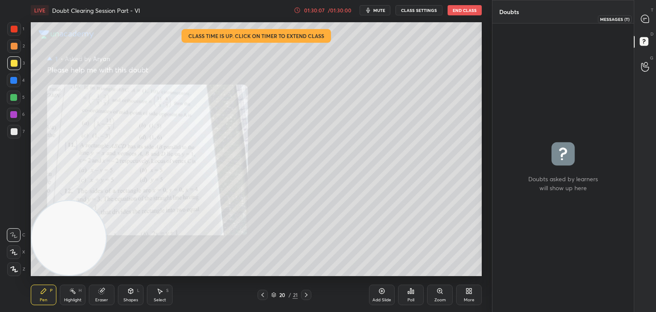
click at [644, 18] on icon at bounding box center [645, 19] width 8 height 8
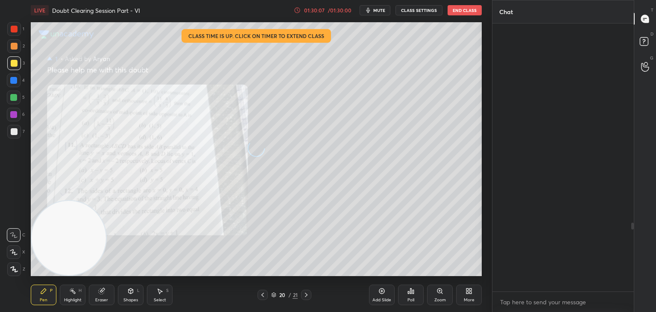
scroll to position [265, 139]
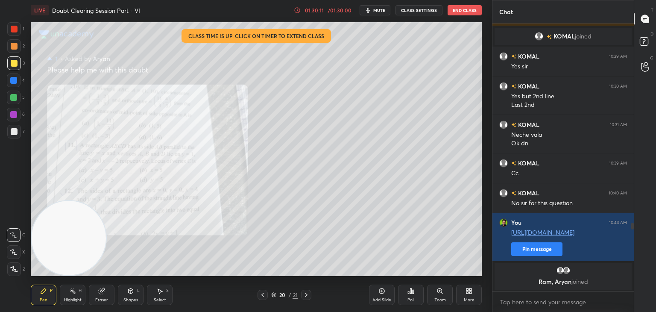
click at [306, 295] on icon at bounding box center [306, 294] width 7 height 7
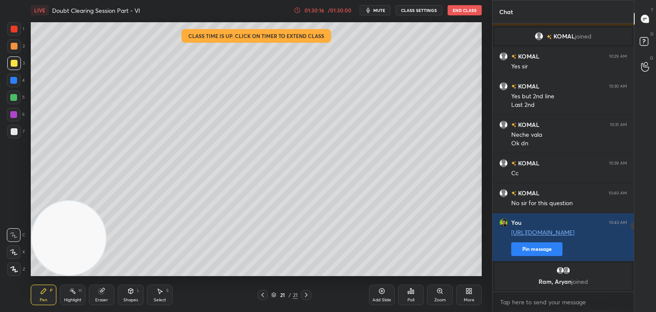
click at [468, 12] on button "End Class" at bounding box center [465, 10] width 34 height 10
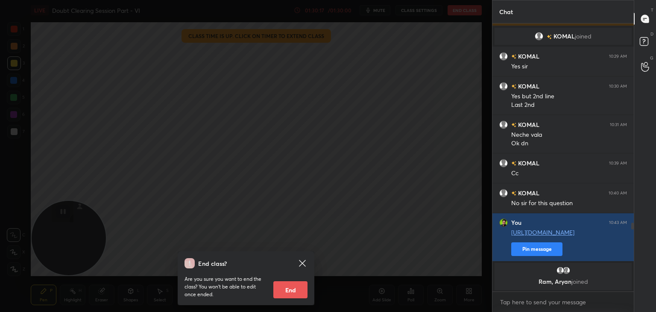
click at [287, 290] on button "End" at bounding box center [290, 289] width 34 height 17
type textarea "x"
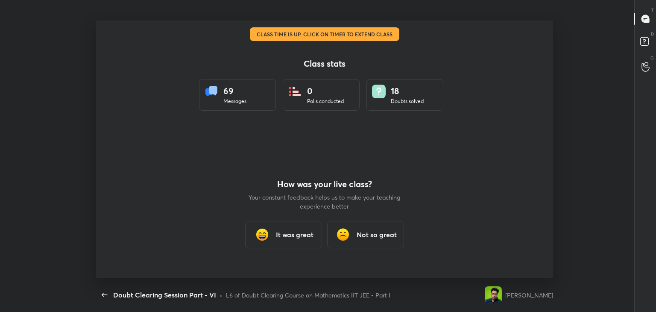
scroll to position [0, 0]
drag, startPoint x: 287, startPoint y: 242, endPoint x: 300, endPoint y: 240, distance: 13.9
click at [287, 242] on div "It was great" at bounding box center [283, 234] width 77 height 27
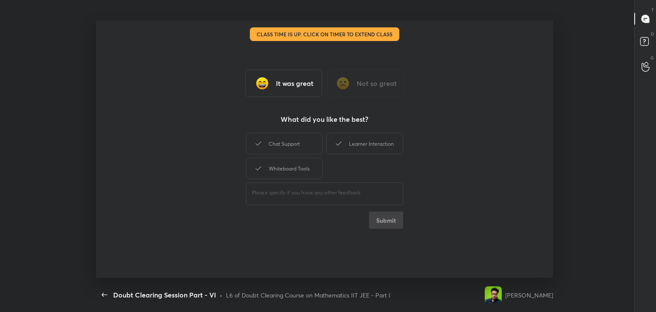
click at [365, 234] on div "Class stats 69 Messages 0 Polls conducted 18 Doubts solved How was your live cl…" at bounding box center [324, 148] width 457 height 257
click at [295, 144] on div "Chat Support" at bounding box center [284, 143] width 77 height 21
drag, startPoint x: 348, startPoint y: 141, endPoint x: 288, endPoint y: 161, distance: 63.5
click at [347, 141] on div "Learner Interaction" at bounding box center [364, 143] width 77 height 21
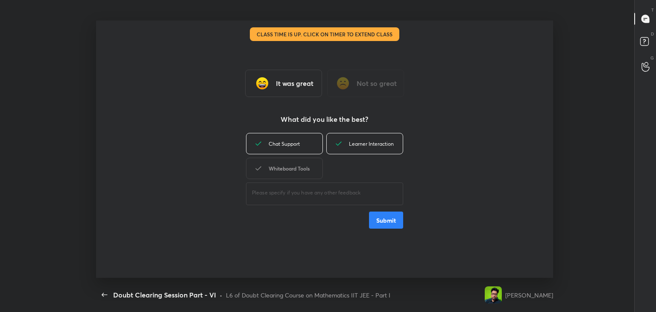
drag, startPoint x: 284, startPoint y: 164, endPoint x: 320, endPoint y: 166, distance: 35.5
click at [287, 164] on div "Whiteboard Tools" at bounding box center [284, 168] width 77 height 21
click at [384, 224] on button "Submit" at bounding box center [386, 219] width 34 height 17
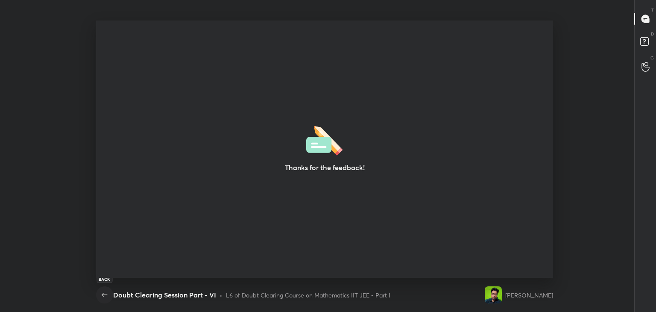
click at [107, 294] on icon "button" at bounding box center [105, 295] width 6 height 4
